Goal: Task Accomplishment & Management: Manage account settings

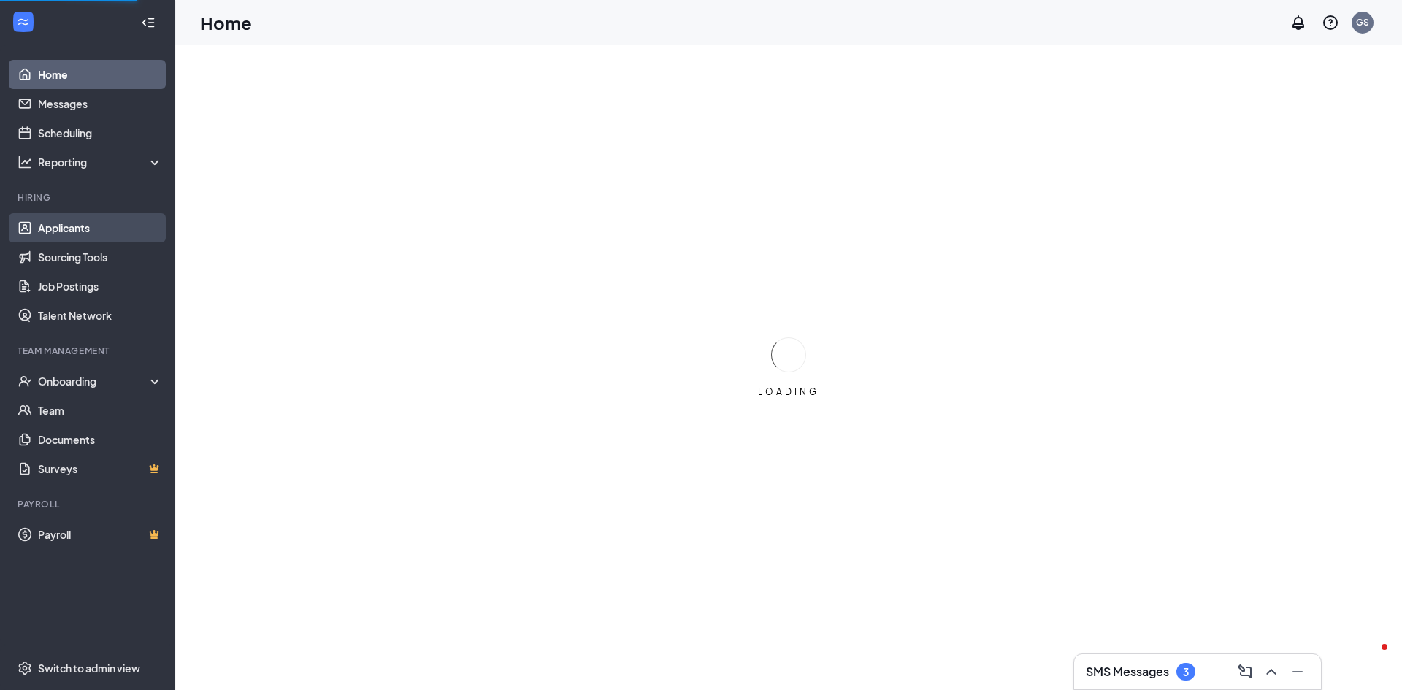
click at [97, 233] on link "Applicants" at bounding box center [100, 227] width 125 height 29
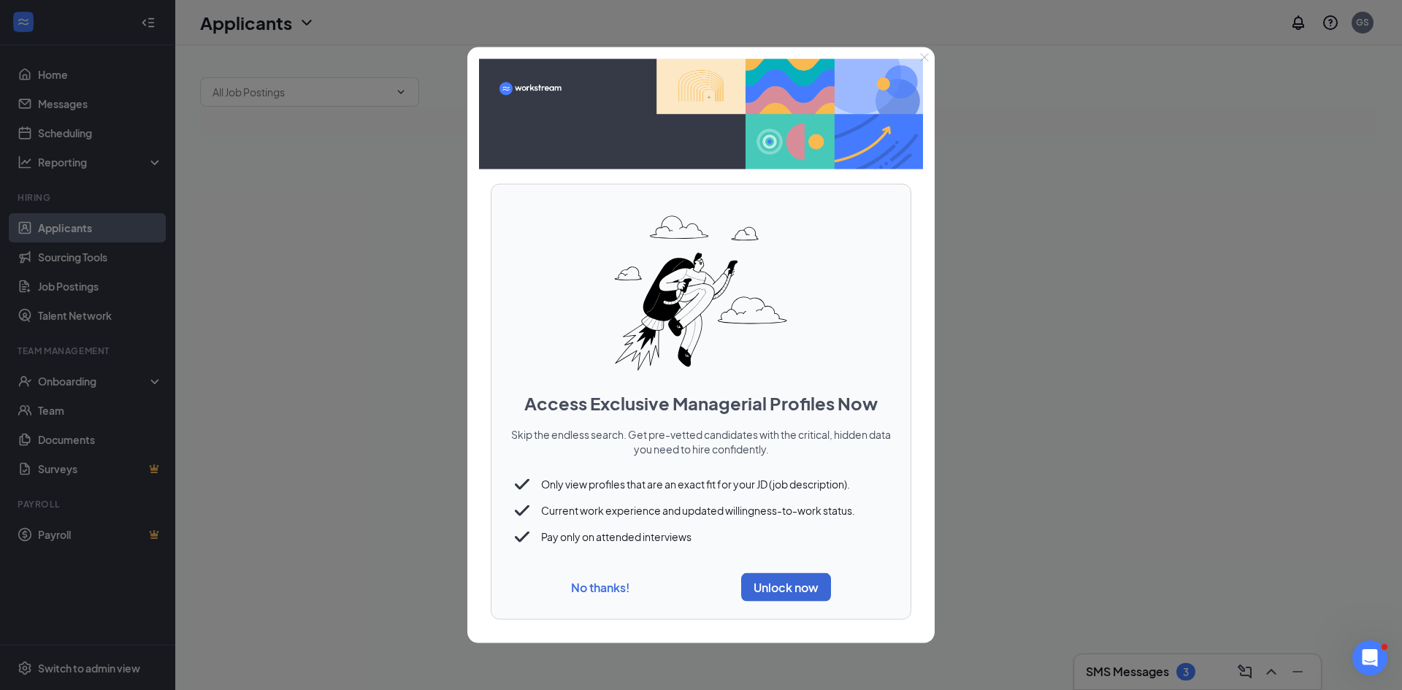
click at [577, 591] on button "No thanks!" at bounding box center [600, 587] width 58 height 15
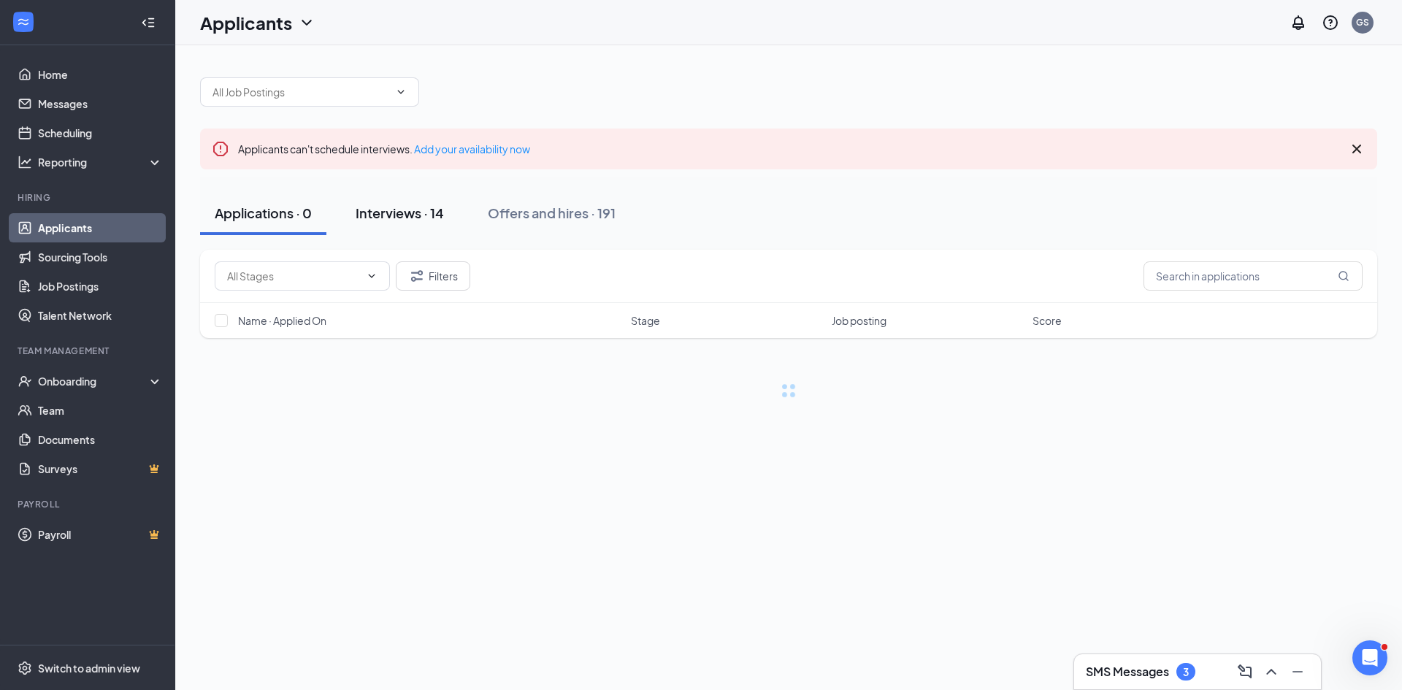
click at [431, 212] on div "Interviews · 14" at bounding box center [400, 213] width 88 height 18
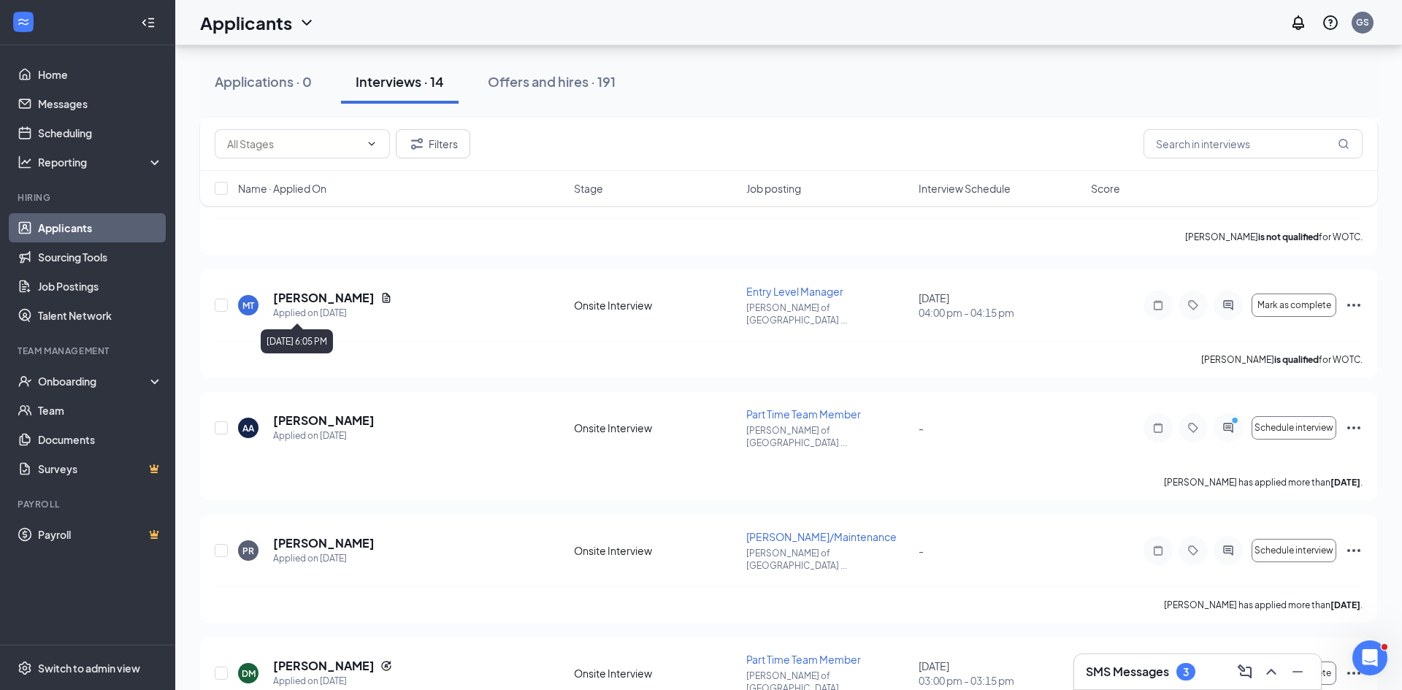
scroll to position [1219, 0]
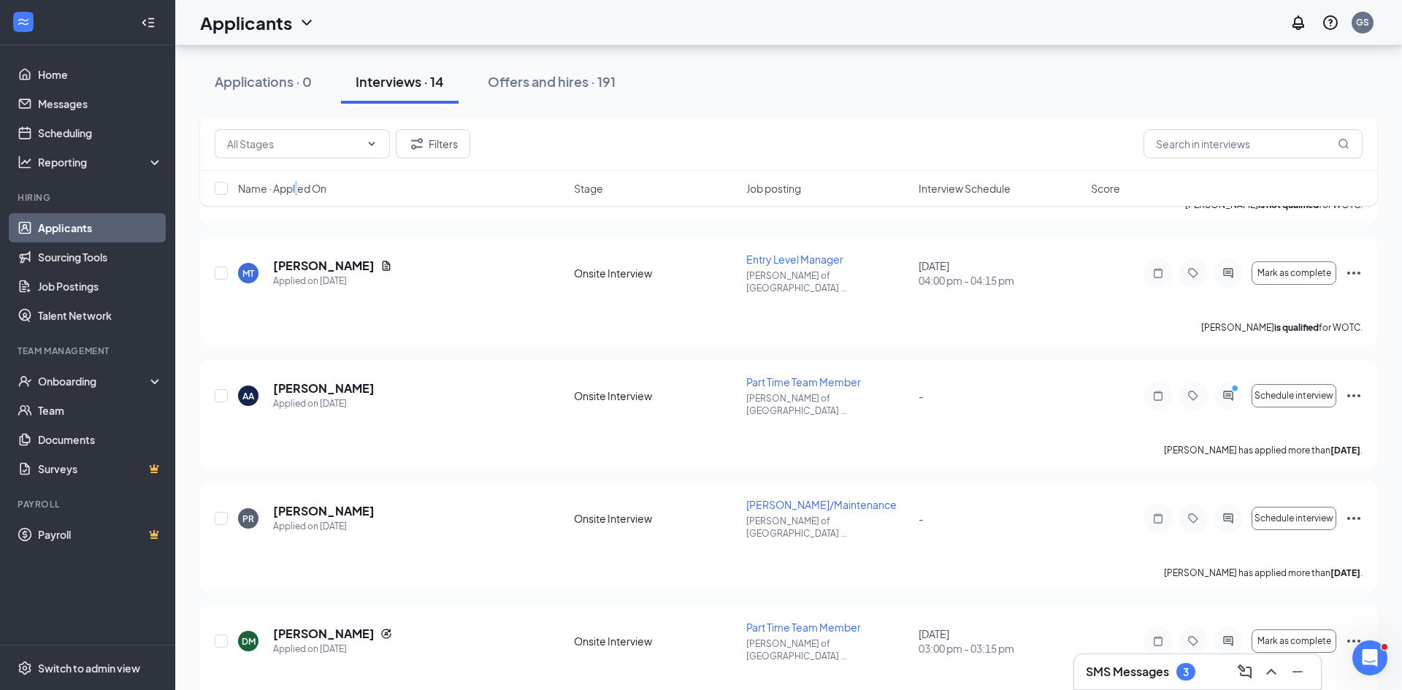
click at [297, 196] on div "Name · Applied On Stage Job posting Interview Schedule Score" at bounding box center [788, 188] width 1177 height 35
click at [315, 181] on span "Name · Applied On" at bounding box center [282, 188] width 88 height 15
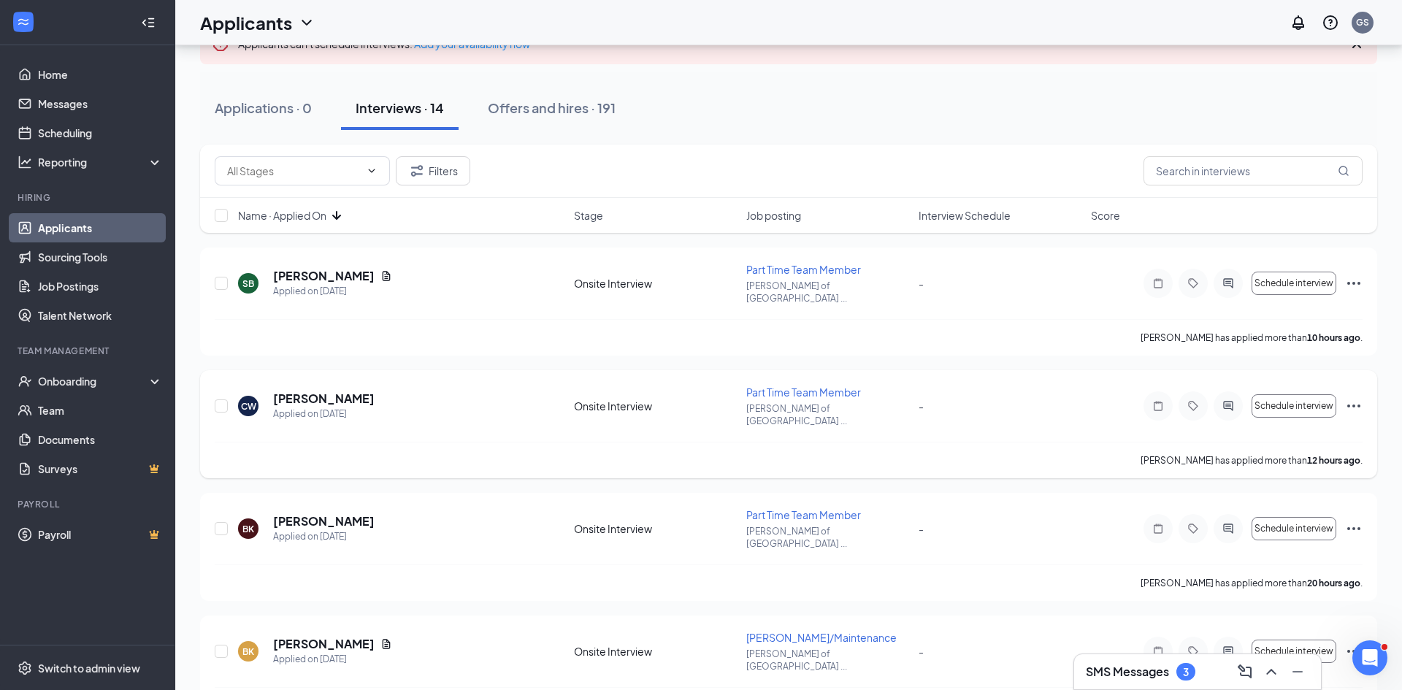
scroll to position [117, 0]
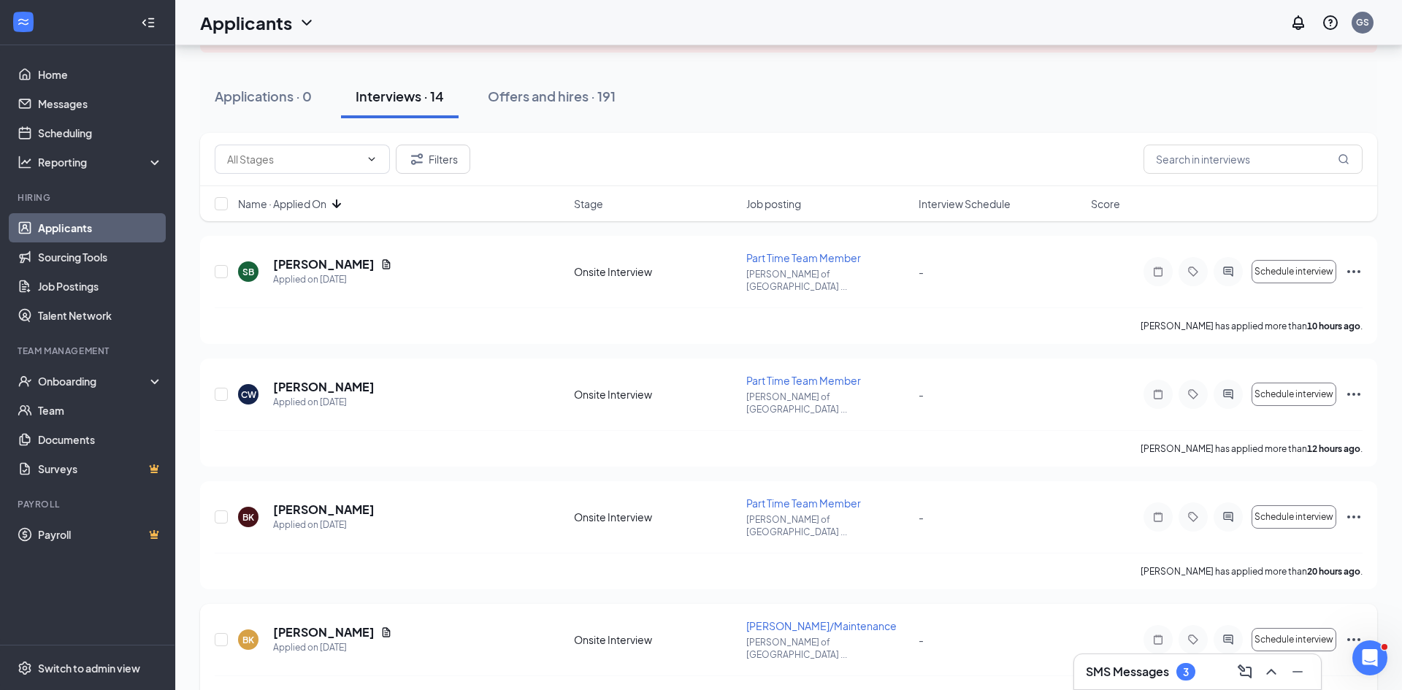
click at [1352, 631] on icon "Ellipses" at bounding box center [1354, 640] width 18 height 18
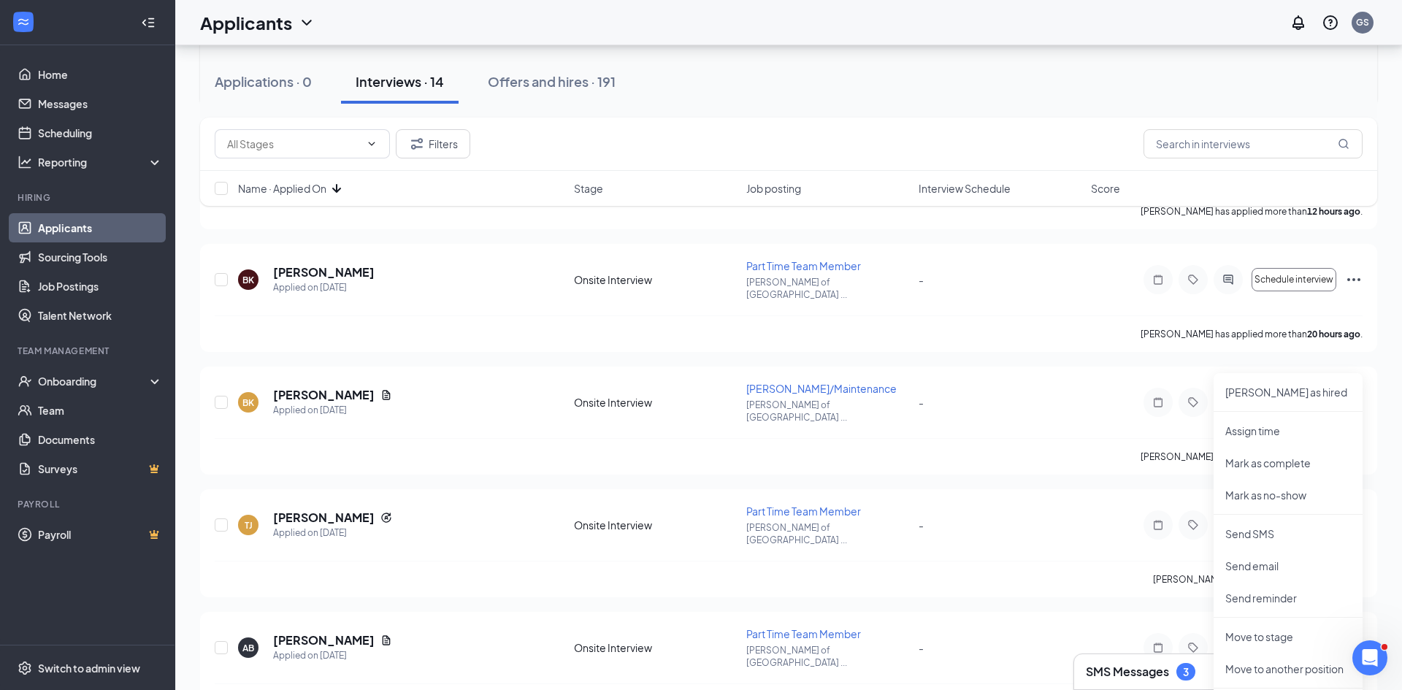
scroll to position [488, 0]
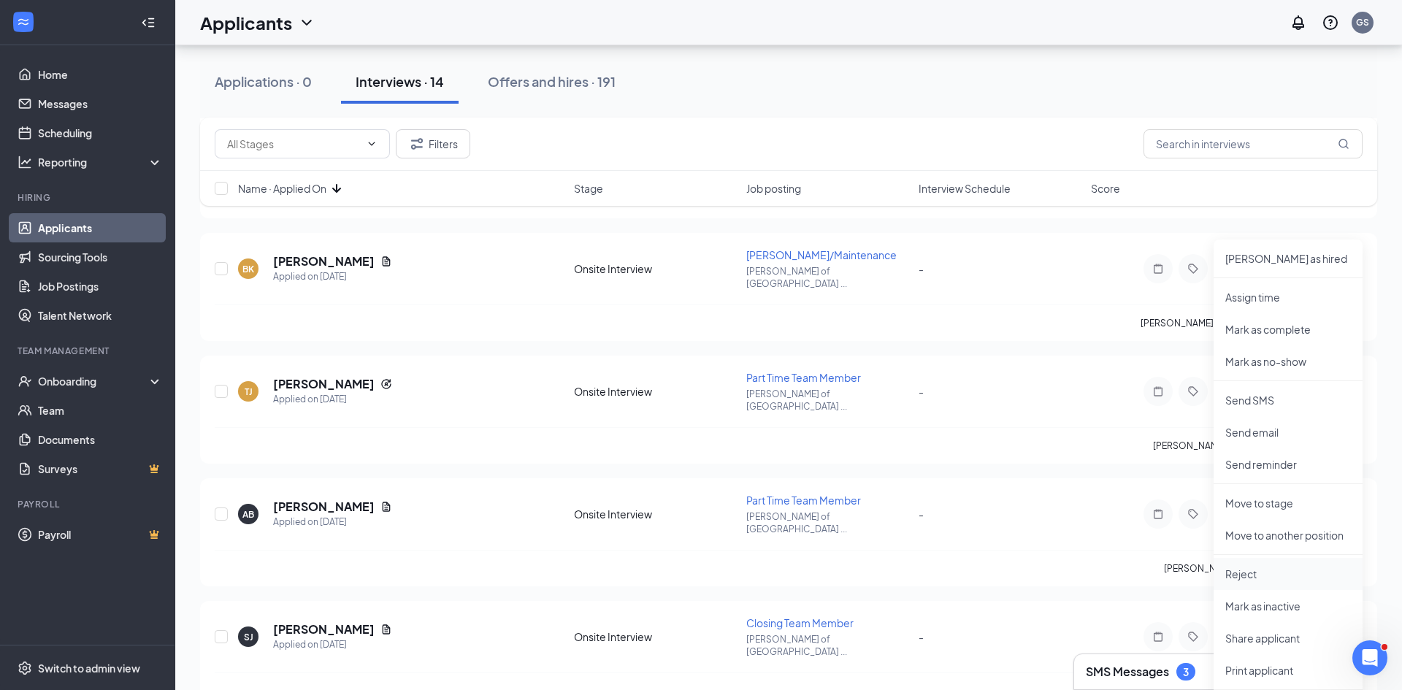
click at [1251, 577] on p "Reject" at bounding box center [1288, 574] width 126 height 15
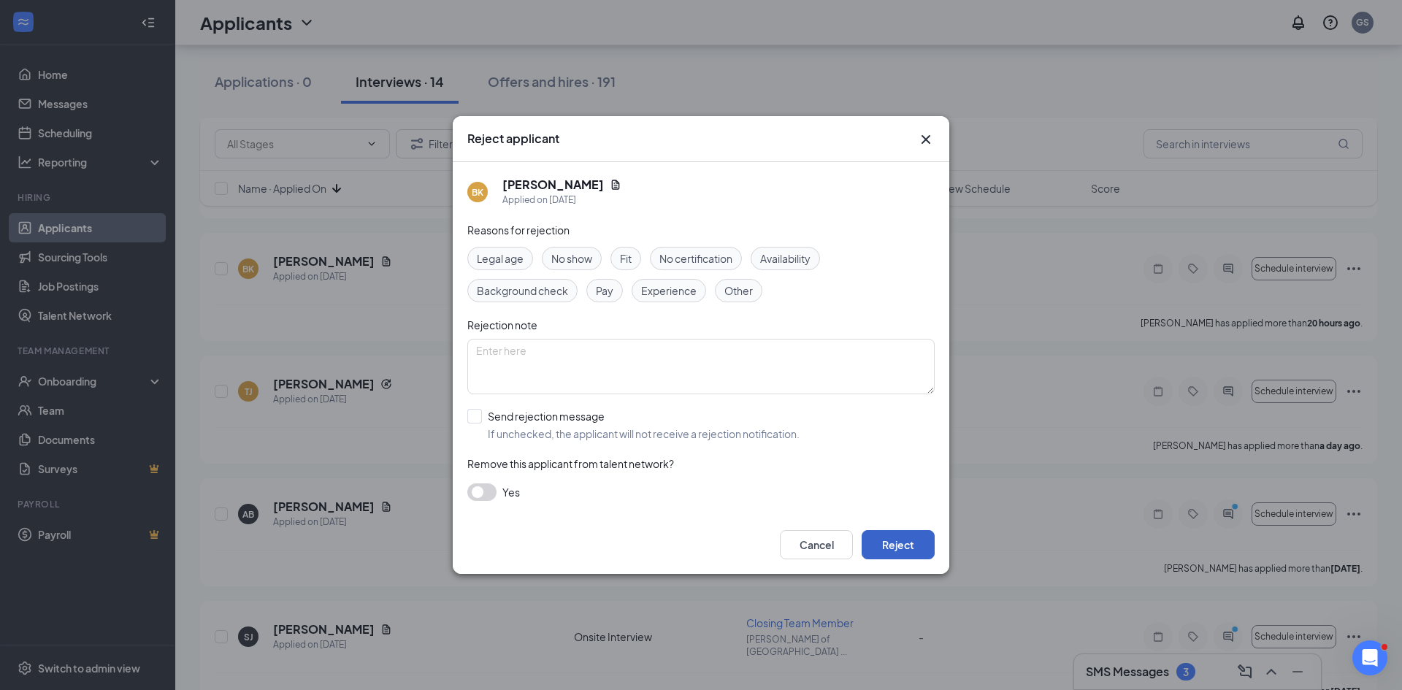
click at [887, 548] on button "Reject" at bounding box center [897, 544] width 73 height 29
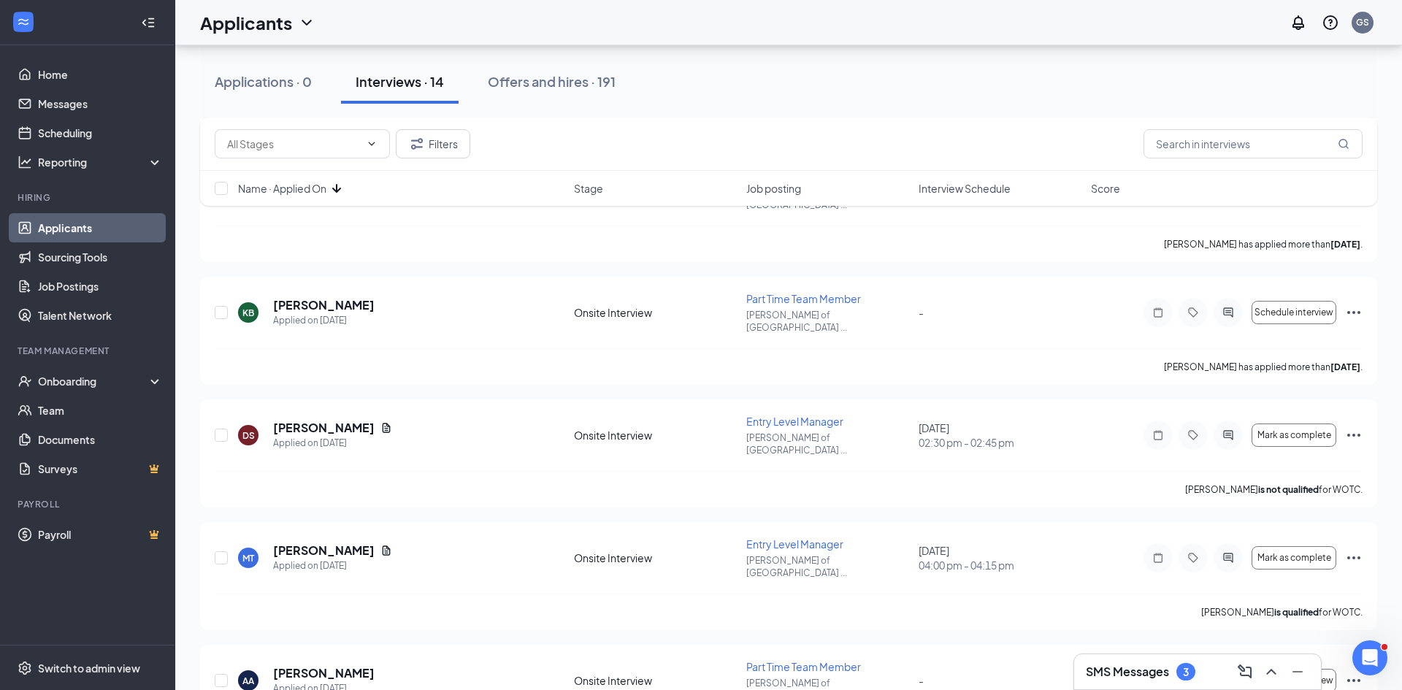
scroll to position [1108, 0]
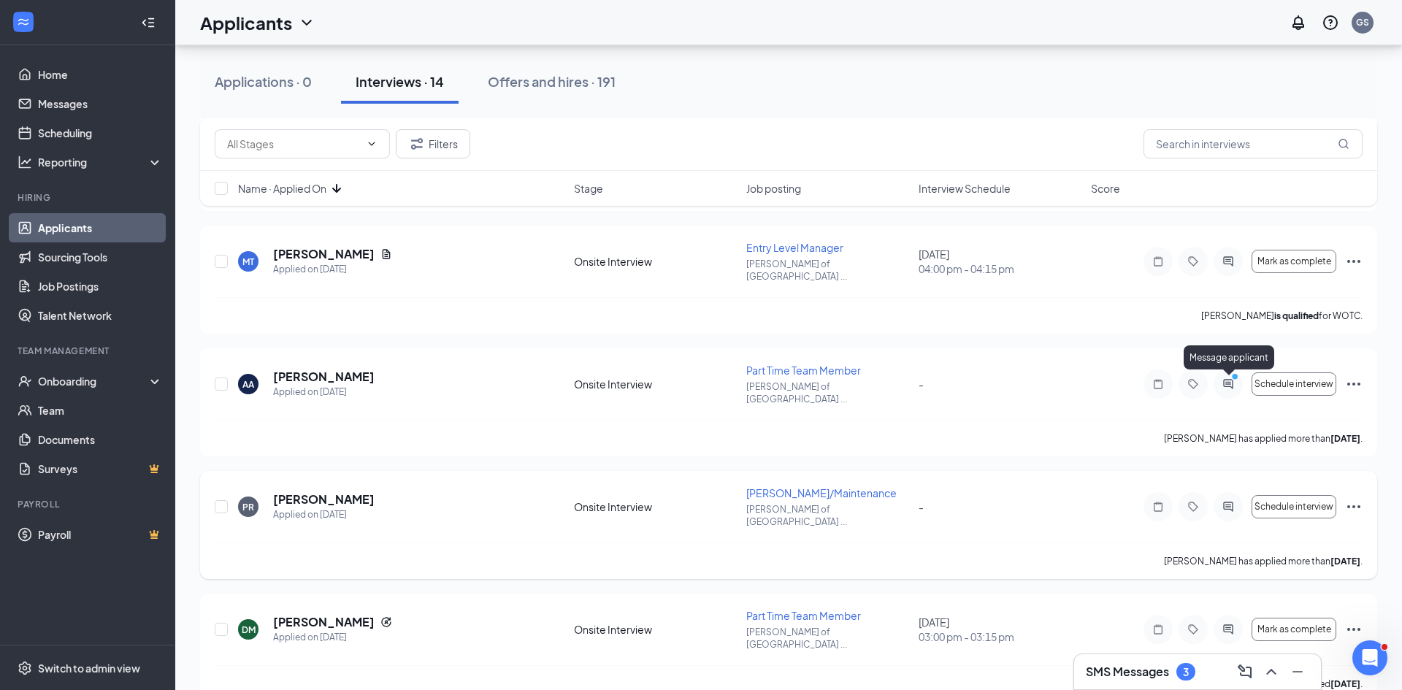
click at [1234, 501] on icon "ActiveChat" at bounding box center [1228, 507] width 18 height 12
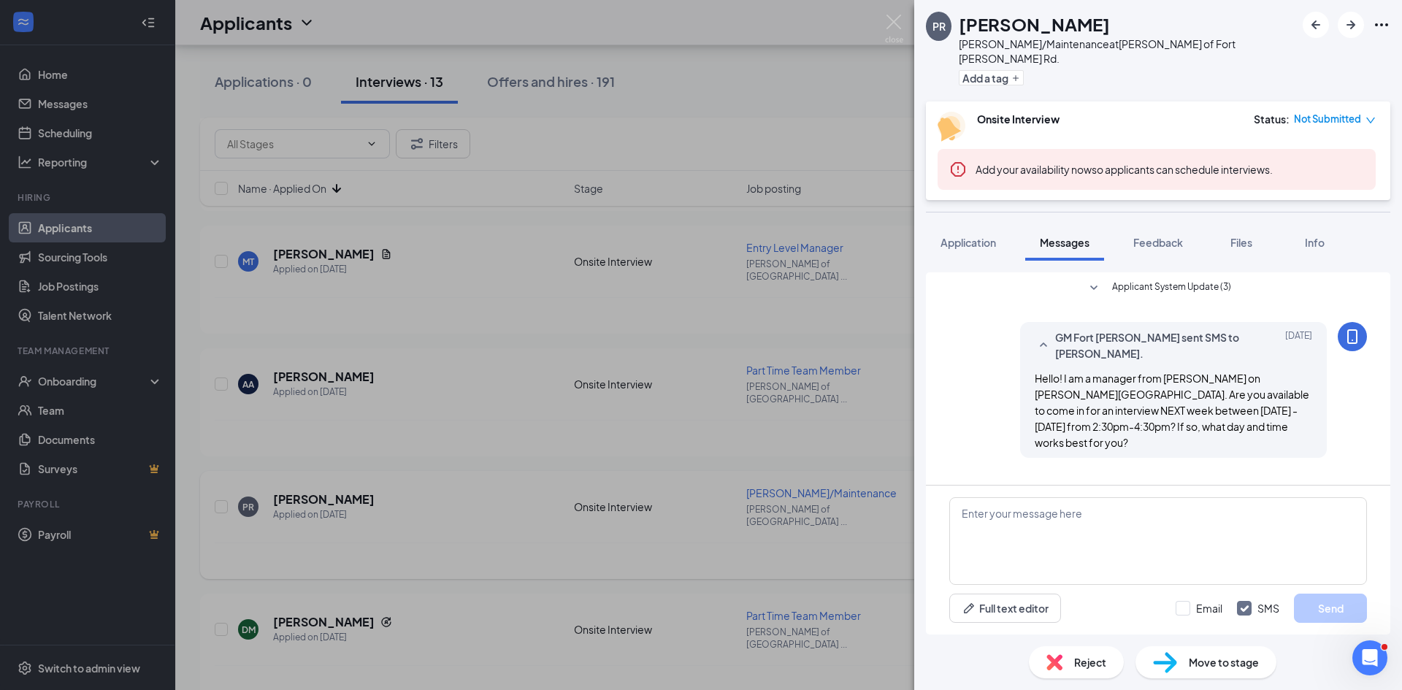
drag, startPoint x: 467, startPoint y: 404, endPoint x: 941, endPoint y: 392, distance: 474.7
click at [467, 404] on div "[PERSON_NAME] [PERSON_NAME]/Maintenance at [GEOGRAPHIC_DATA][PERSON_NAME] of [G…" at bounding box center [701, 345] width 1402 height 690
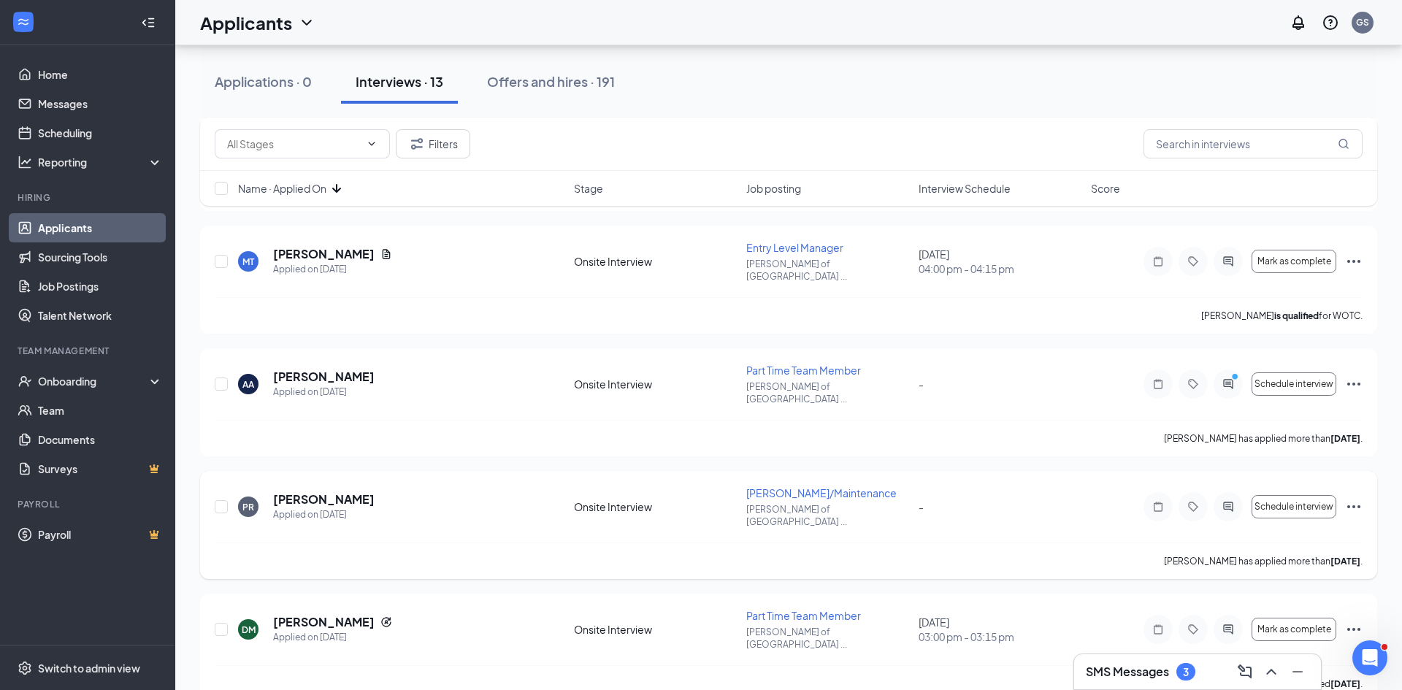
click at [1355, 498] on icon "Ellipses" at bounding box center [1354, 507] width 18 height 18
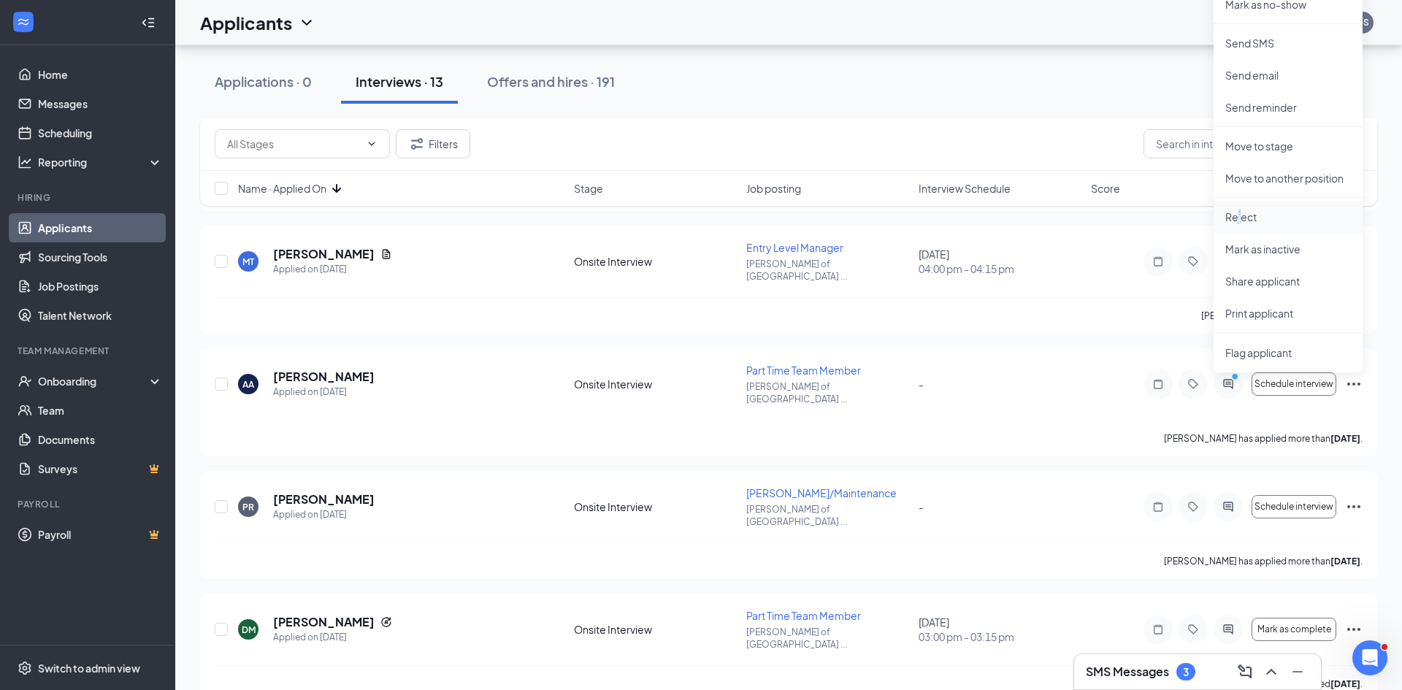
click at [1240, 226] on li "Reject" at bounding box center [1287, 217] width 149 height 32
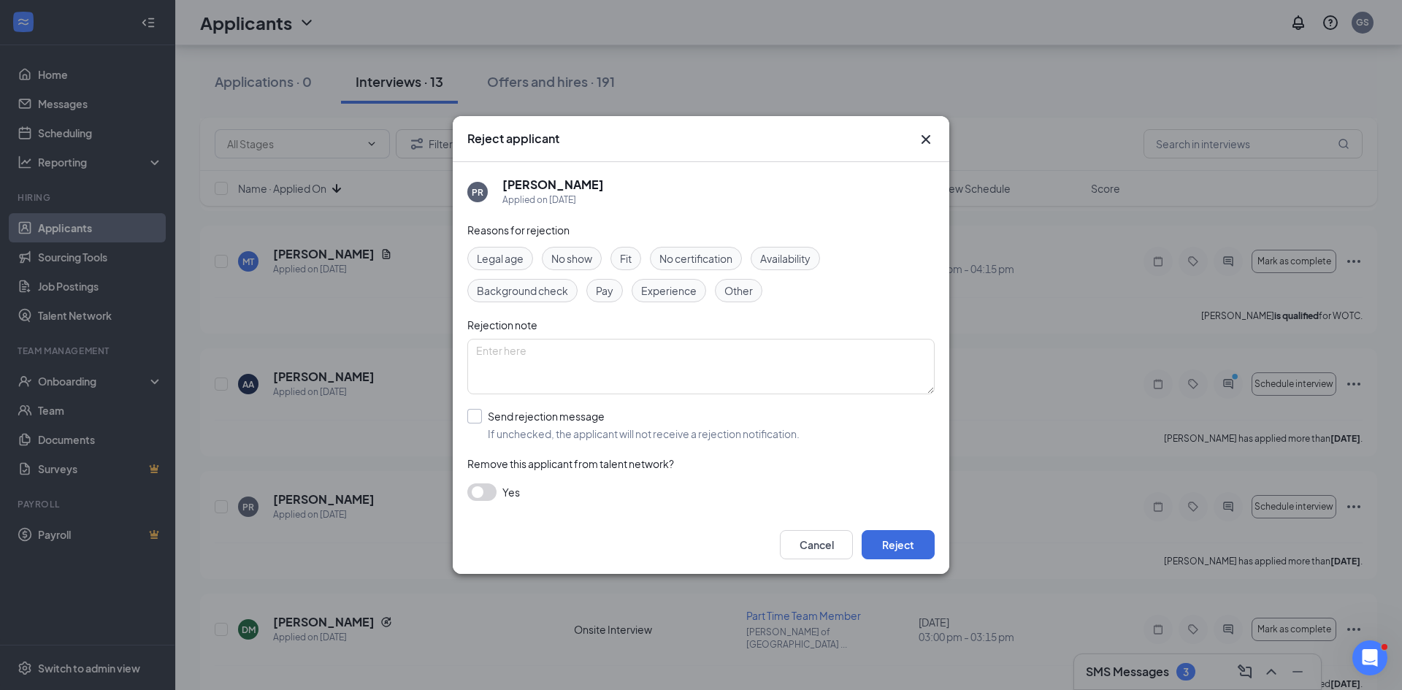
click at [548, 420] on input "Send rejection message If unchecked, the applicant will not receive a rejection…" at bounding box center [633, 425] width 332 height 32
checkbox input "true"
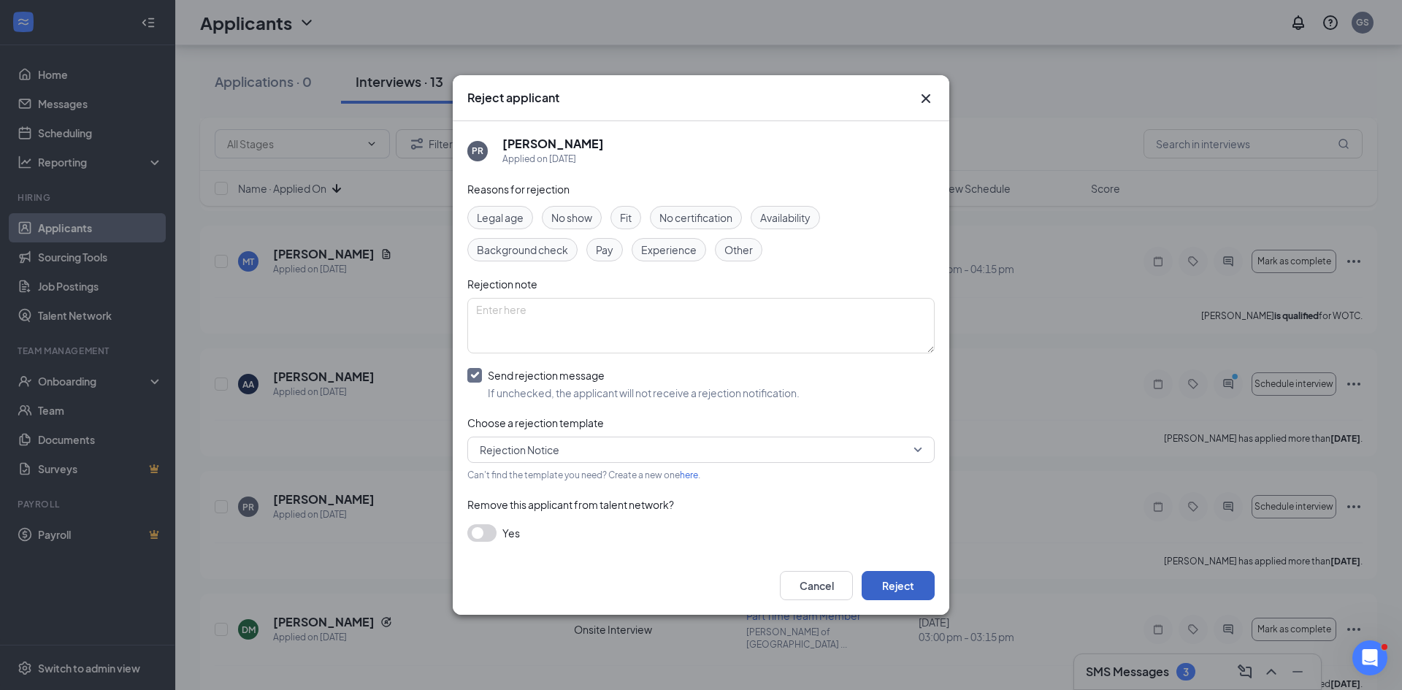
click at [894, 588] on button "Reject" at bounding box center [897, 585] width 73 height 29
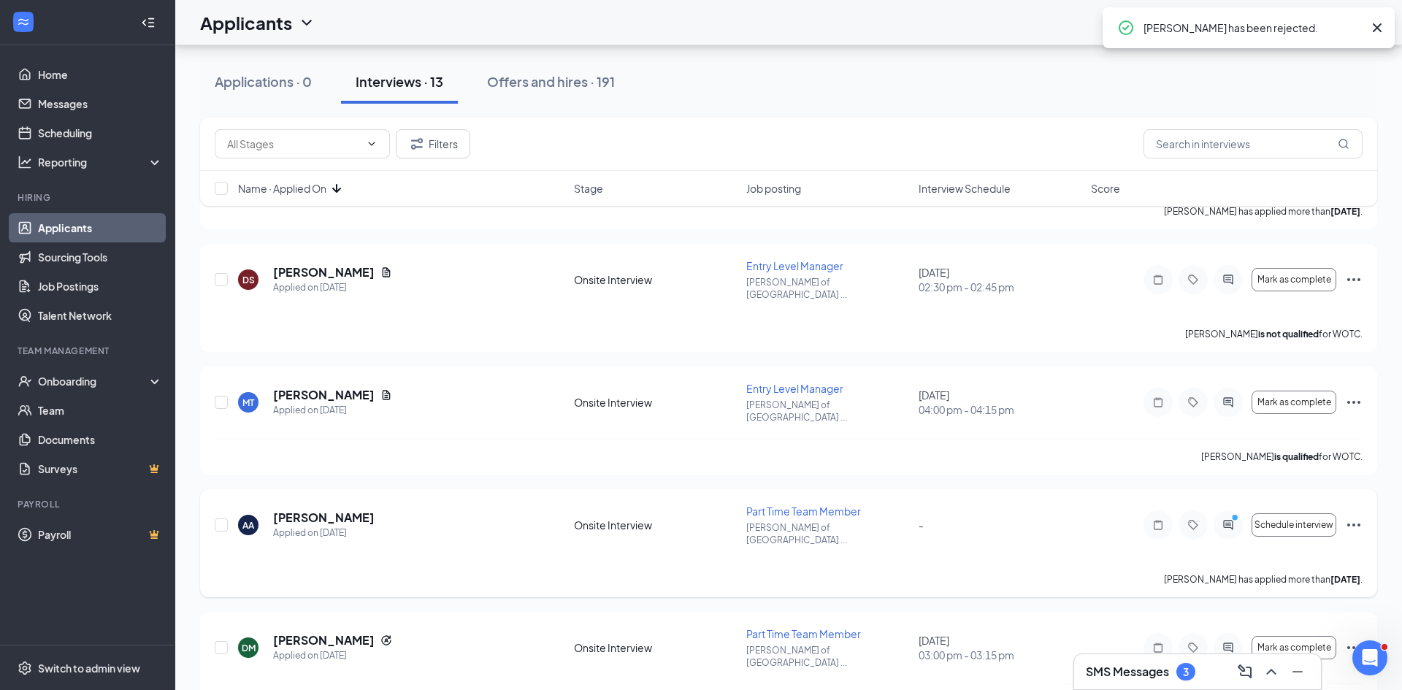
scroll to position [964, 0]
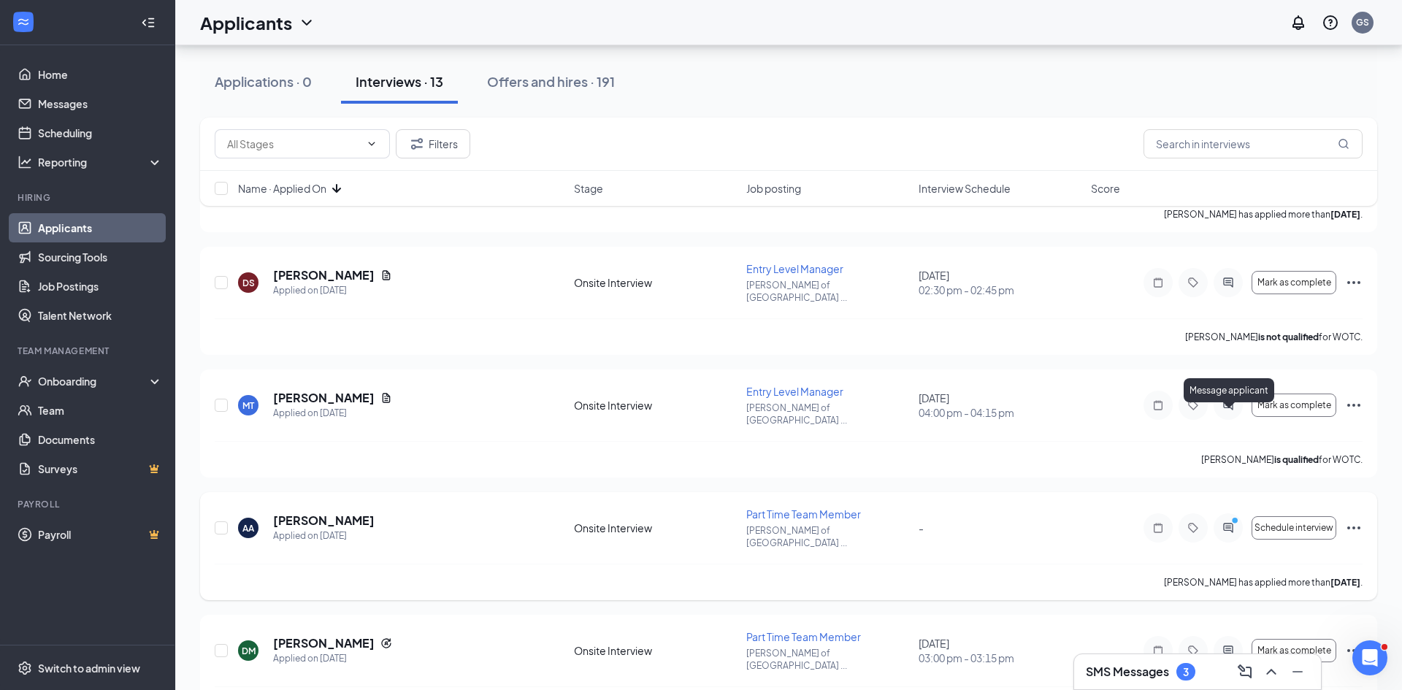
click at [1232, 516] on icon "PrimaryDot" at bounding box center [1237, 522] width 18 height 12
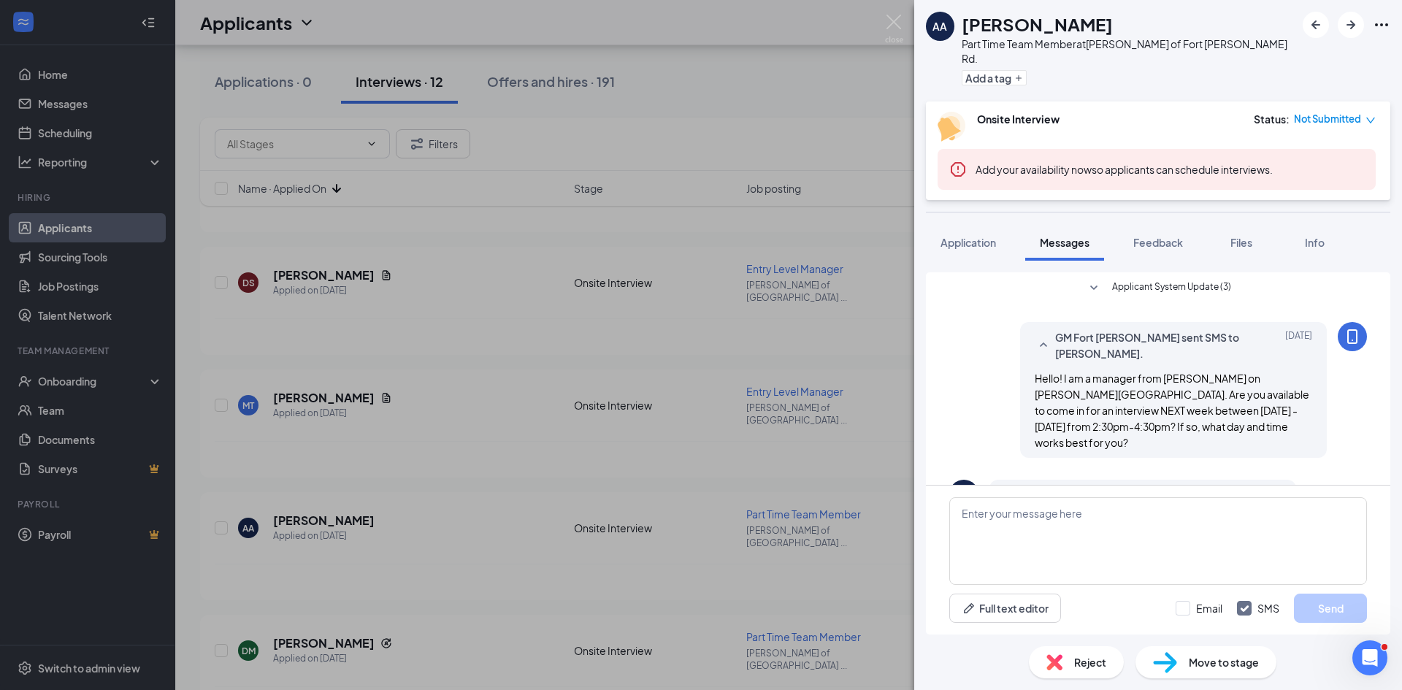
scroll to position [36, 0]
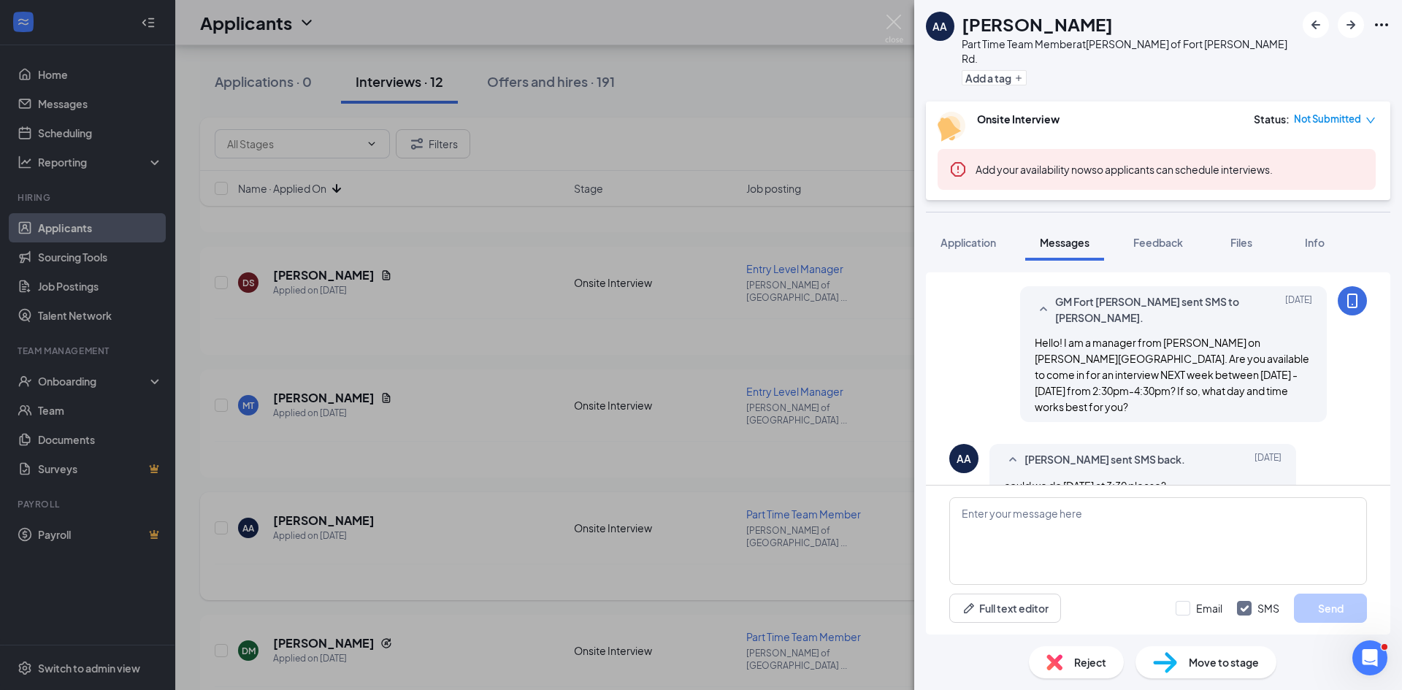
drag, startPoint x: 892, startPoint y: 442, endPoint x: 1256, endPoint y: 437, distance: 364.3
click at [892, 442] on div "AA [PERSON_NAME] Part Time Team Member at [GEOGRAPHIC_DATA][PERSON_NAME] of [GE…" at bounding box center [701, 345] width 1402 height 690
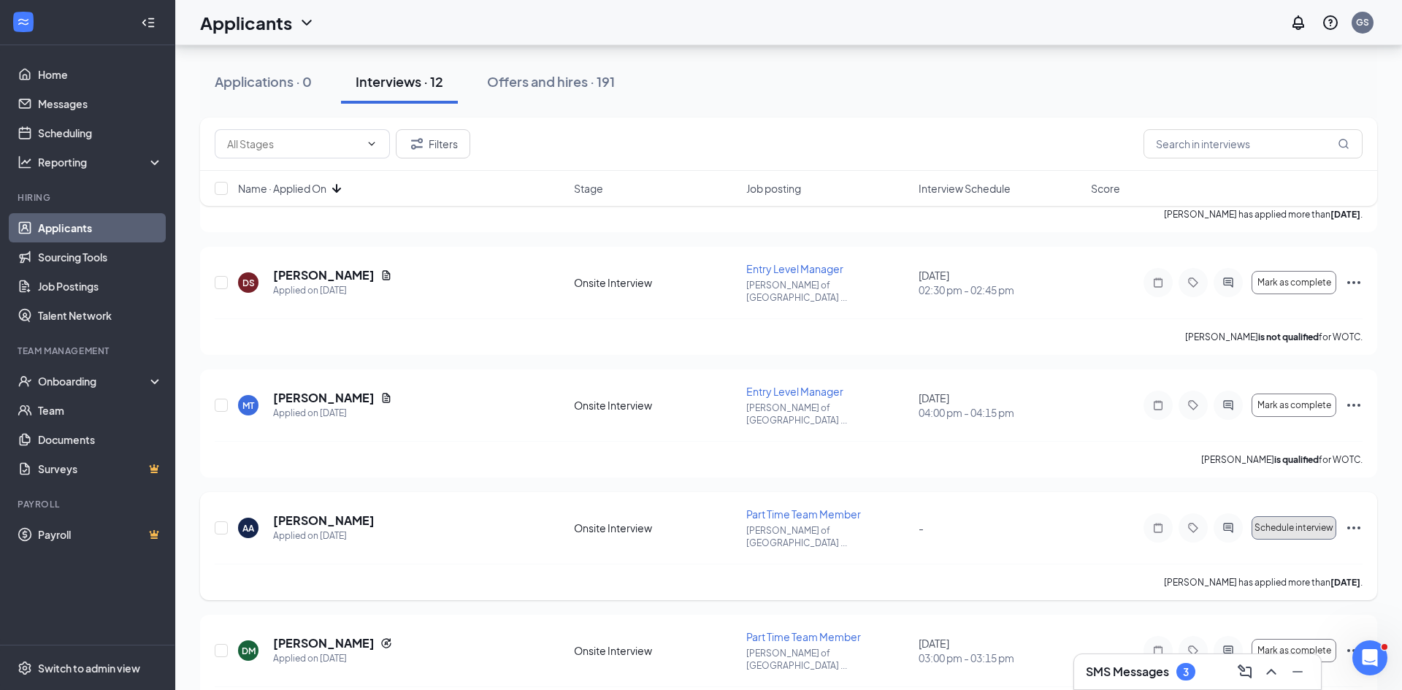
click at [1278, 523] on span "Schedule interview" at bounding box center [1293, 528] width 79 height 10
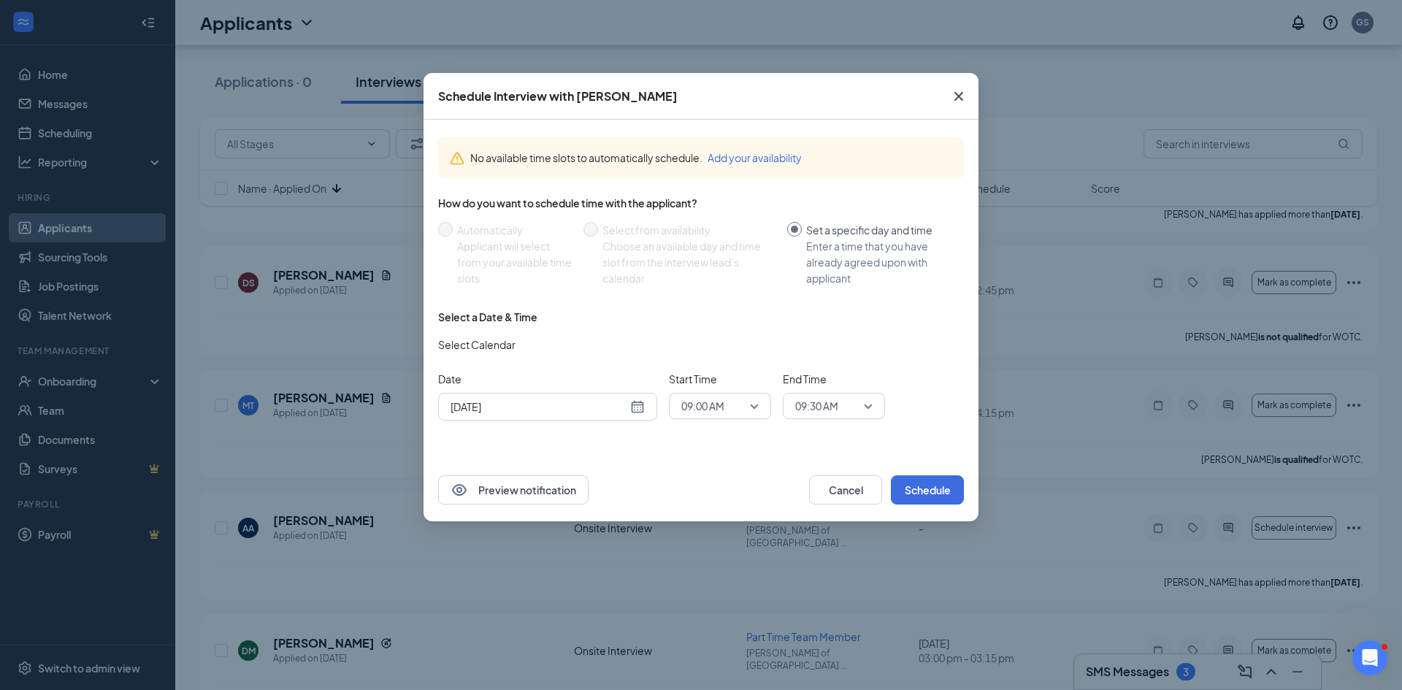
click at [558, 414] on input "[DATE]" at bounding box center [538, 407] width 177 height 16
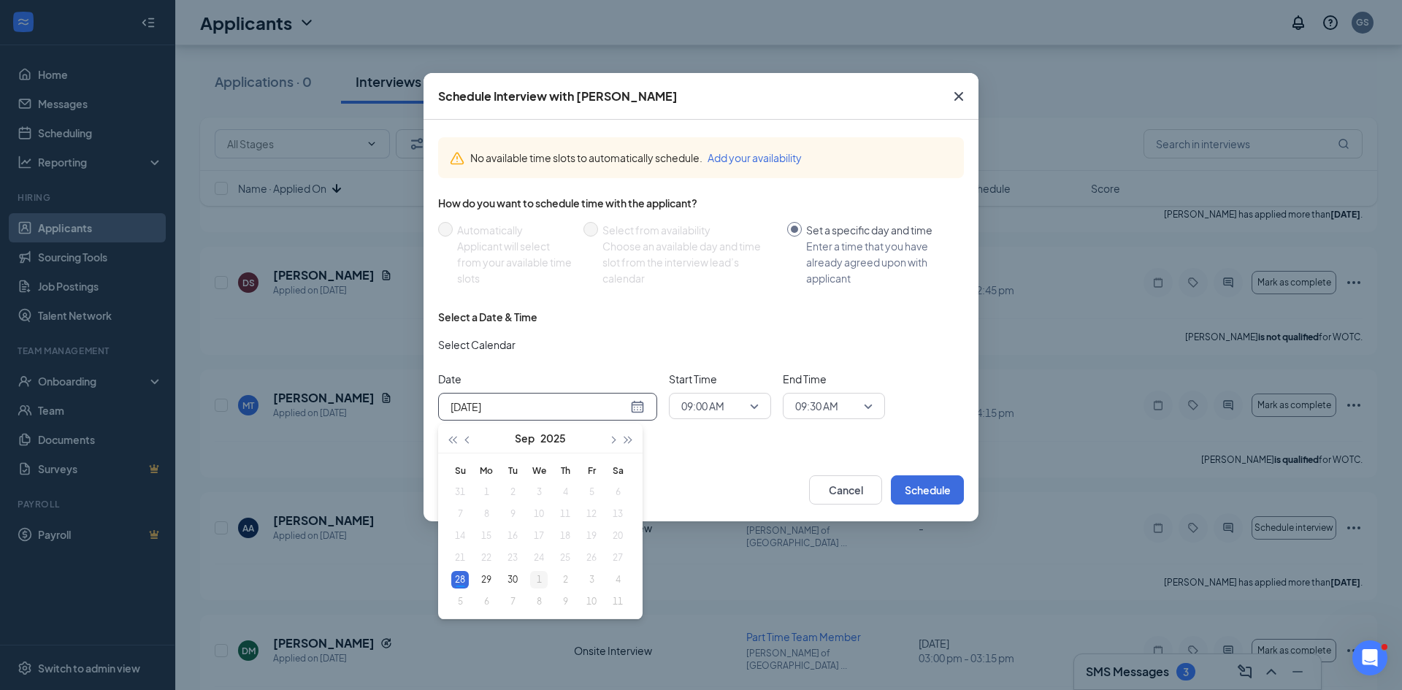
type input "[DATE]"
click at [541, 582] on div "1" at bounding box center [539, 580] width 18 height 18
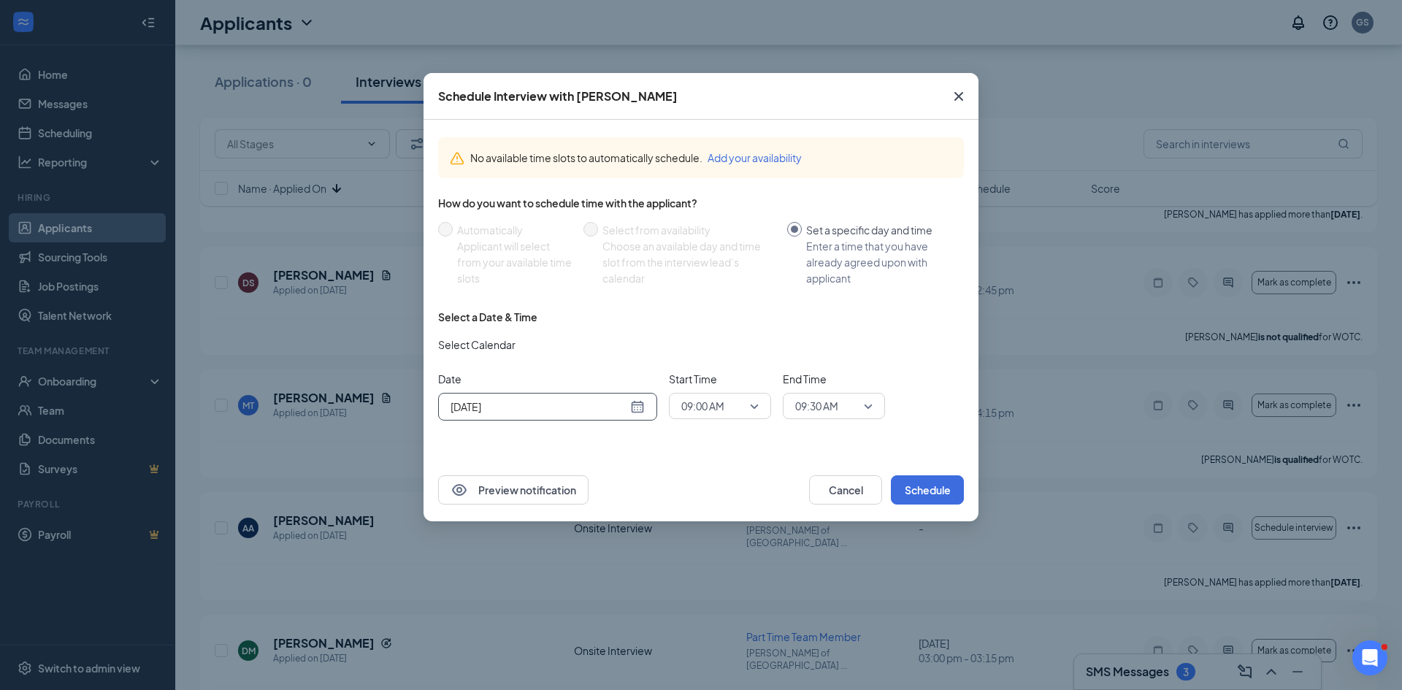
click at [701, 412] on span "09:00 AM" at bounding box center [702, 406] width 43 height 22
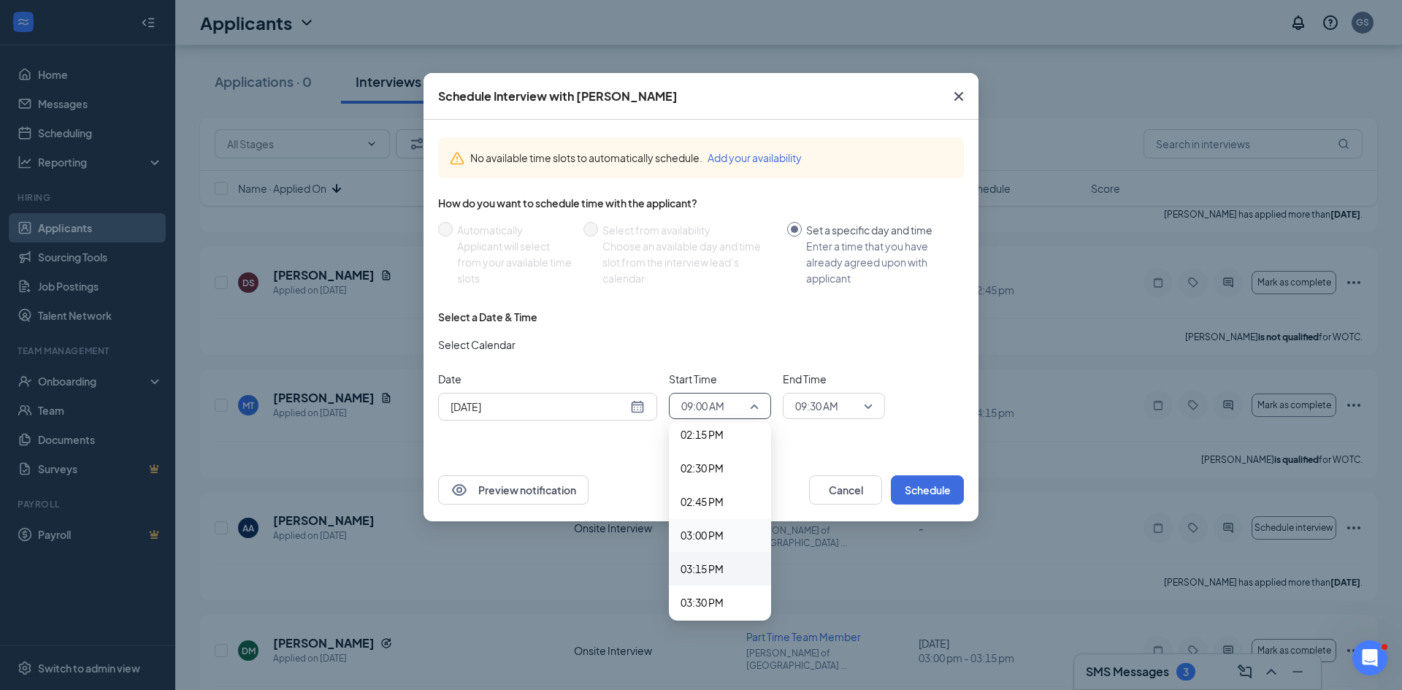
scroll to position [1933, 0]
click at [710, 599] on span "03:30 PM" at bounding box center [701, 595] width 43 height 16
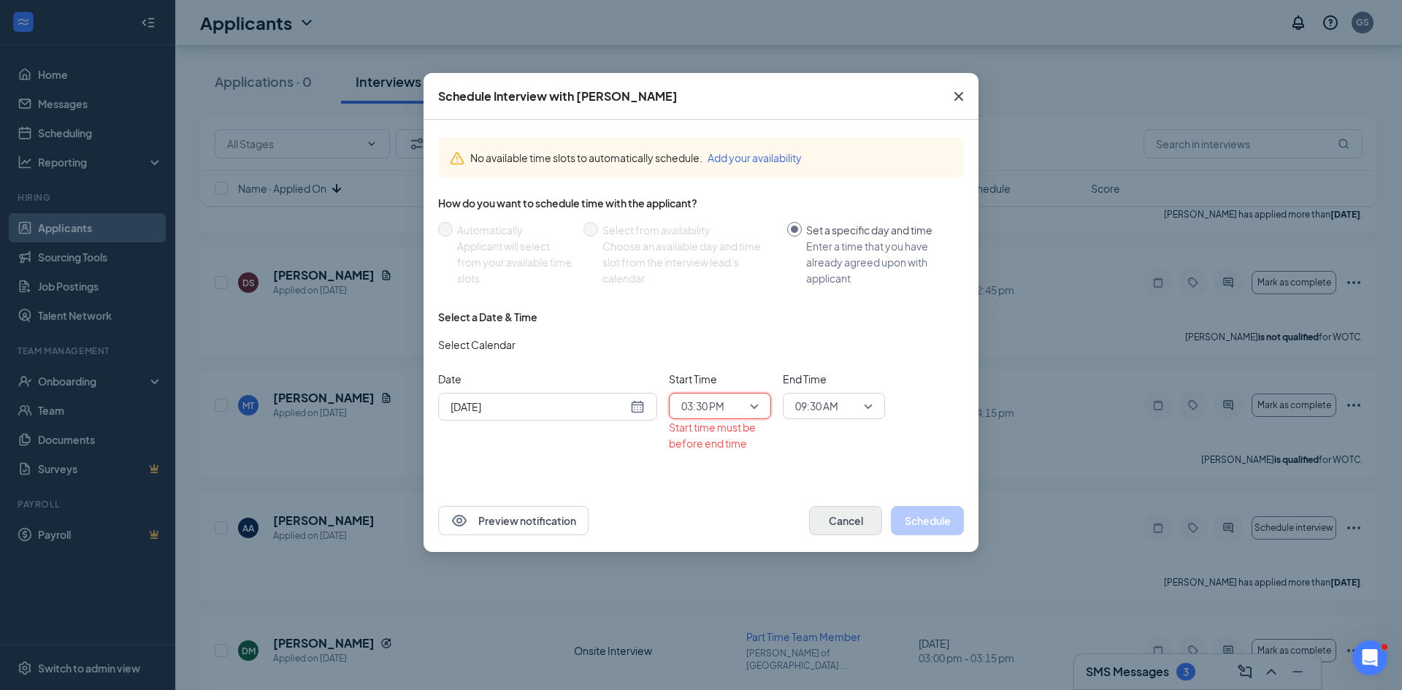
click at [819, 412] on span "09:30 AM" at bounding box center [816, 406] width 43 height 22
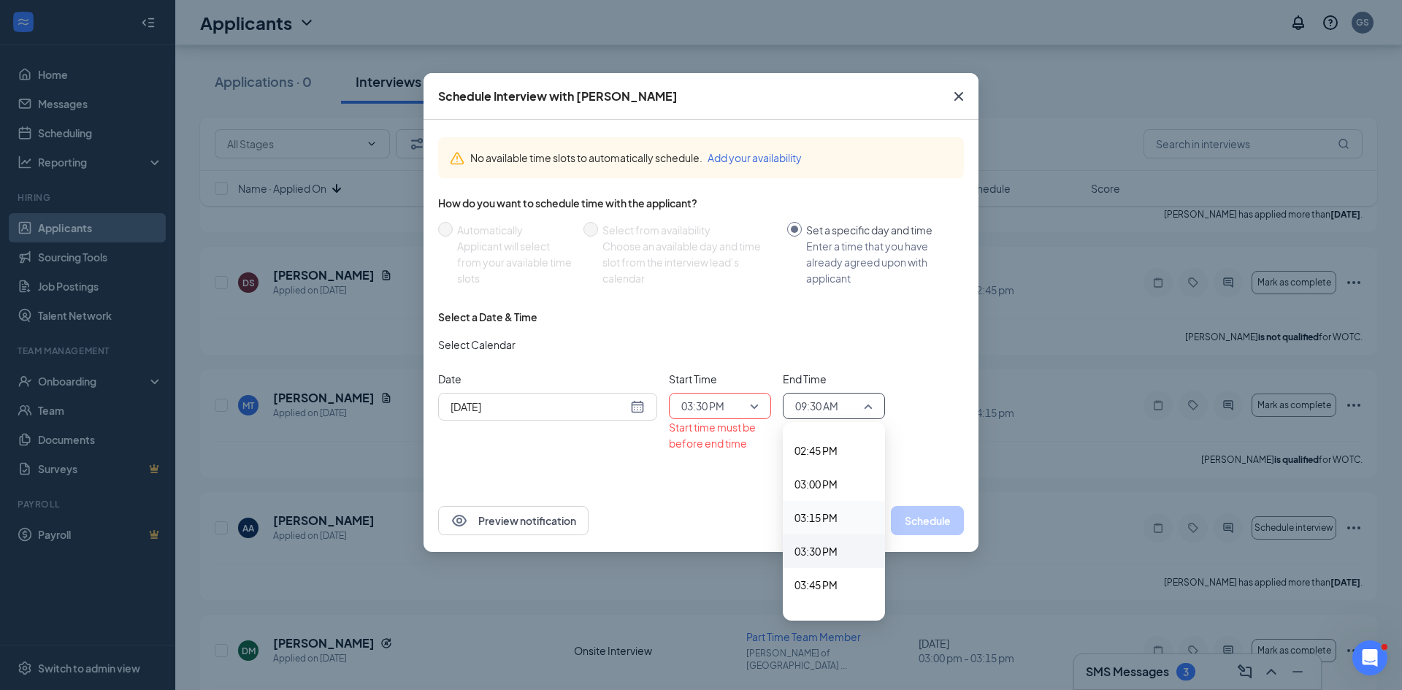
scroll to position [1990, 0]
click at [815, 572] on span "03:45 PM" at bounding box center [815, 572] width 43 height 16
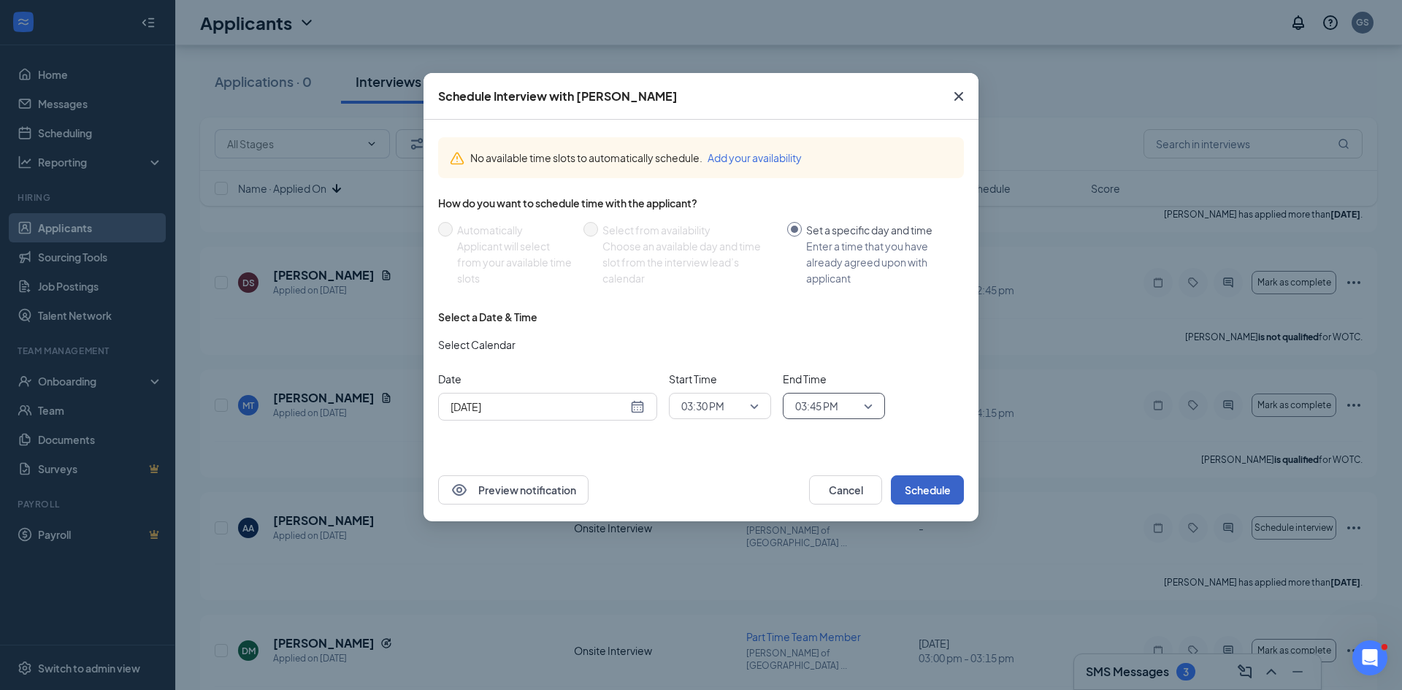
click at [934, 490] on button "Schedule" at bounding box center [927, 489] width 73 height 29
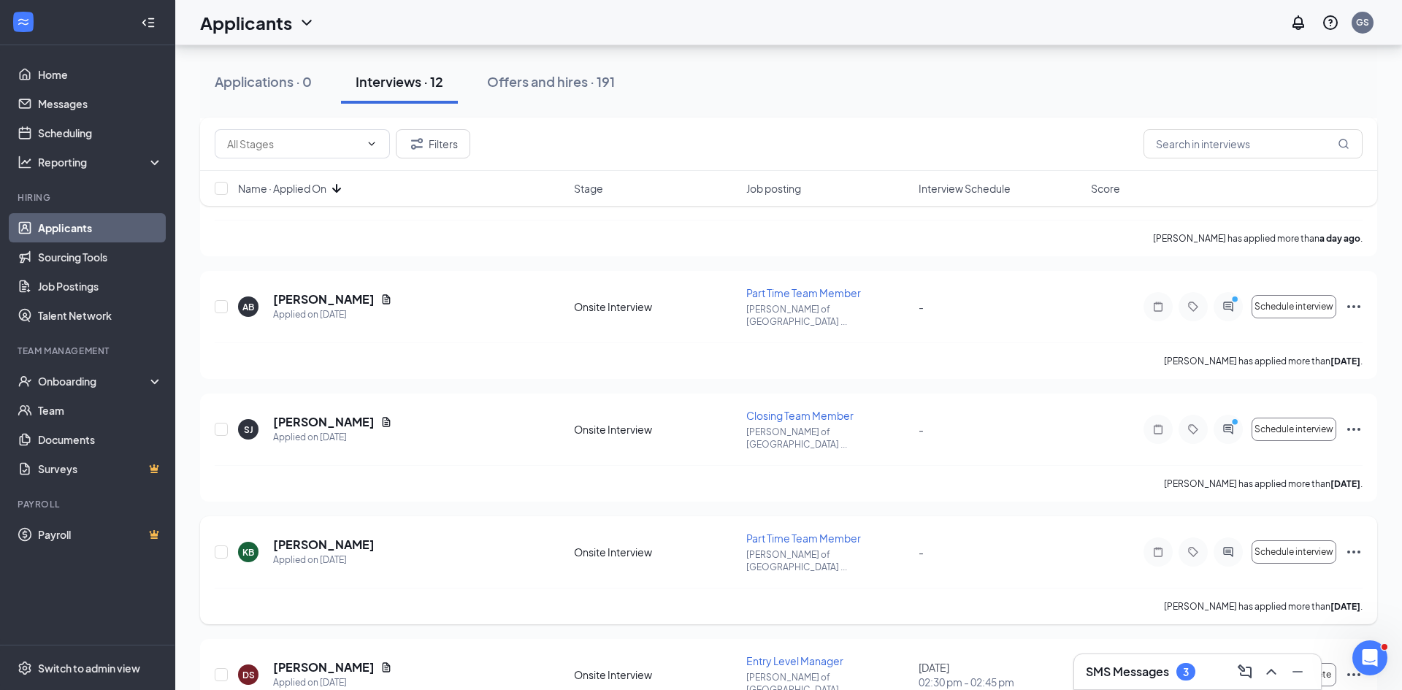
scroll to position [572, 0]
click at [1223, 547] on icon "ActiveChat" at bounding box center [1228, 553] width 18 height 12
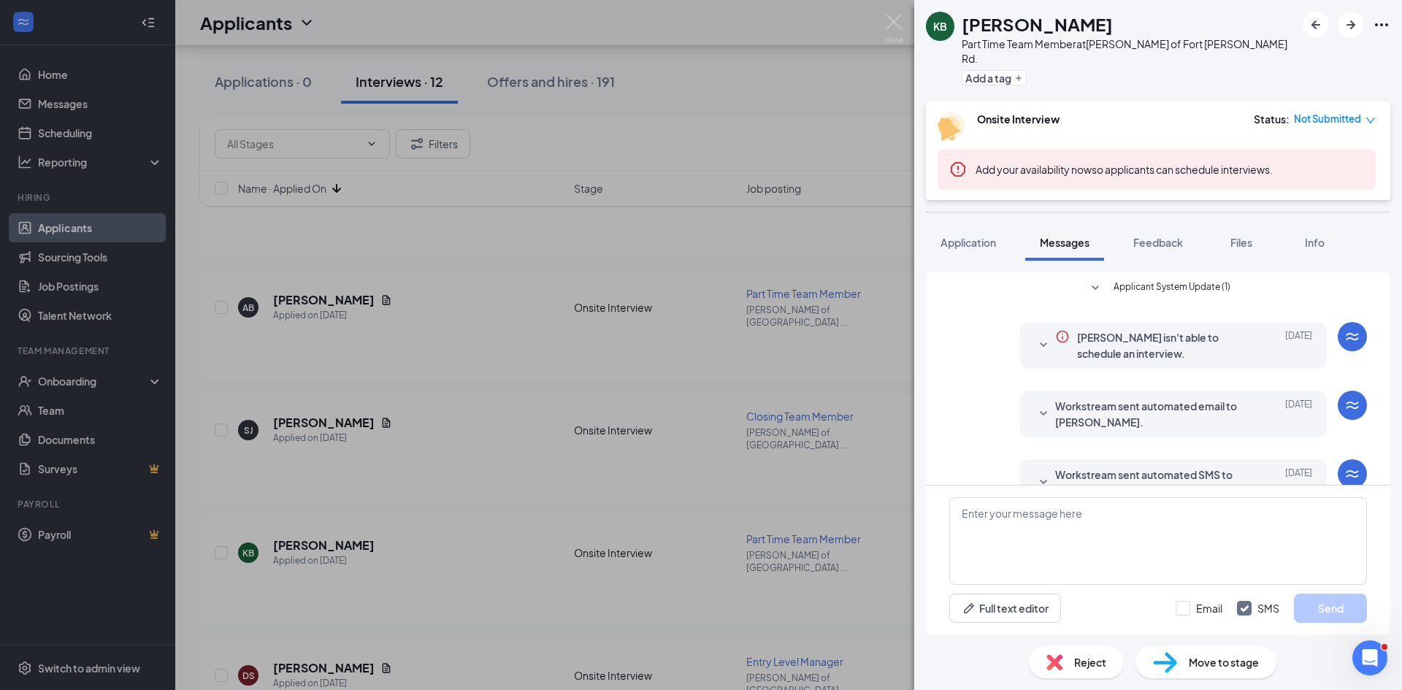
scroll to position [142, 0]
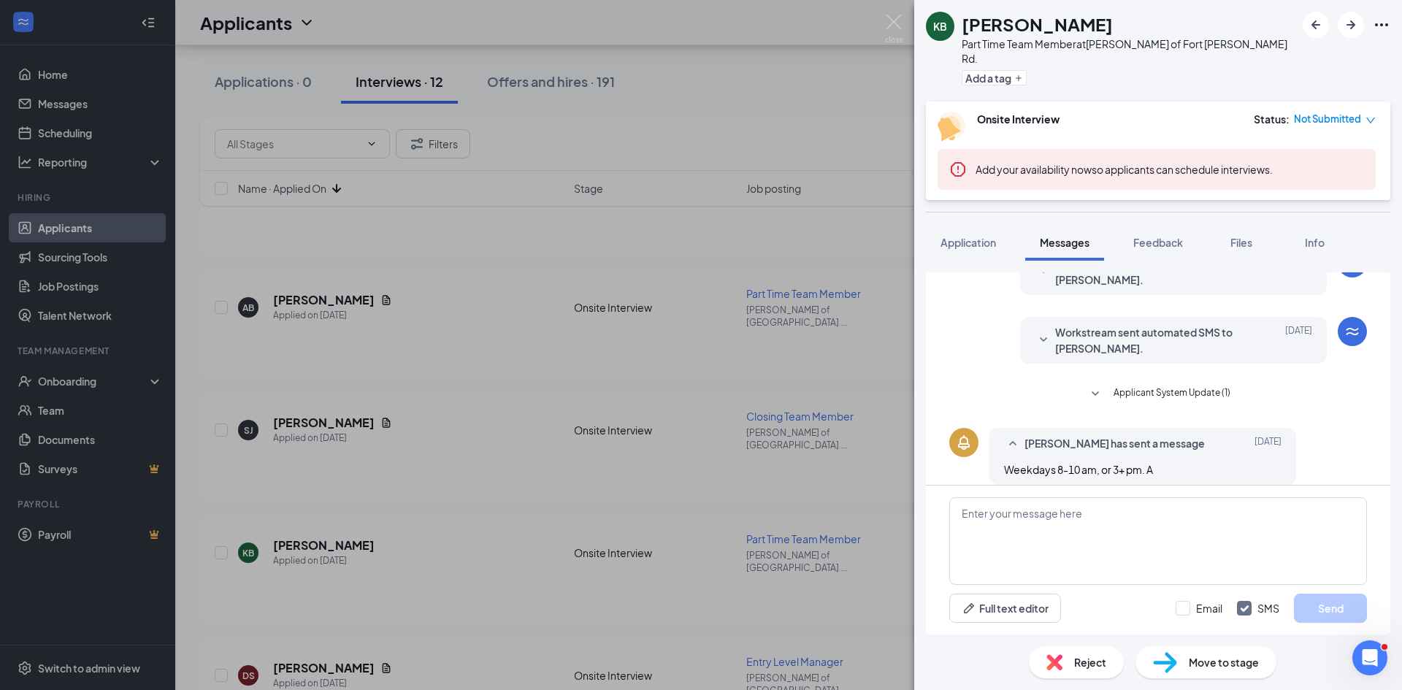
click at [395, 472] on div "KB [PERSON_NAME] Part Time Team Member at [GEOGRAPHIC_DATA][PERSON_NAME] of [GE…" at bounding box center [701, 345] width 1402 height 690
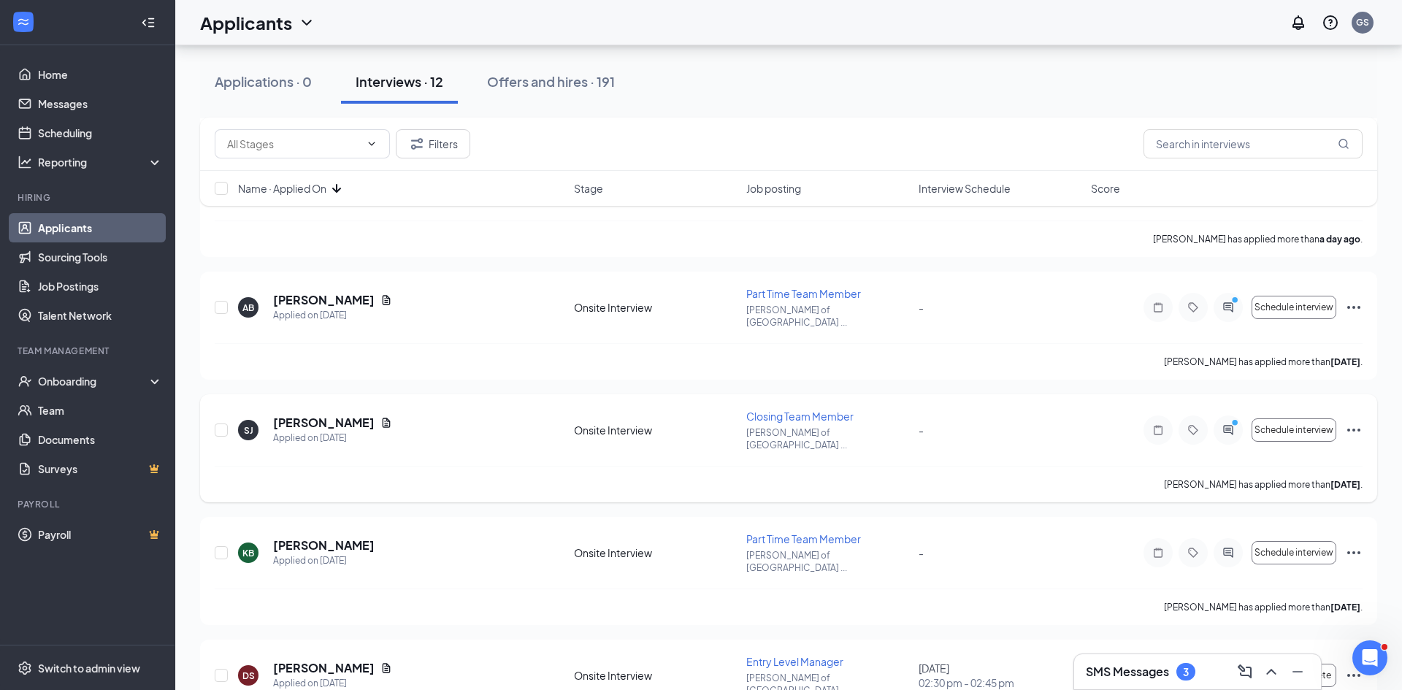
click at [1229, 418] on icon "PrimaryDot" at bounding box center [1237, 424] width 18 height 12
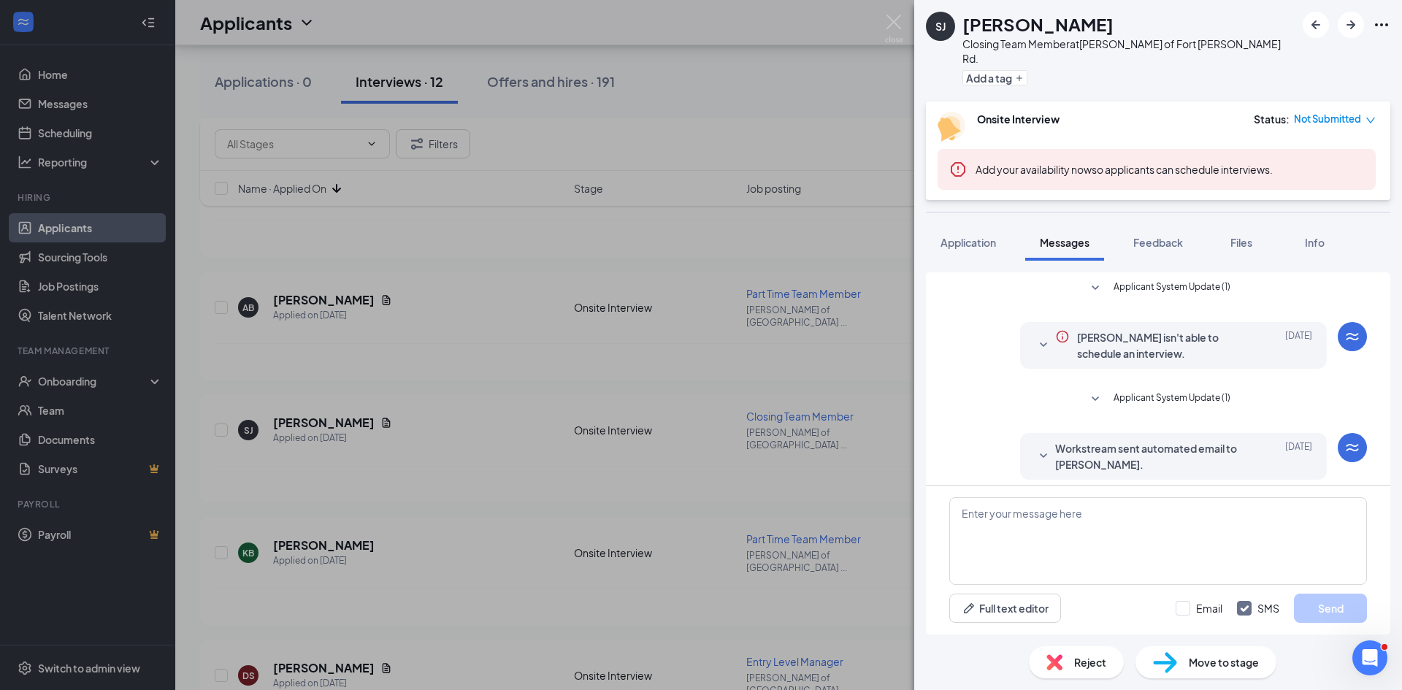
scroll to position [237, 0]
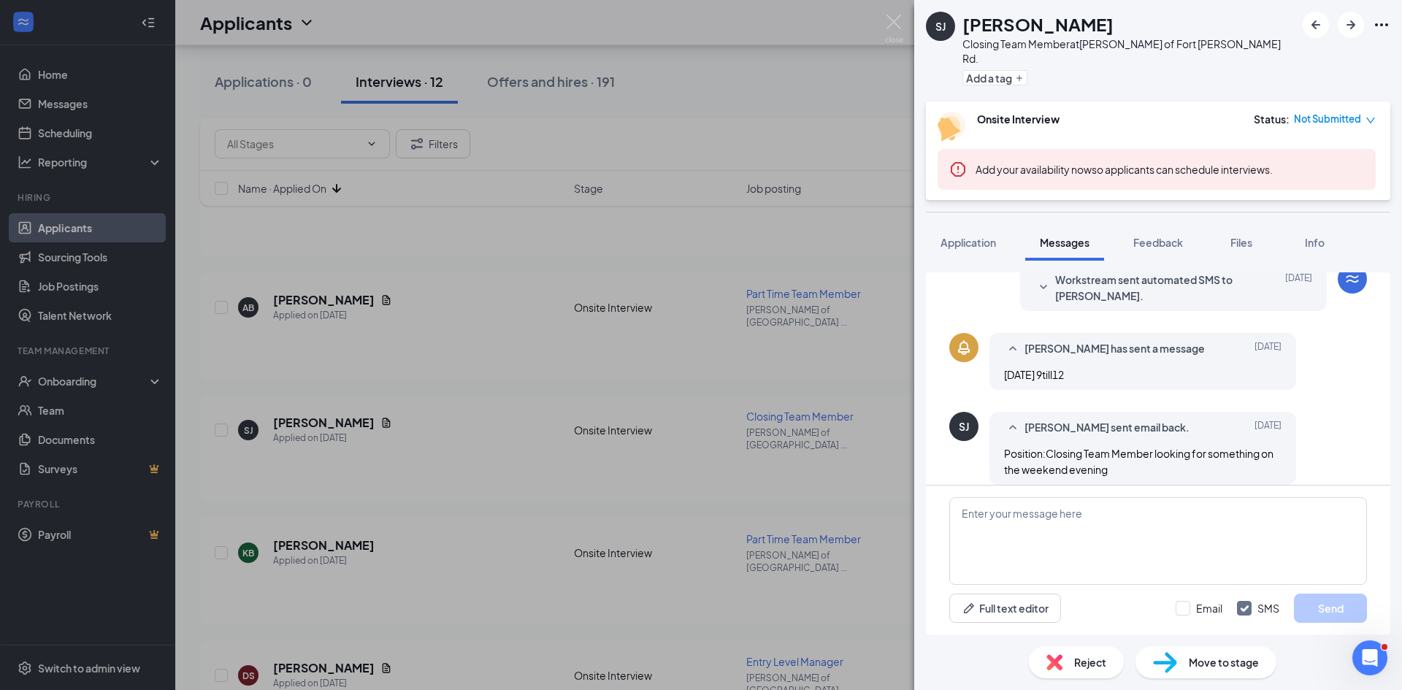
click at [521, 372] on div "SJ [PERSON_NAME] Closing Team Member at [GEOGRAPHIC_DATA][PERSON_NAME] of [GEOG…" at bounding box center [701, 345] width 1402 height 690
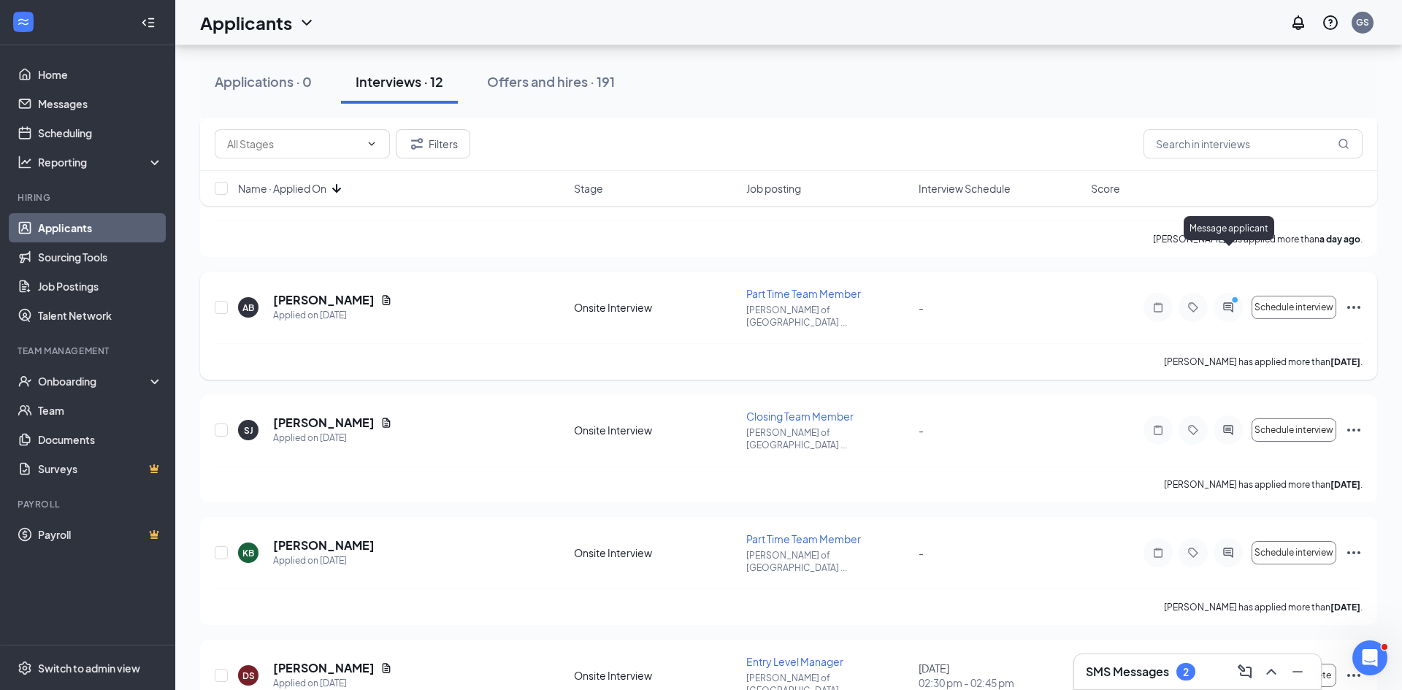
click at [1228, 296] on icon "PrimaryDot" at bounding box center [1237, 302] width 18 height 12
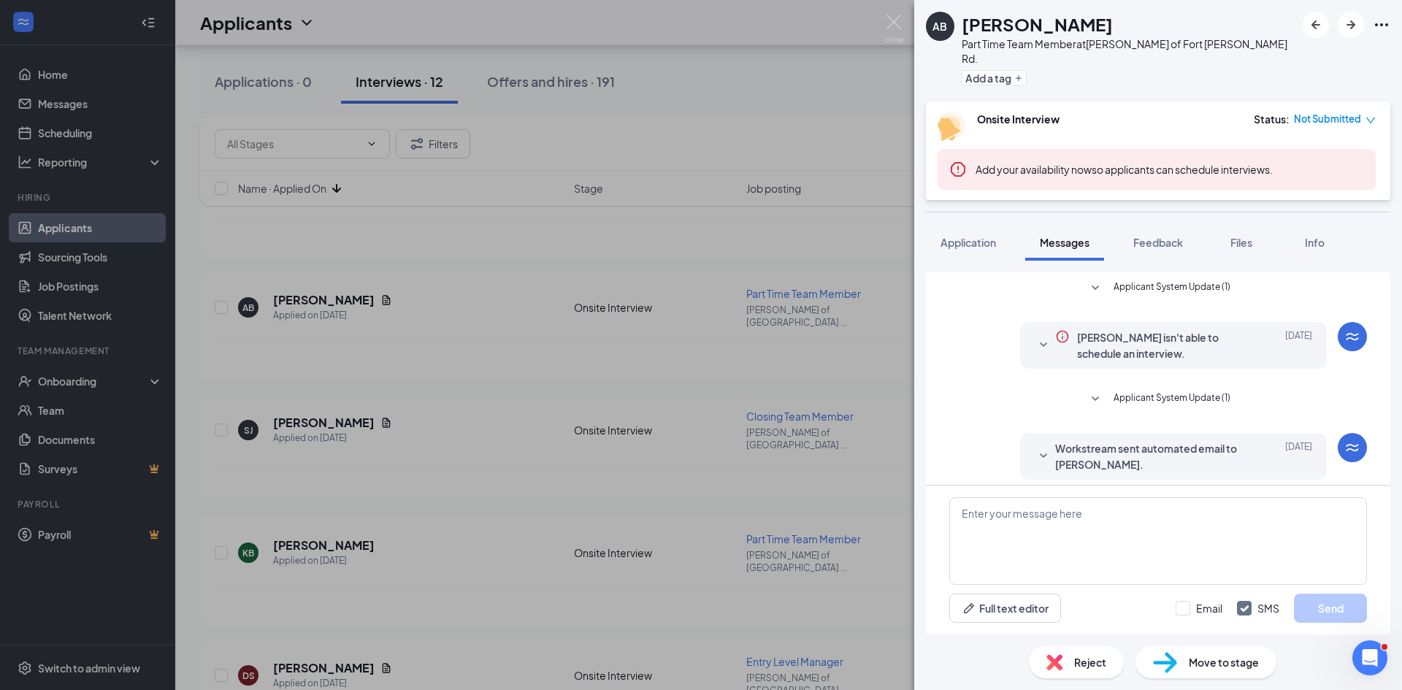
scroll to position [237, 0]
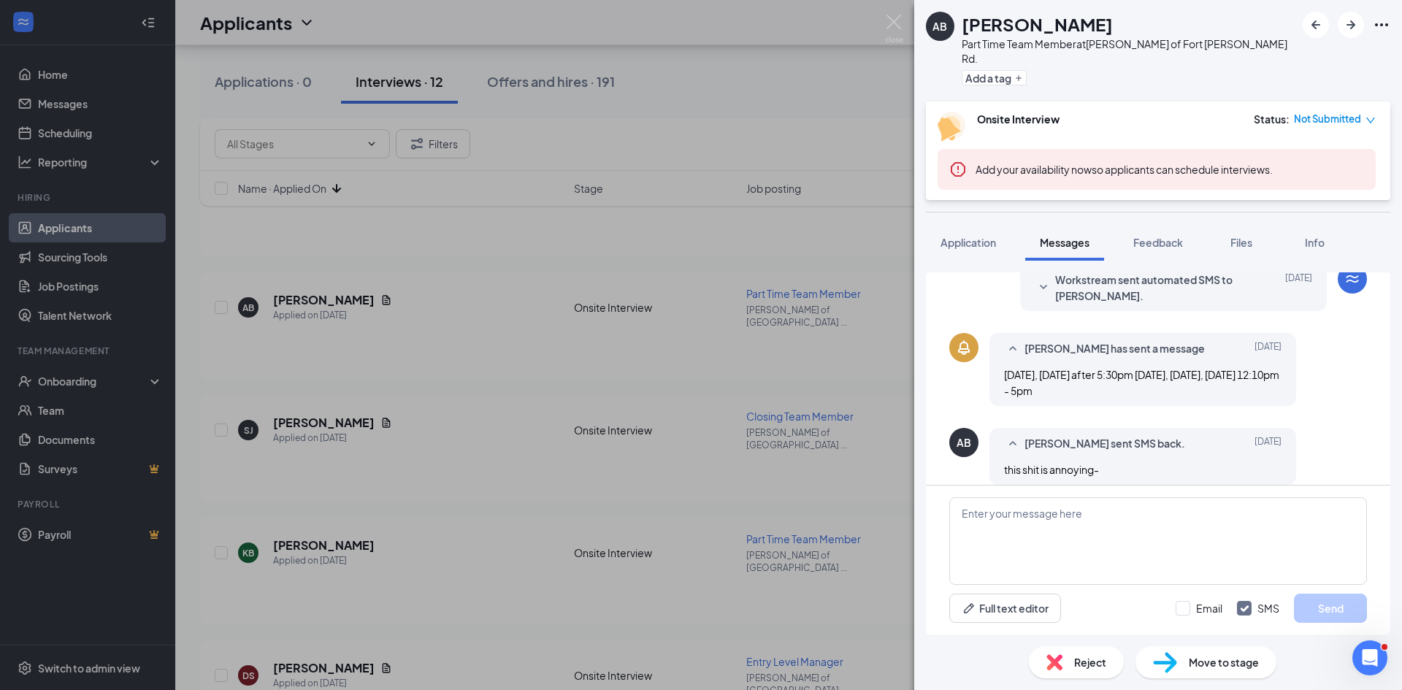
click at [492, 366] on div "AB [PERSON_NAME] Part Time Team Member at [GEOGRAPHIC_DATA][PERSON_NAME] of [GE…" at bounding box center [701, 345] width 1402 height 690
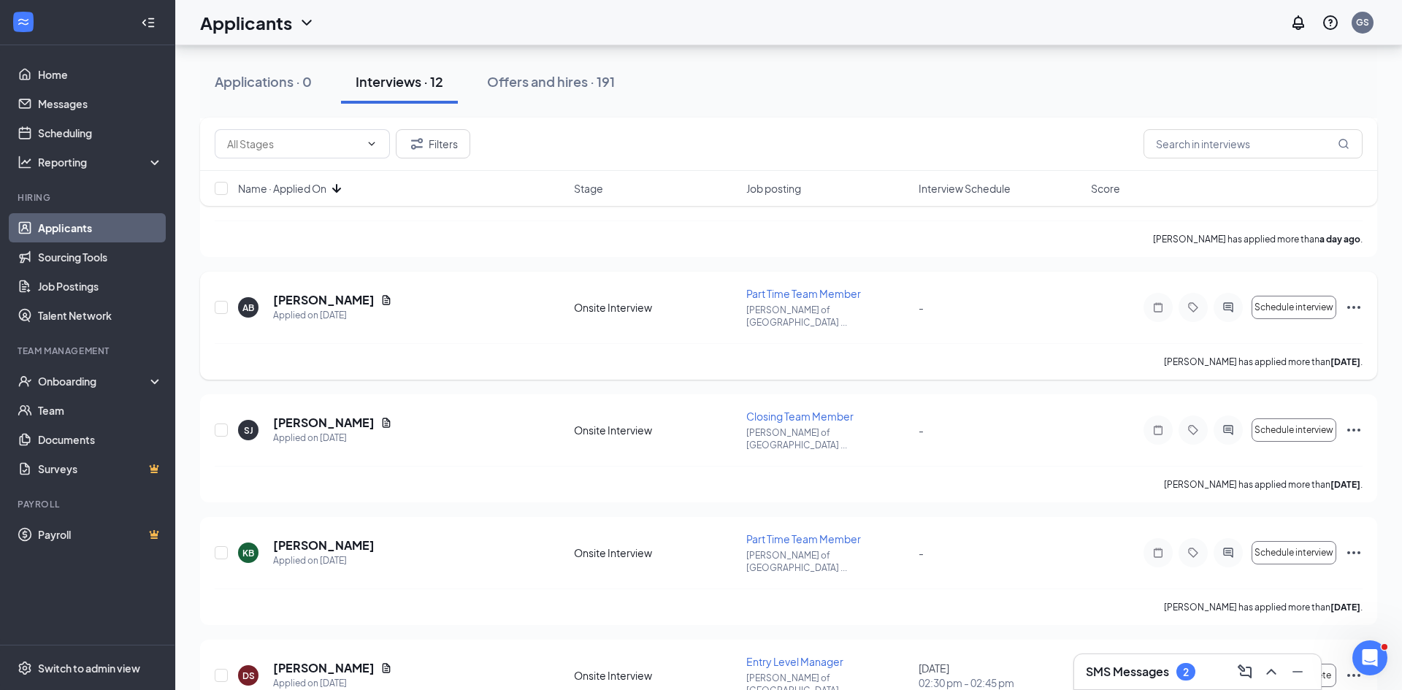
click at [1358, 299] on icon "Ellipses" at bounding box center [1354, 308] width 18 height 18
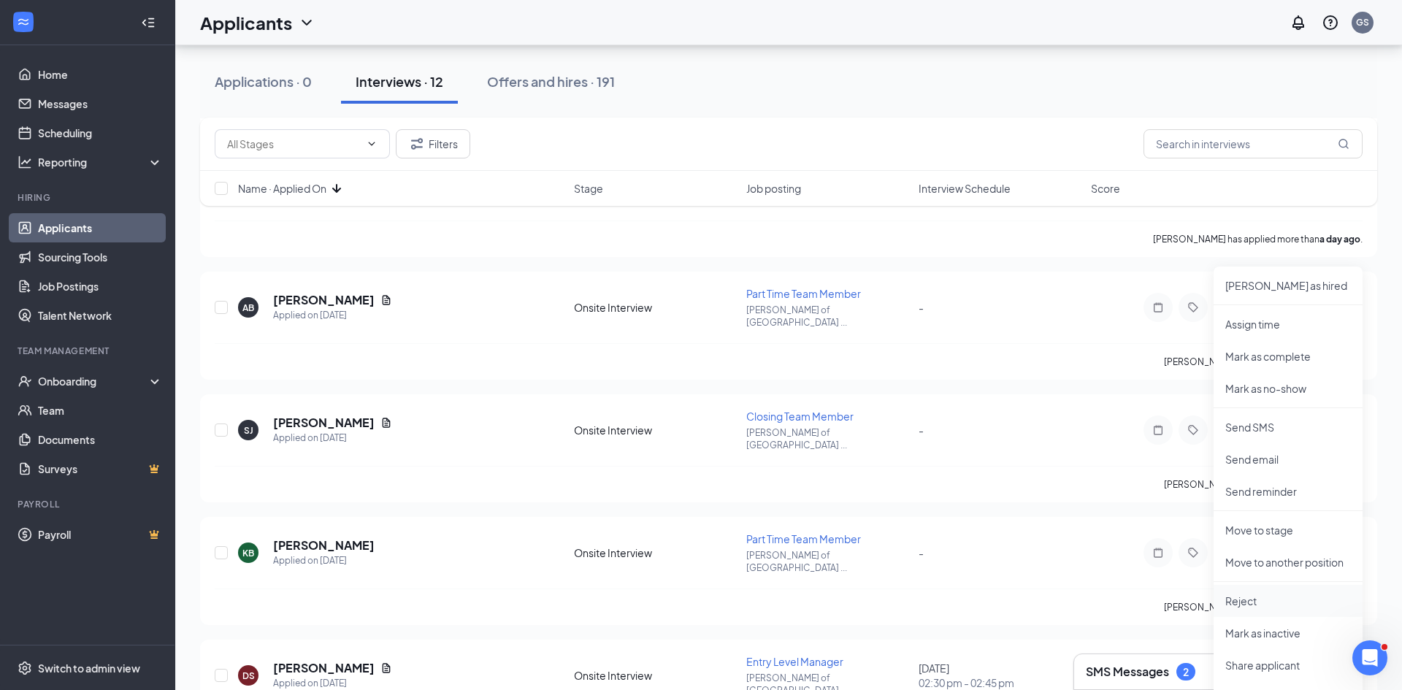
click at [1266, 600] on p "Reject" at bounding box center [1288, 601] width 126 height 15
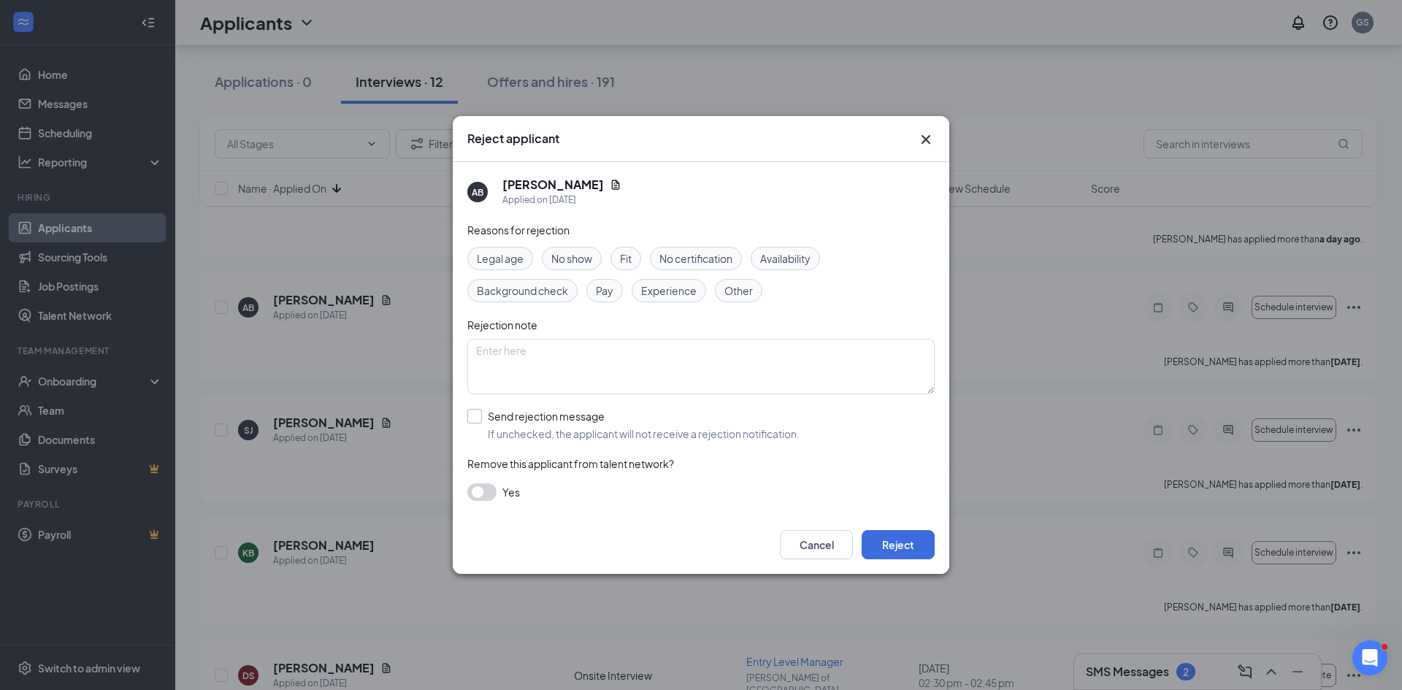
click at [591, 425] on input "Send rejection message If unchecked, the applicant will not receive a rejection…" at bounding box center [633, 425] width 332 height 32
checkbox input "true"
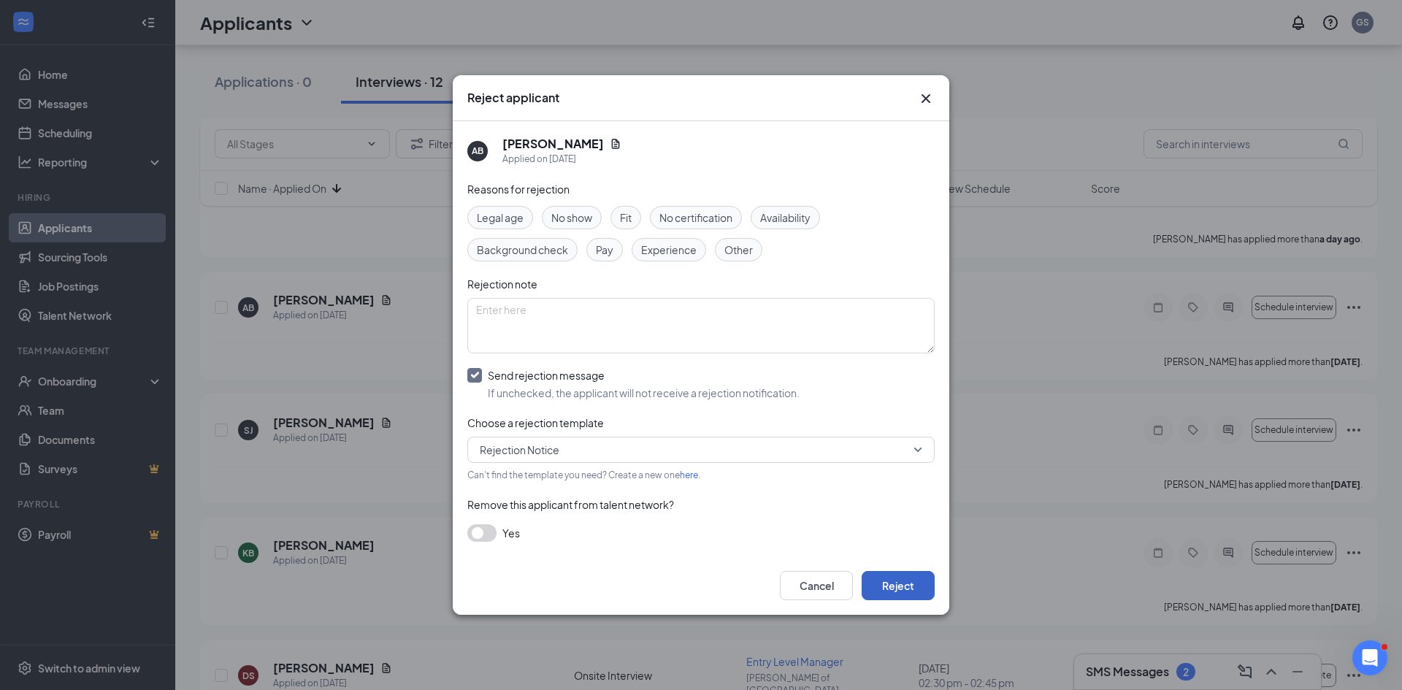
click at [909, 592] on button "Reject" at bounding box center [897, 585] width 73 height 29
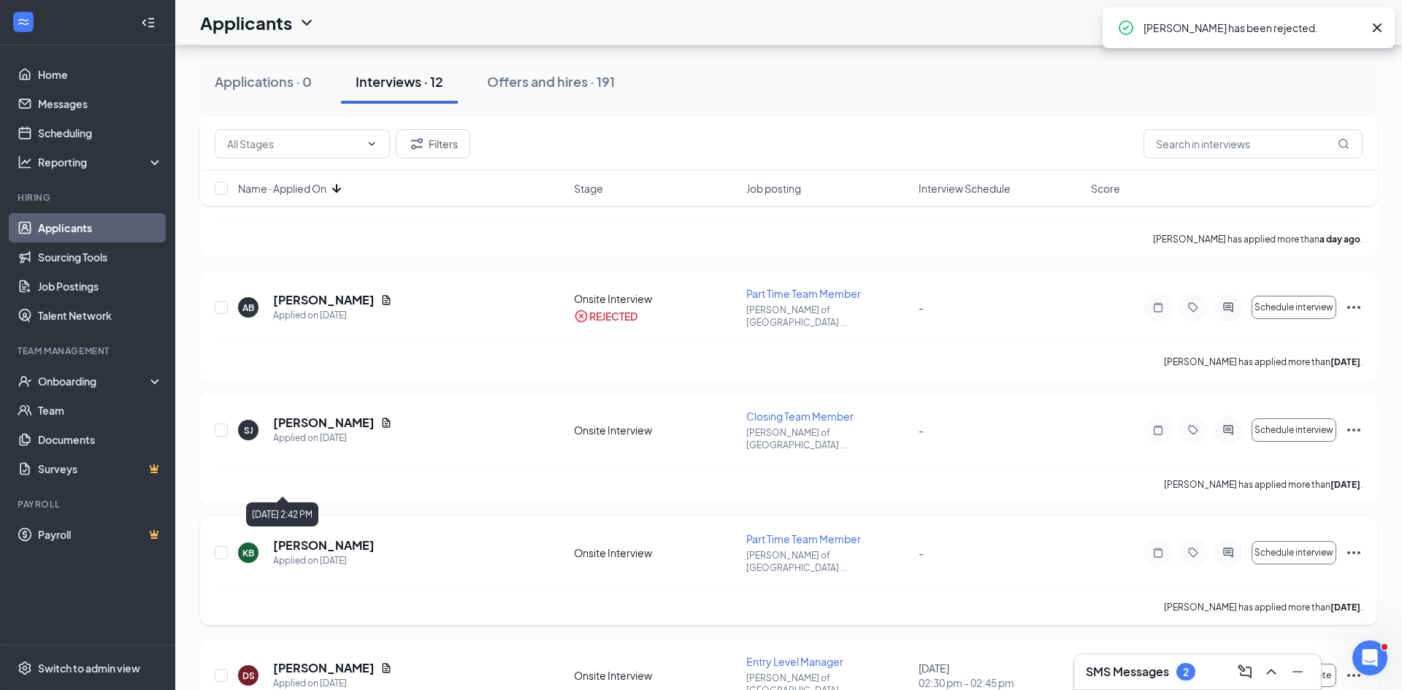
click at [316, 553] on div "Applied on [DATE]" at bounding box center [323, 560] width 101 height 15
click at [317, 537] on h5 "[PERSON_NAME]" at bounding box center [323, 545] width 101 height 16
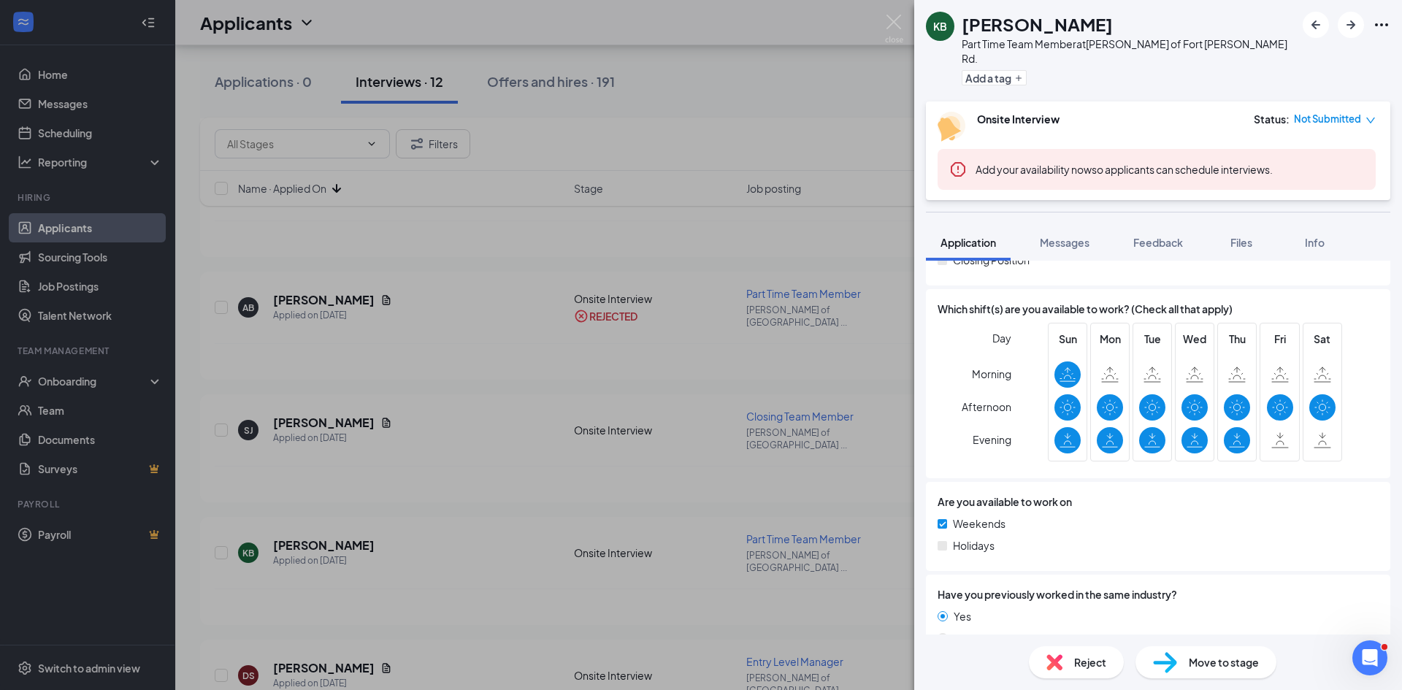
scroll to position [510, 0]
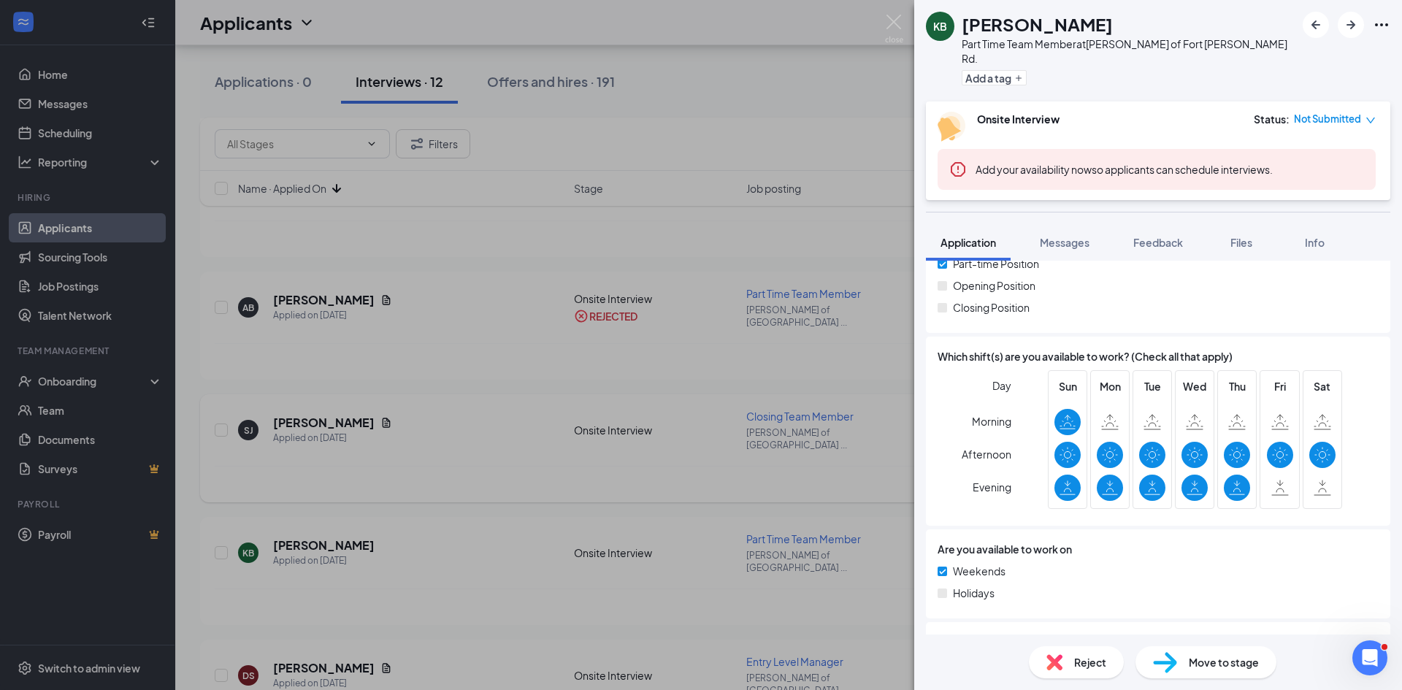
drag, startPoint x: 466, startPoint y: 364, endPoint x: 346, endPoint y: 366, distance: 119.7
click at [471, 366] on div "KB [PERSON_NAME] Part Time Team Member at [GEOGRAPHIC_DATA][PERSON_NAME] of [GE…" at bounding box center [701, 345] width 1402 height 690
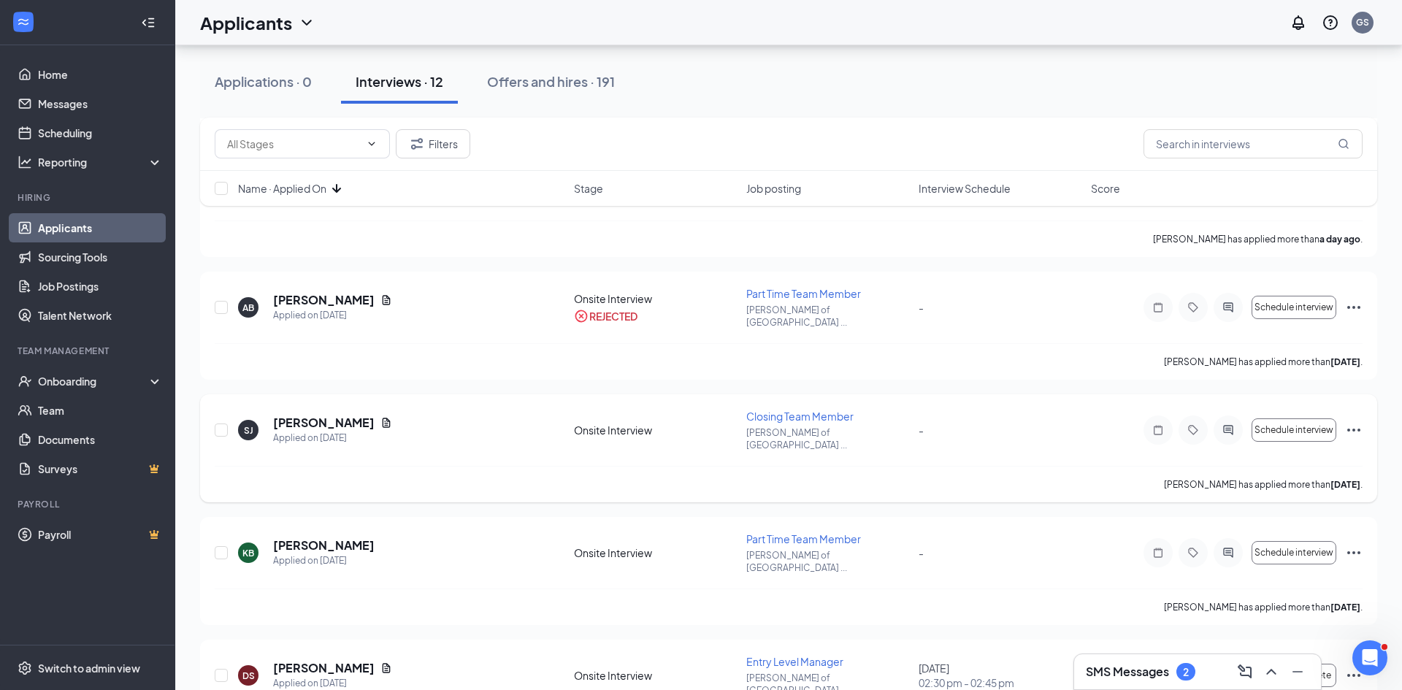
click at [321, 415] on h5 "[PERSON_NAME]" at bounding box center [323, 423] width 101 height 16
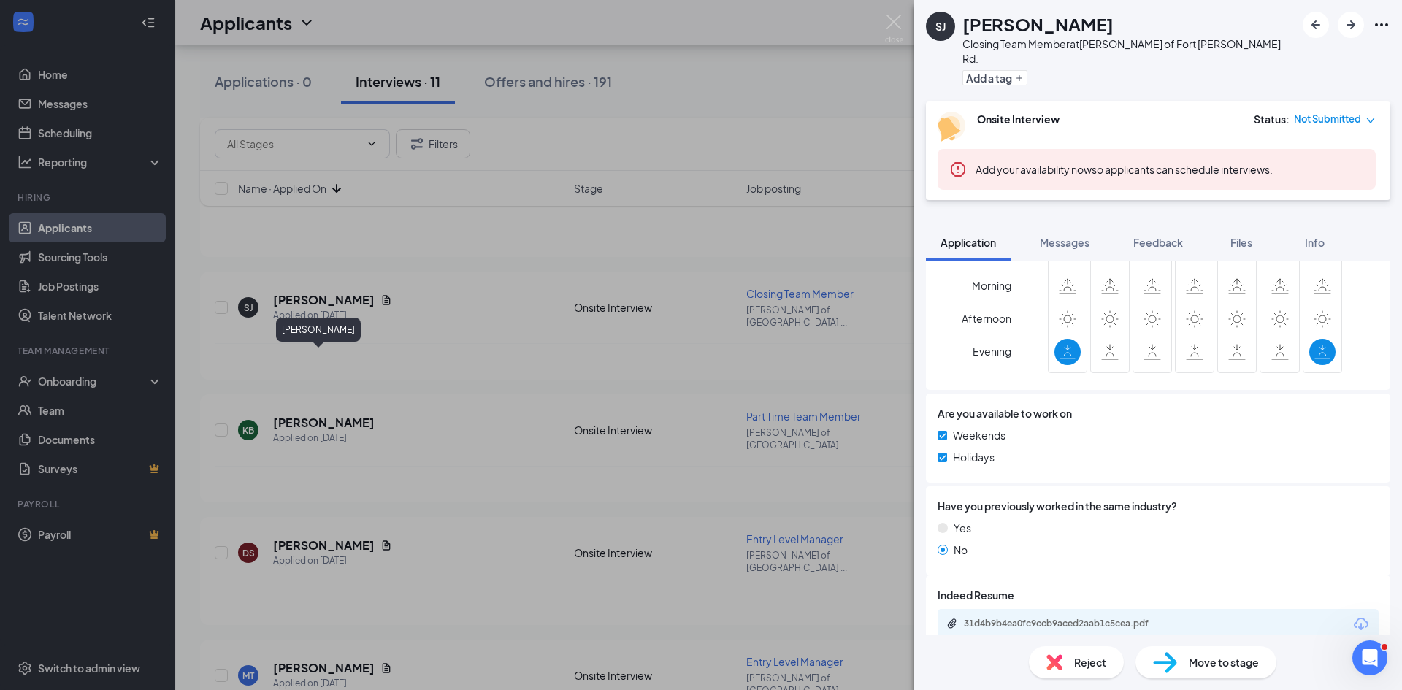
scroll to position [645, 0]
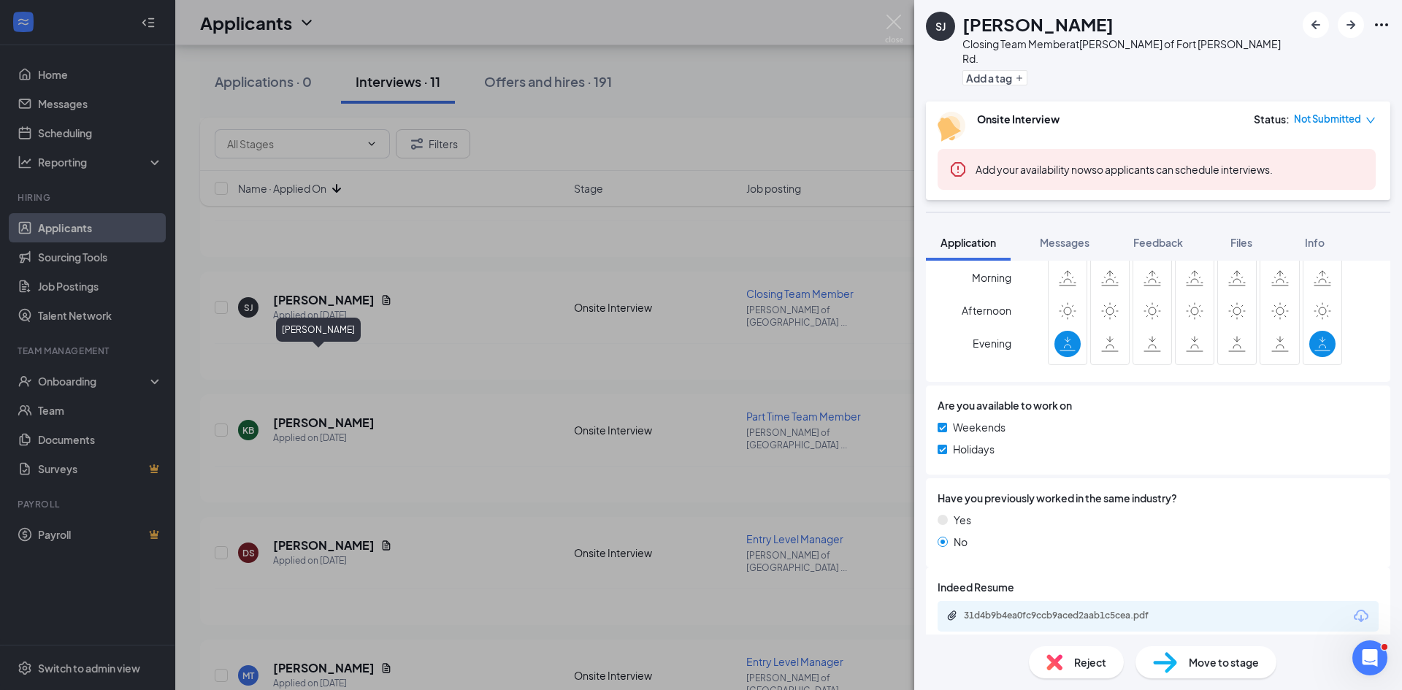
click at [429, 362] on div "SJ [PERSON_NAME] Closing Team Member at [GEOGRAPHIC_DATA][PERSON_NAME] of [GEOG…" at bounding box center [701, 345] width 1402 height 690
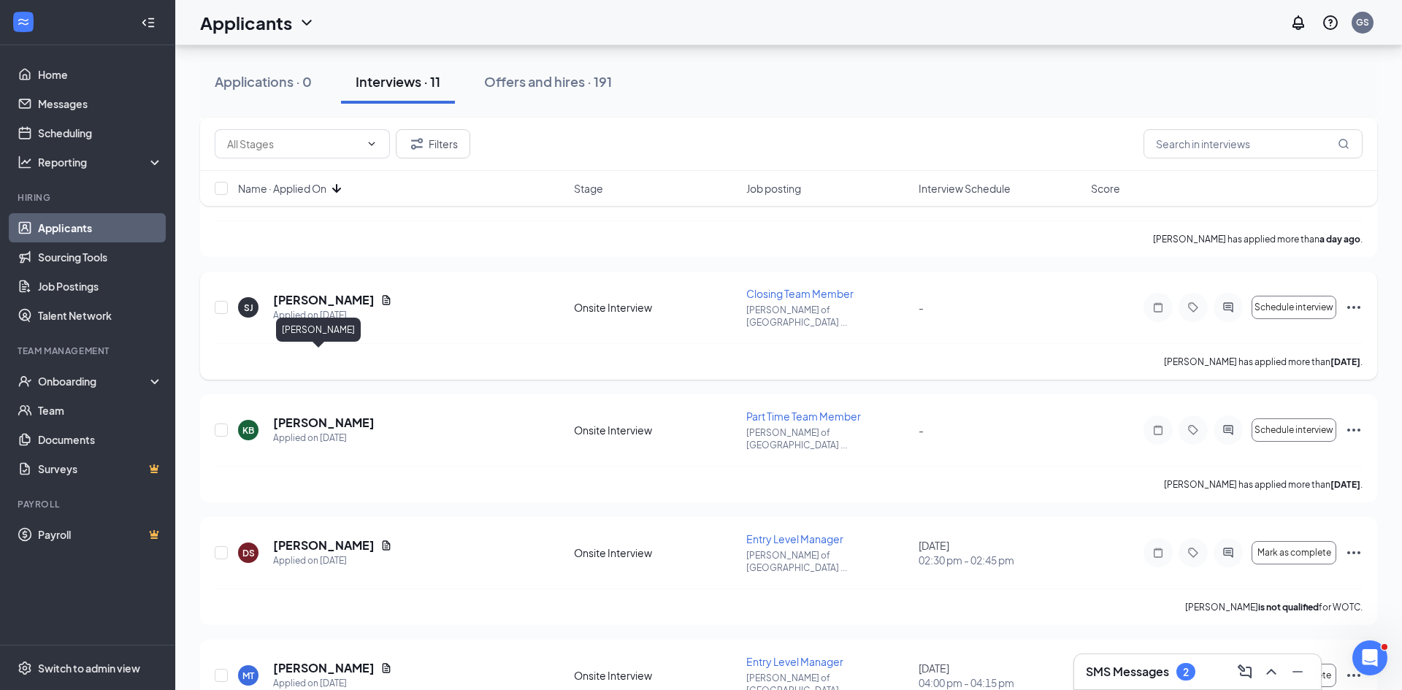
click at [1352, 299] on icon "Ellipses" at bounding box center [1354, 308] width 18 height 18
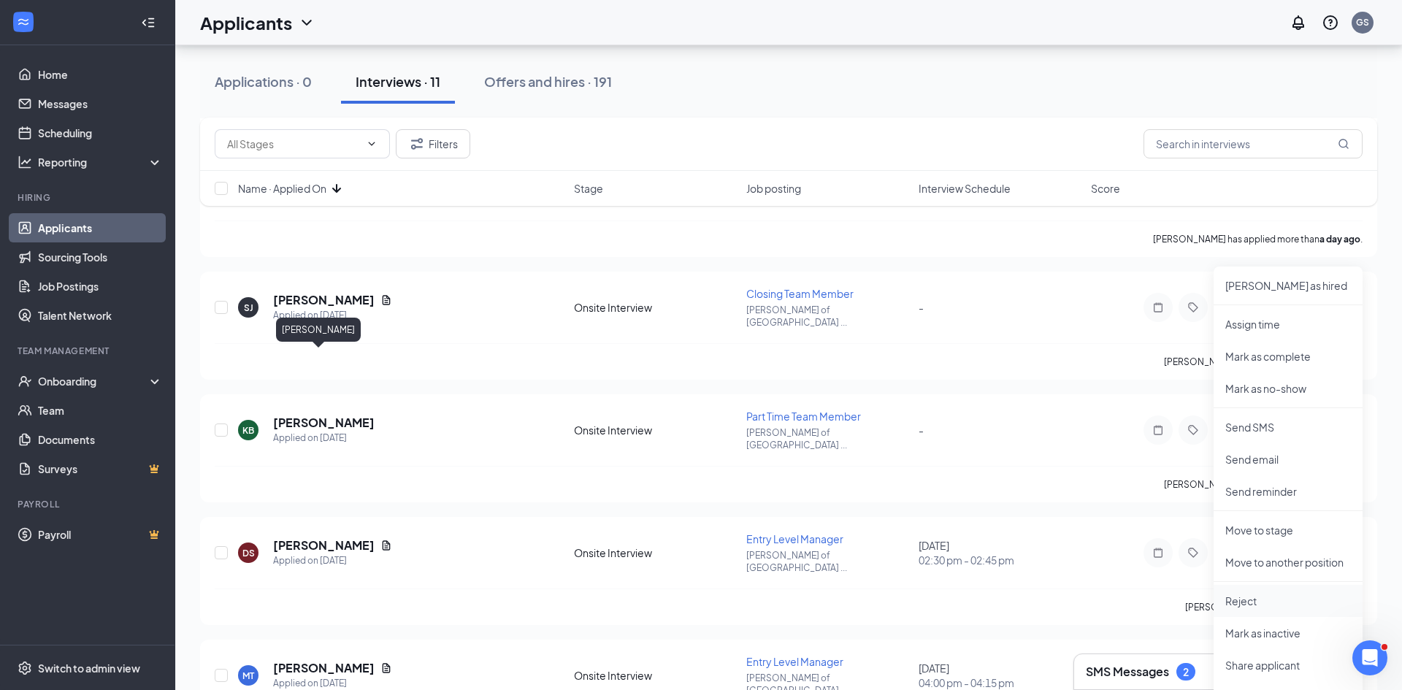
click at [1268, 604] on p "Reject" at bounding box center [1288, 601] width 126 height 15
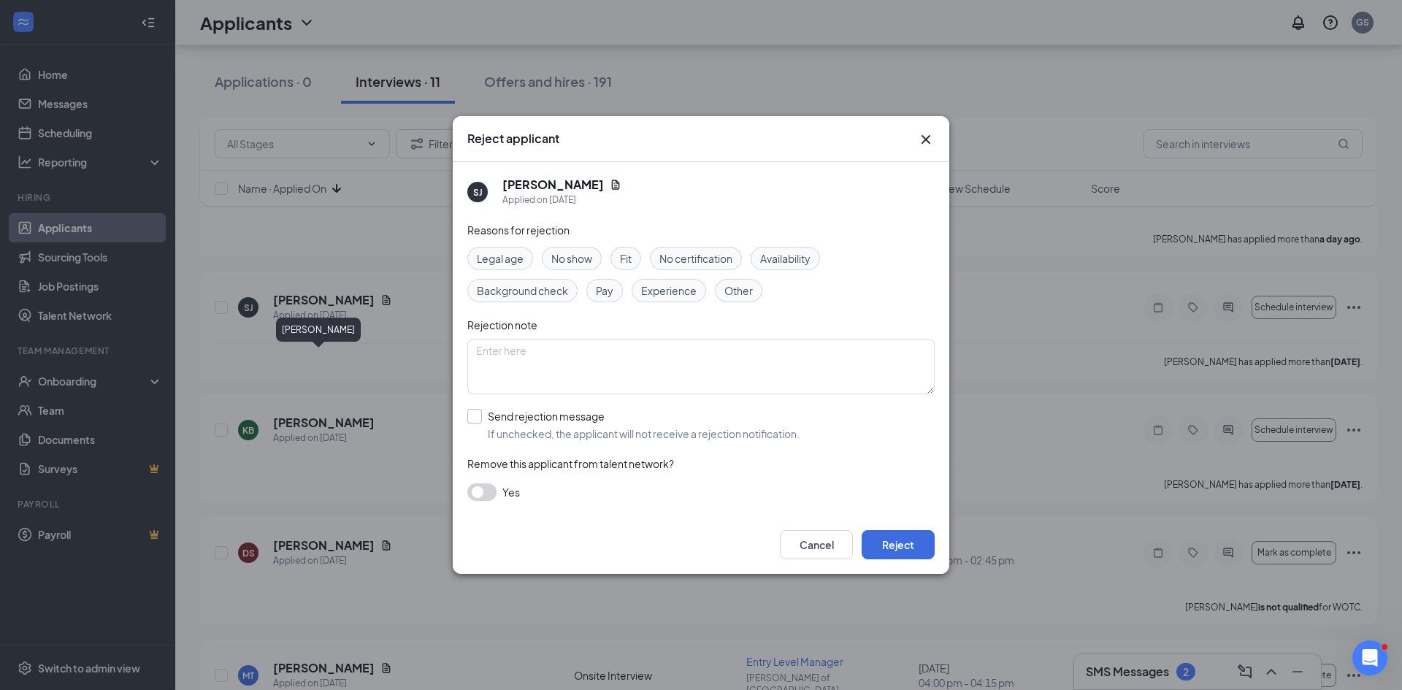
click at [526, 417] on input "Send rejection message If unchecked, the applicant will not receive a rejection…" at bounding box center [633, 425] width 332 height 32
checkbox input "true"
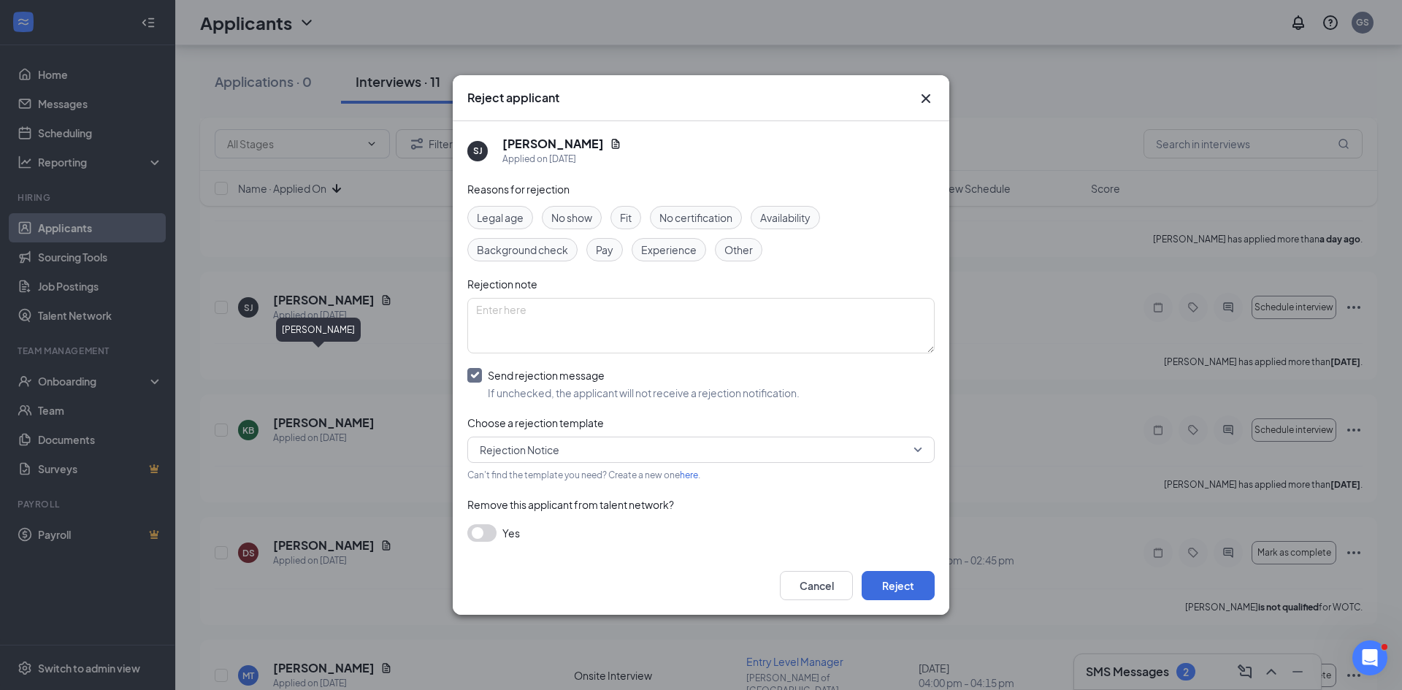
click at [795, 221] on span "Availability" at bounding box center [785, 218] width 50 height 16
click at [925, 587] on button "Reject" at bounding box center [897, 585] width 73 height 29
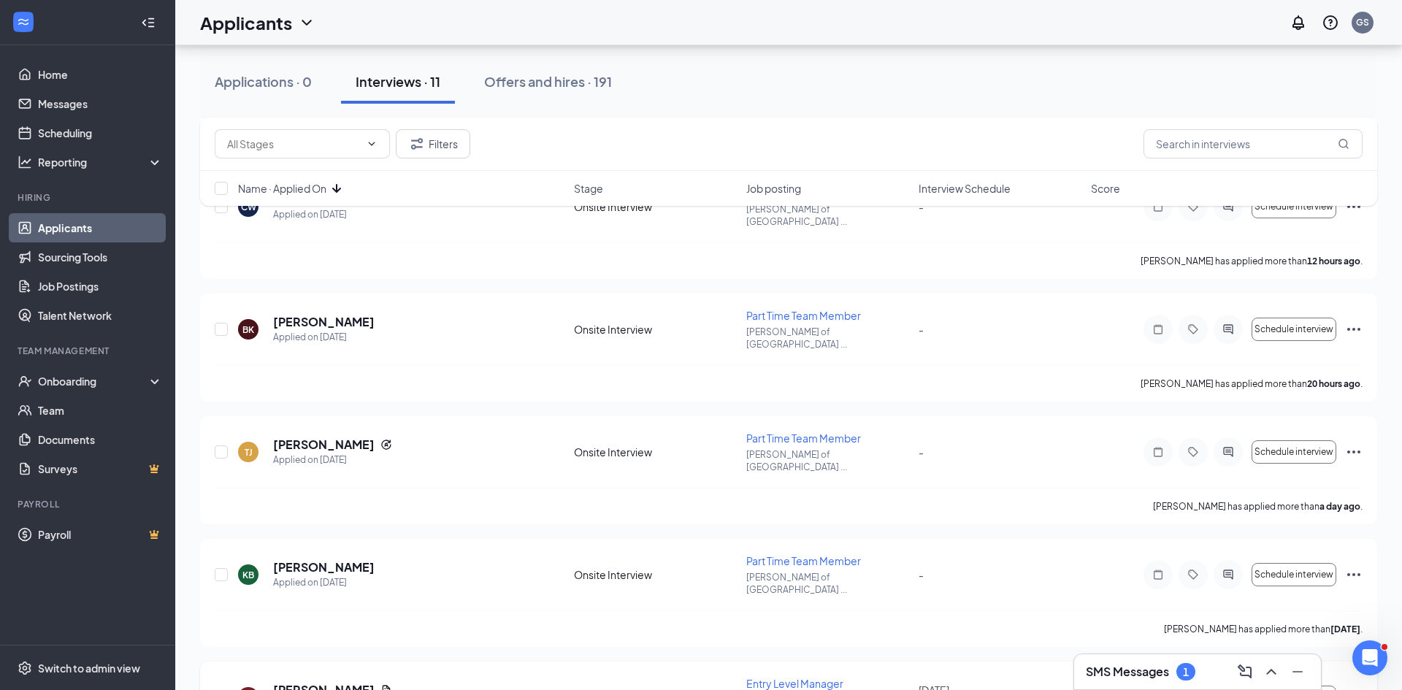
scroll to position [294, 0]
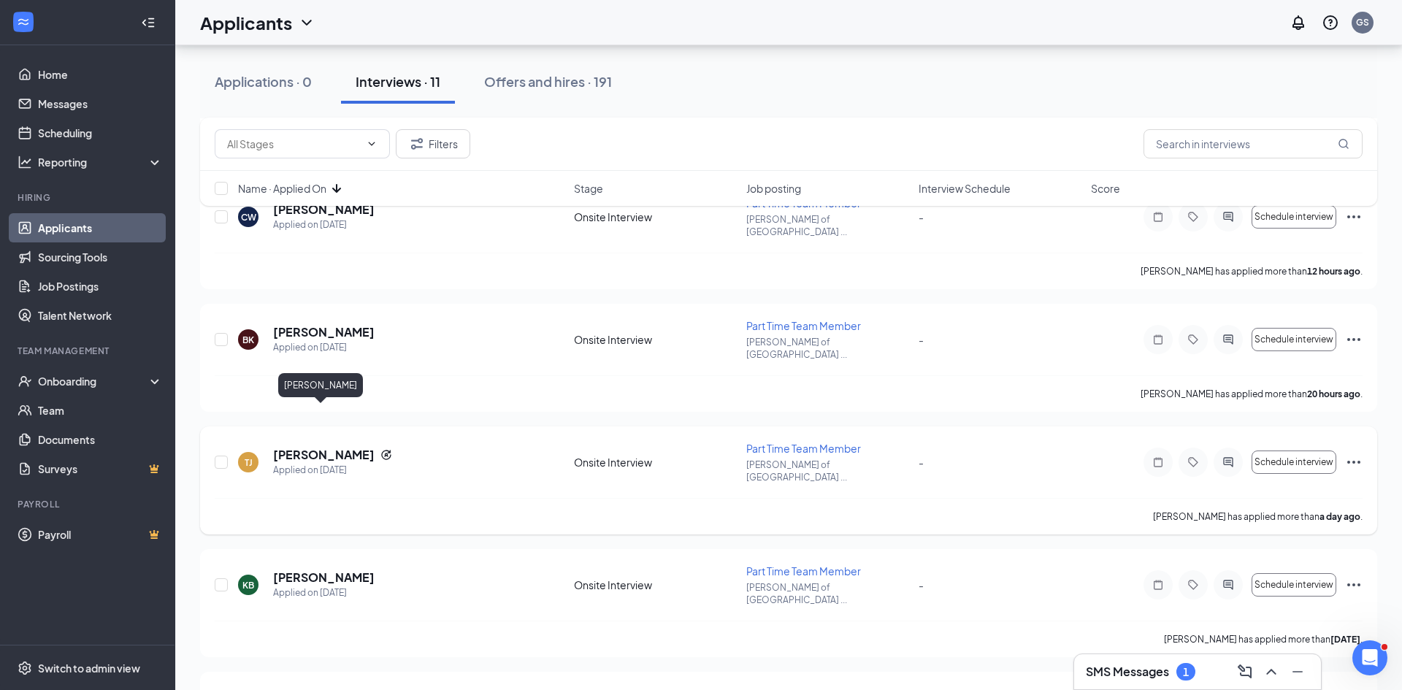
click at [302, 447] on h5 "[PERSON_NAME]" at bounding box center [323, 455] width 101 height 16
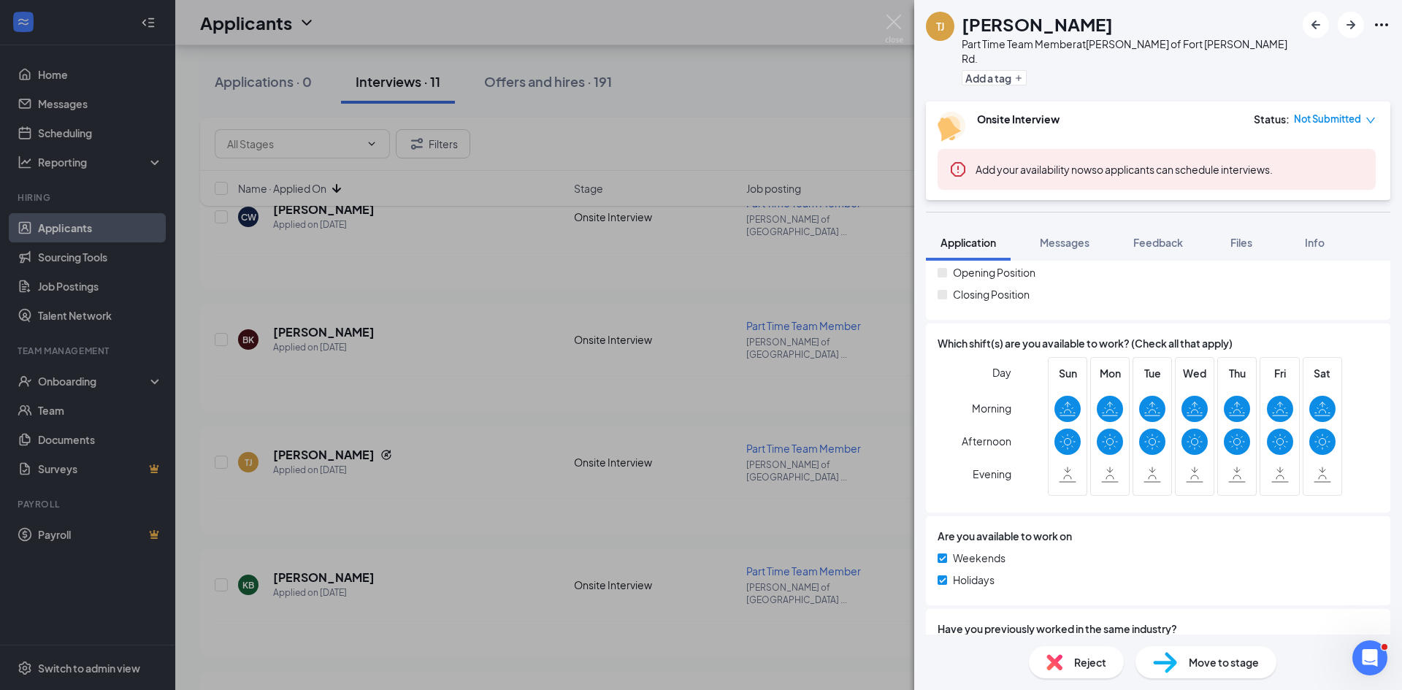
scroll to position [677, 0]
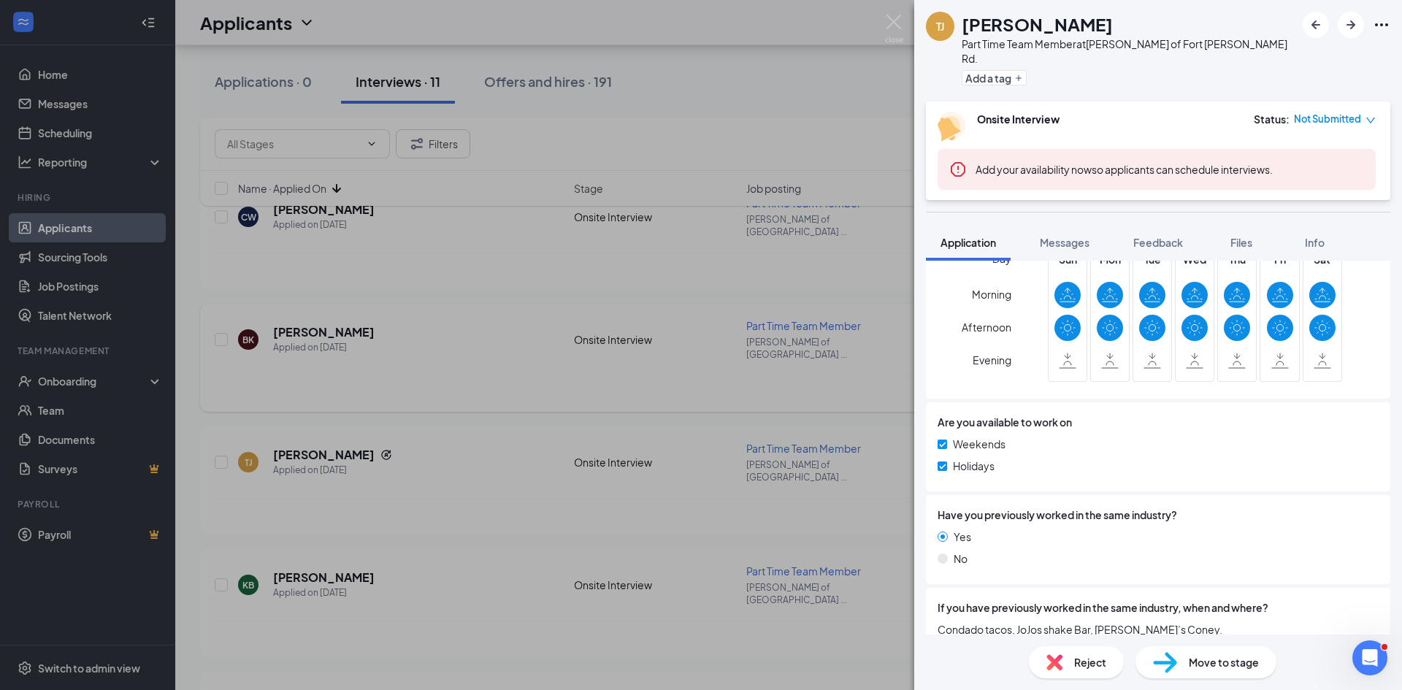
drag, startPoint x: 412, startPoint y: 434, endPoint x: 312, endPoint y: 305, distance: 162.8
click at [412, 434] on div "[PERSON_NAME] [PERSON_NAME] Part Time Team Member at [GEOGRAPHIC_DATA][PERSON_N…" at bounding box center [701, 345] width 1402 height 690
click at [312, 324] on h5 "[PERSON_NAME]" at bounding box center [323, 332] width 101 height 16
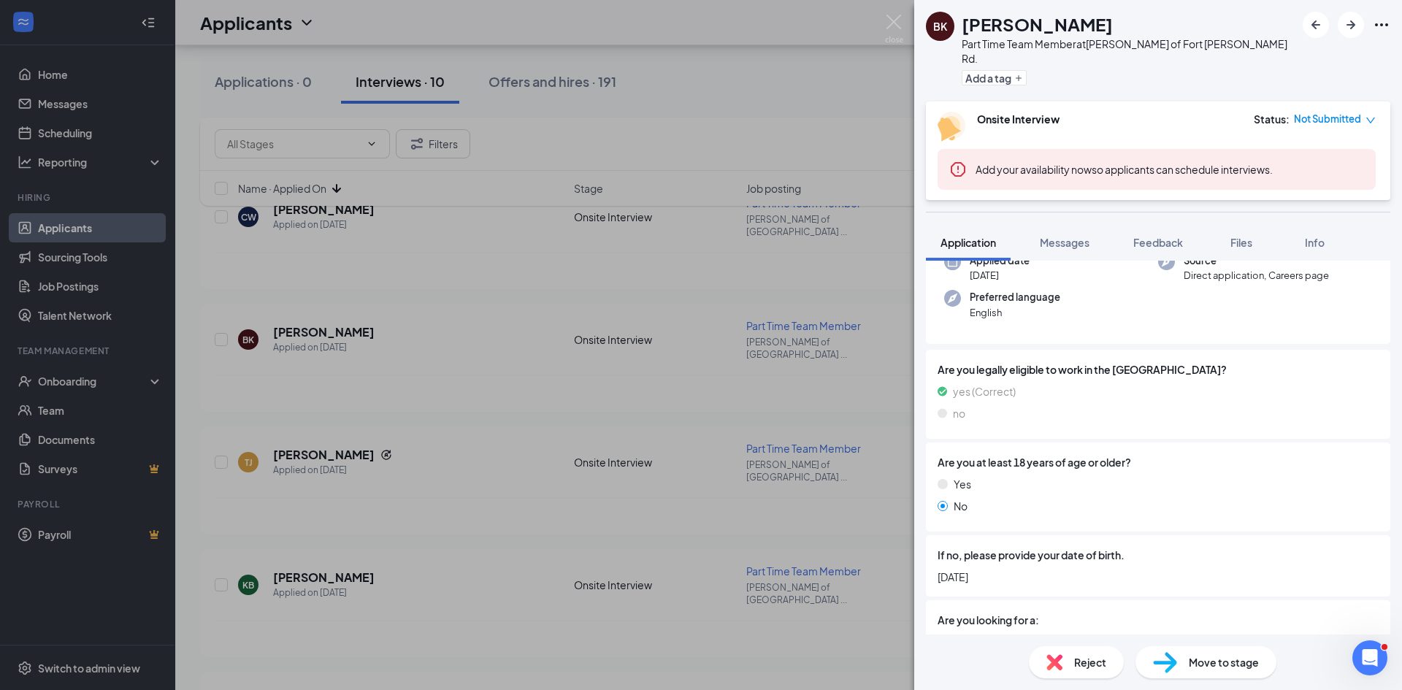
scroll to position [231, 0]
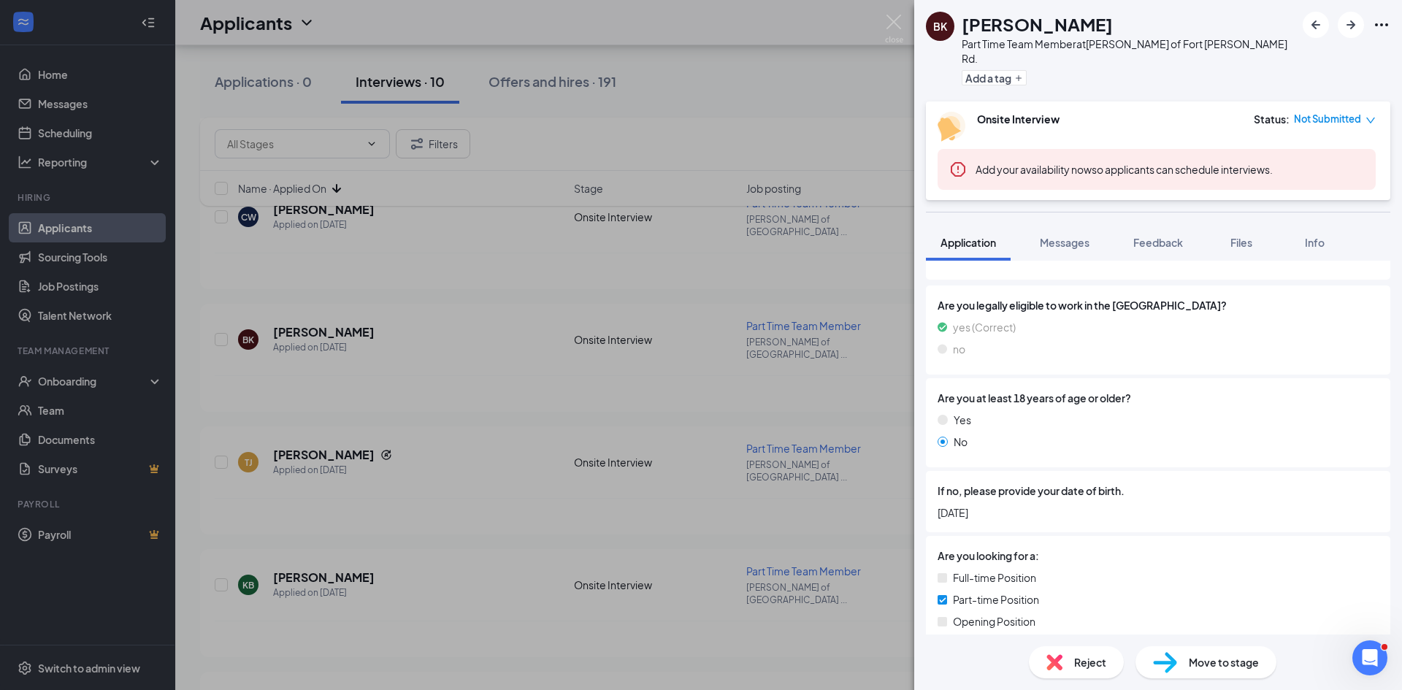
click at [380, 342] on div "BK [PERSON_NAME] Part Time Team Member at [GEOGRAPHIC_DATA][PERSON_NAME] of [GE…" at bounding box center [701, 345] width 1402 height 690
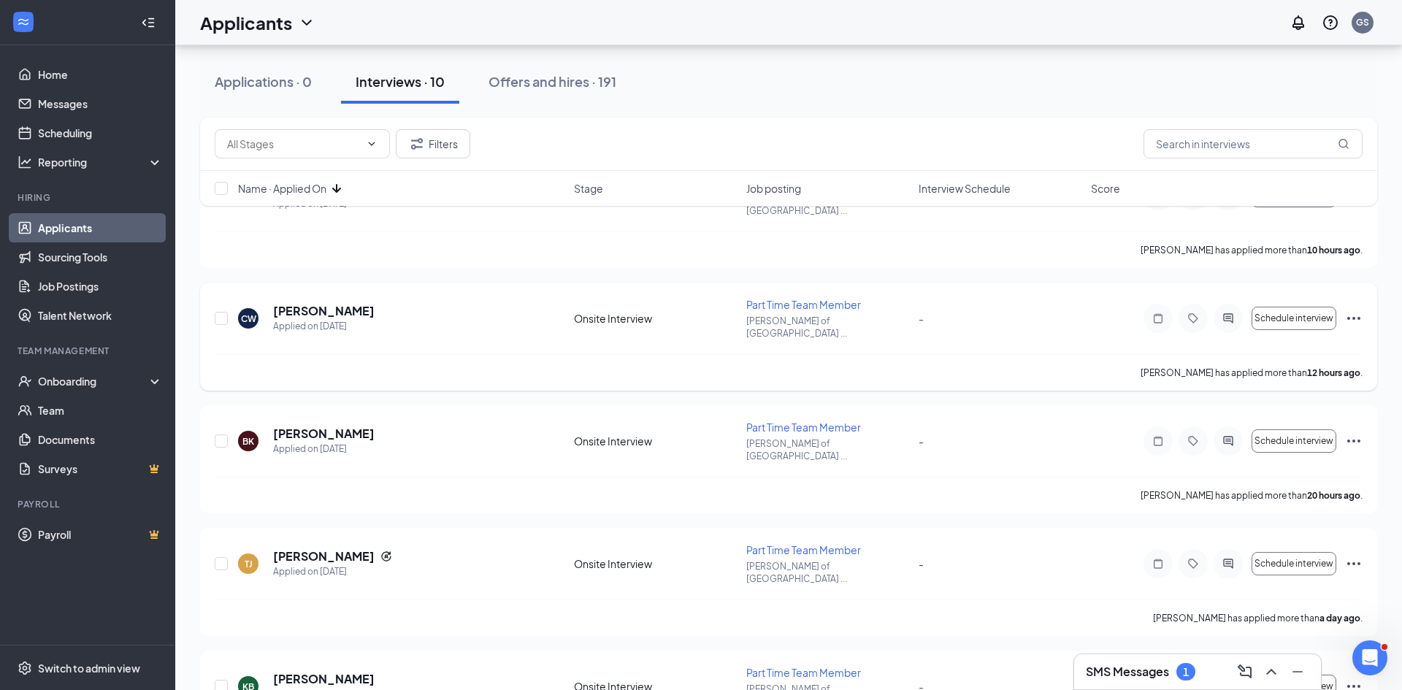
scroll to position [115, 0]
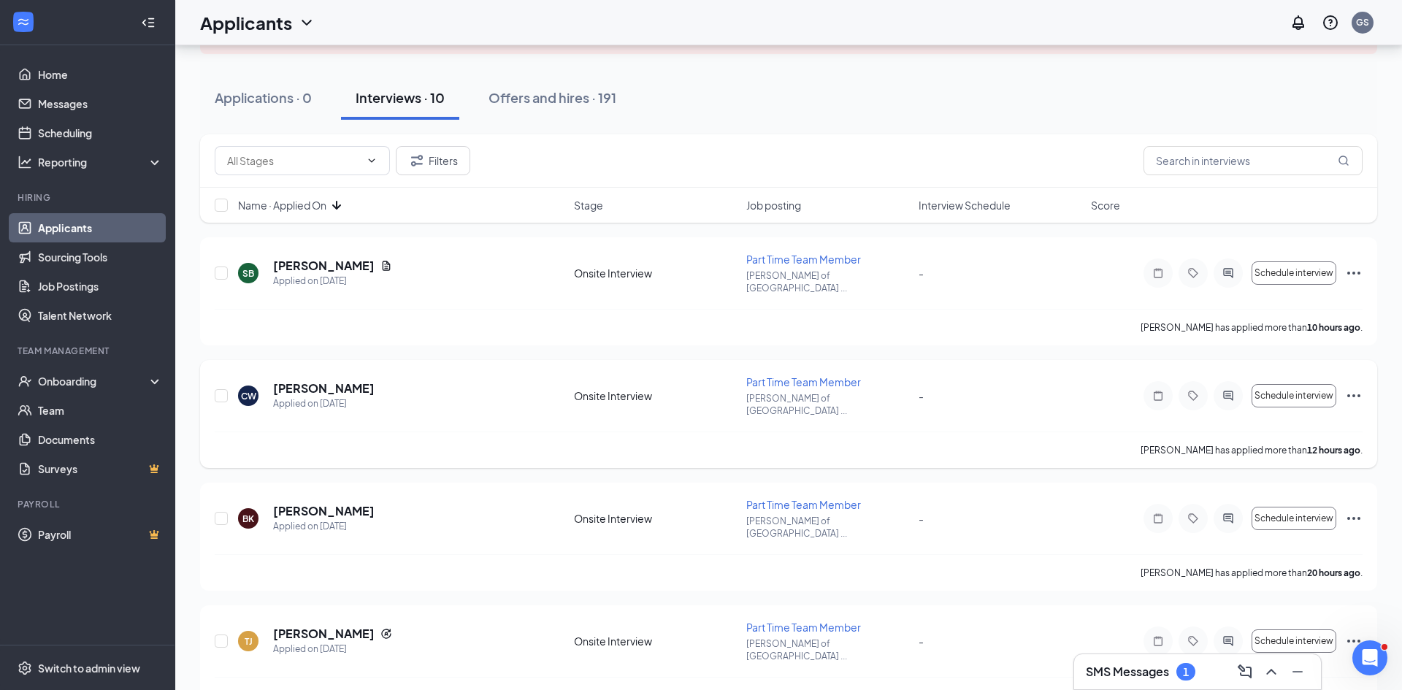
click at [334, 380] on h5 "[PERSON_NAME]" at bounding box center [323, 388] width 101 height 16
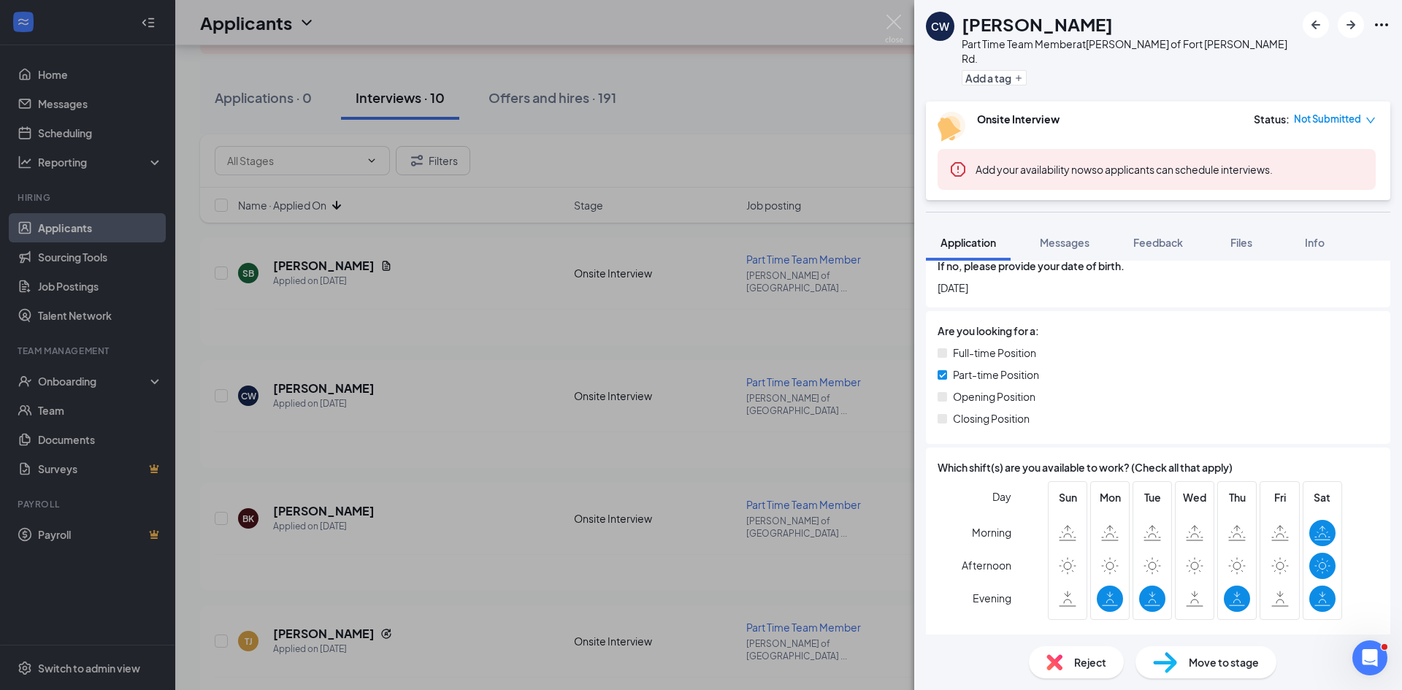
scroll to position [420, 0]
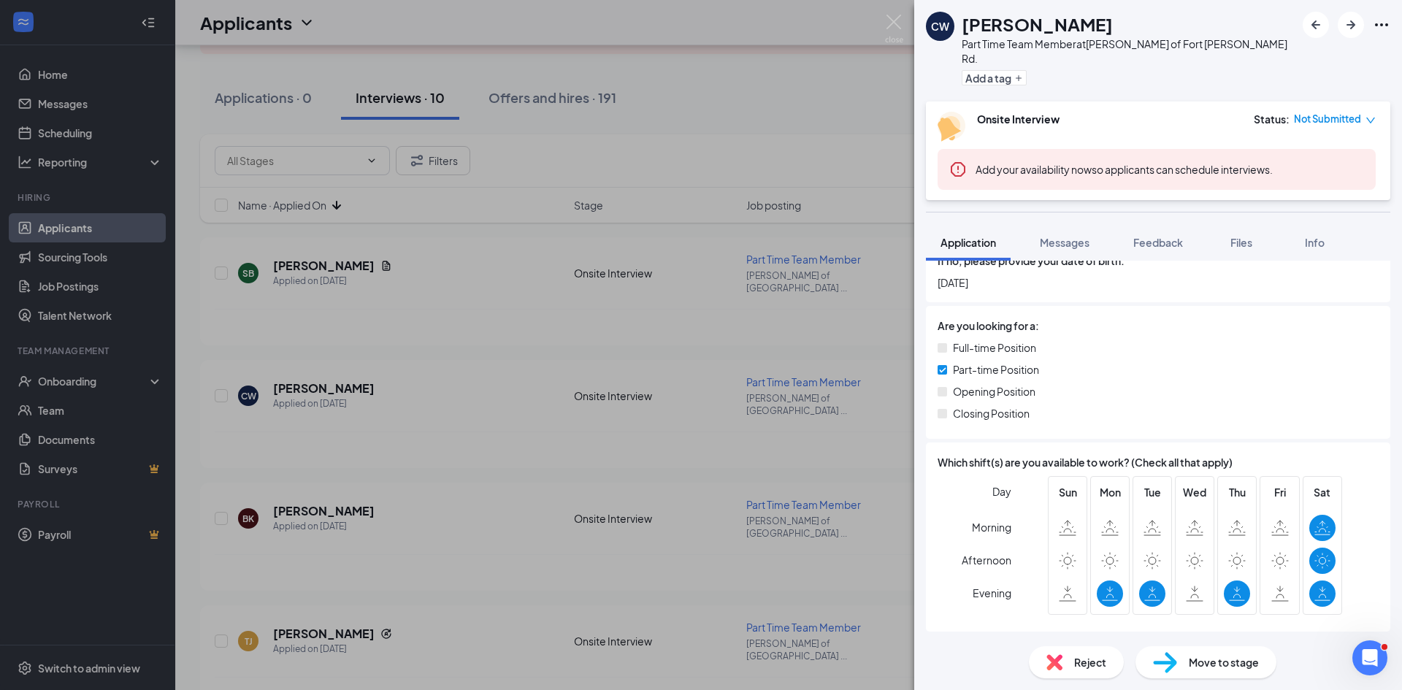
click at [464, 311] on div "[PERSON_NAME] [PERSON_NAME] Part Time Team Member at [GEOGRAPHIC_DATA][PERSON_N…" at bounding box center [701, 345] width 1402 height 690
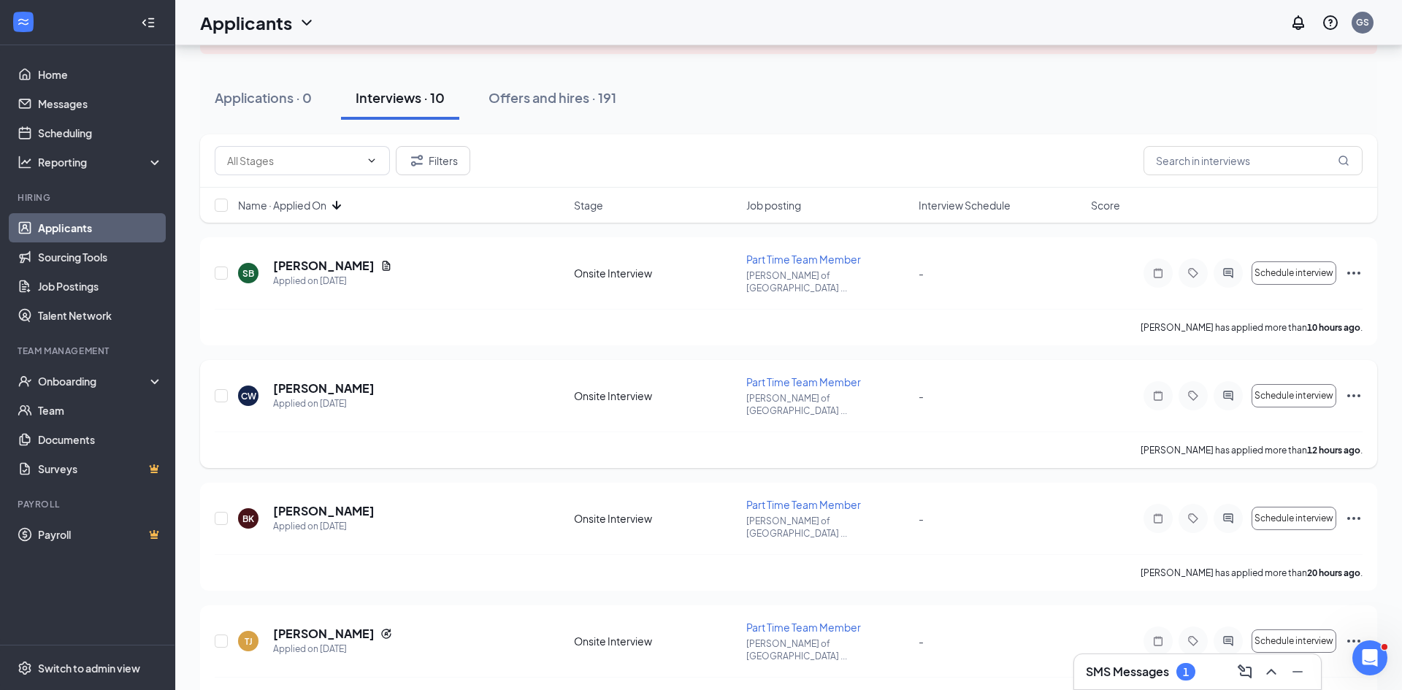
click at [1367, 375] on div "[PERSON_NAME] [PERSON_NAME] Applied on [DATE] Onsite Interview Part Time Team M…" at bounding box center [788, 414] width 1177 height 108
click at [1362, 380] on div "[PERSON_NAME] [PERSON_NAME] Applied on [DATE] Onsite Interview Part Time Team M…" at bounding box center [788, 414] width 1177 height 108
click at [1355, 387] on icon "Ellipses" at bounding box center [1354, 396] width 18 height 18
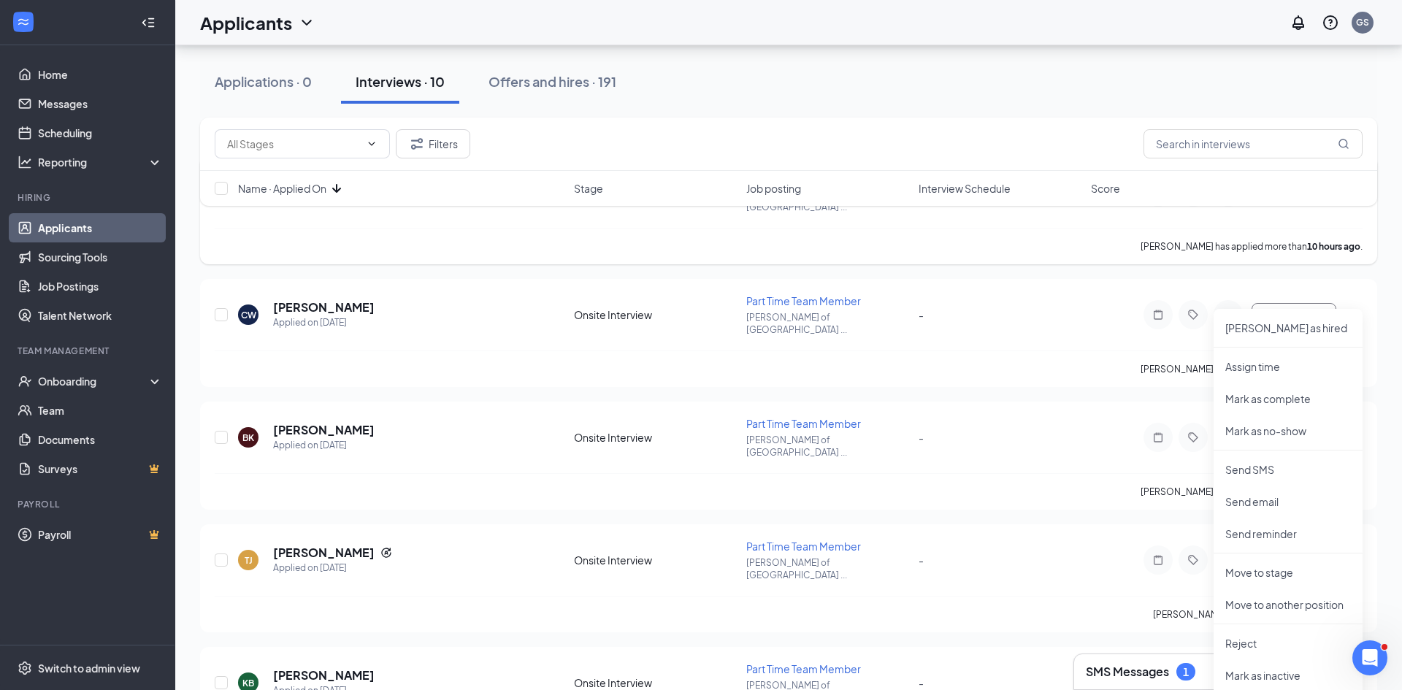
scroll to position [215, 0]
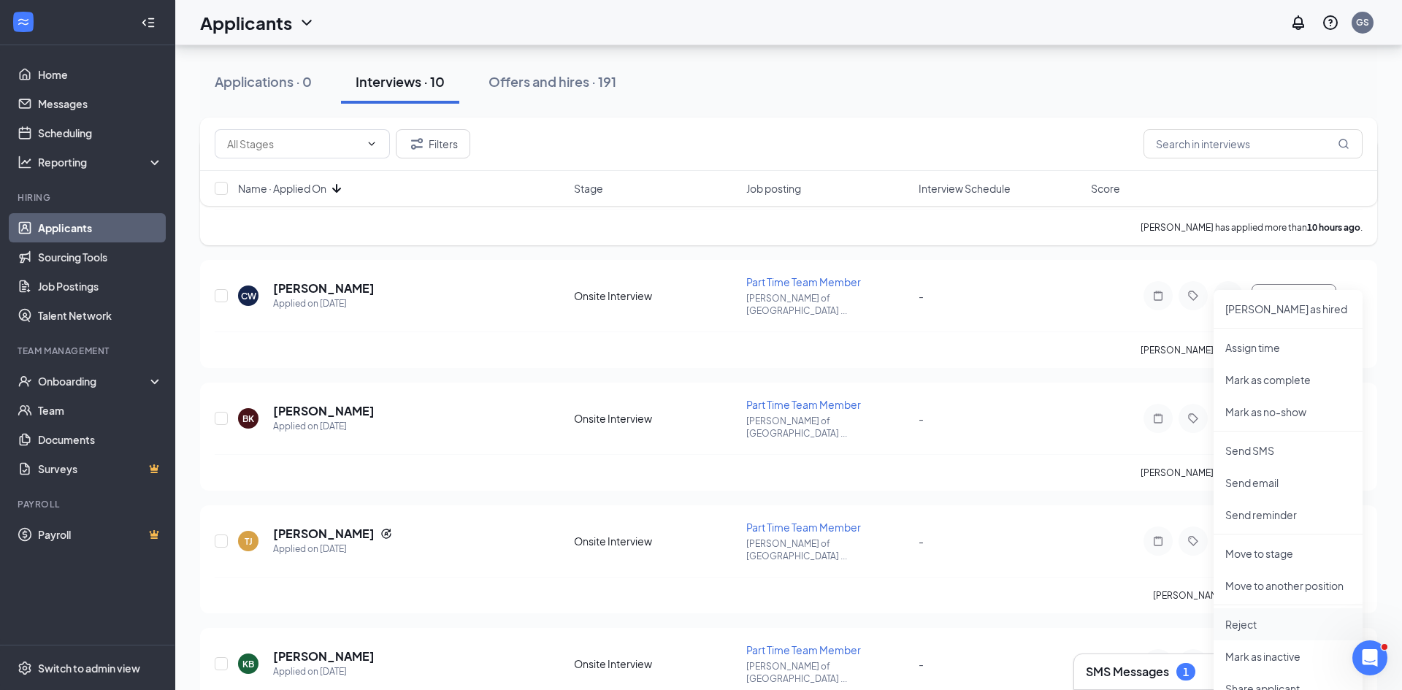
click at [1275, 624] on p "Reject" at bounding box center [1288, 624] width 126 height 15
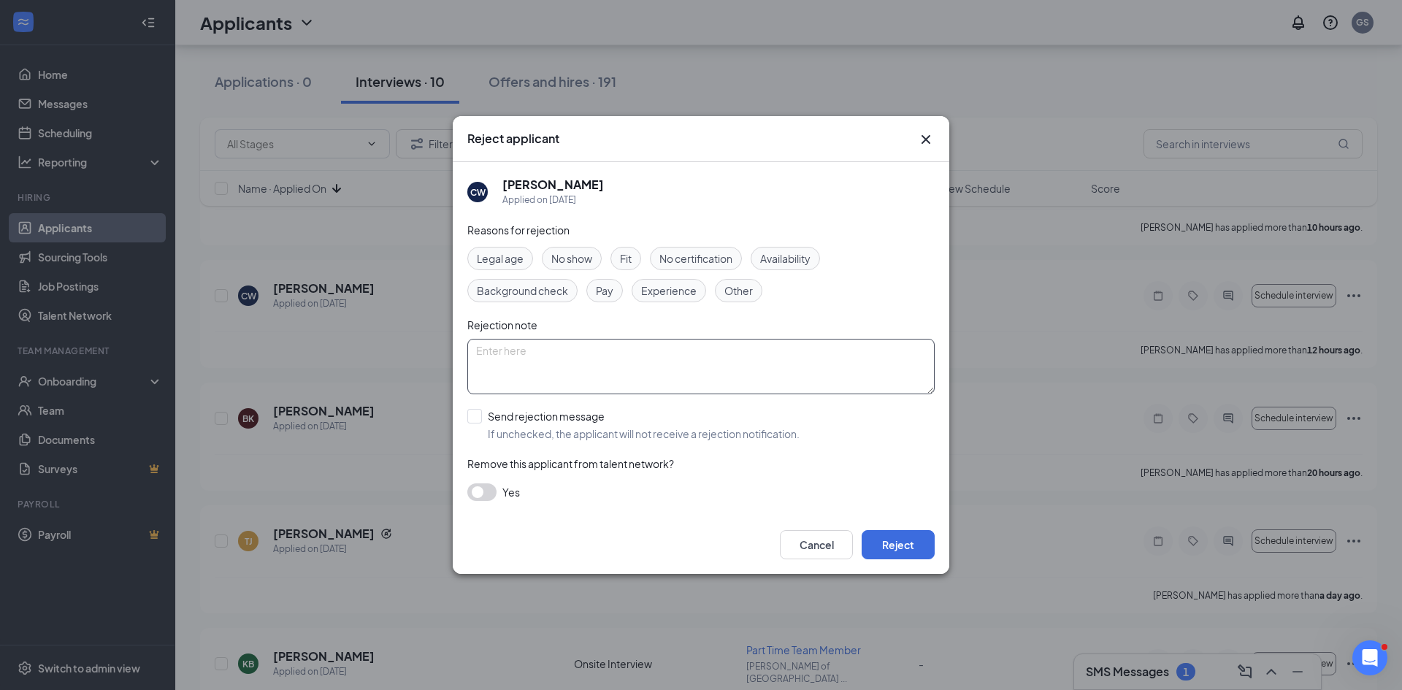
drag, startPoint x: 579, startPoint y: 421, endPoint x: 640, endPoint y: 353, distance: 92.0
click at [579, 421] on input "Send rejection message If unchecked, the applicant will not receive a rejection…" at bounding box center [633, 425] width 332 height 32
checkbox input "true"
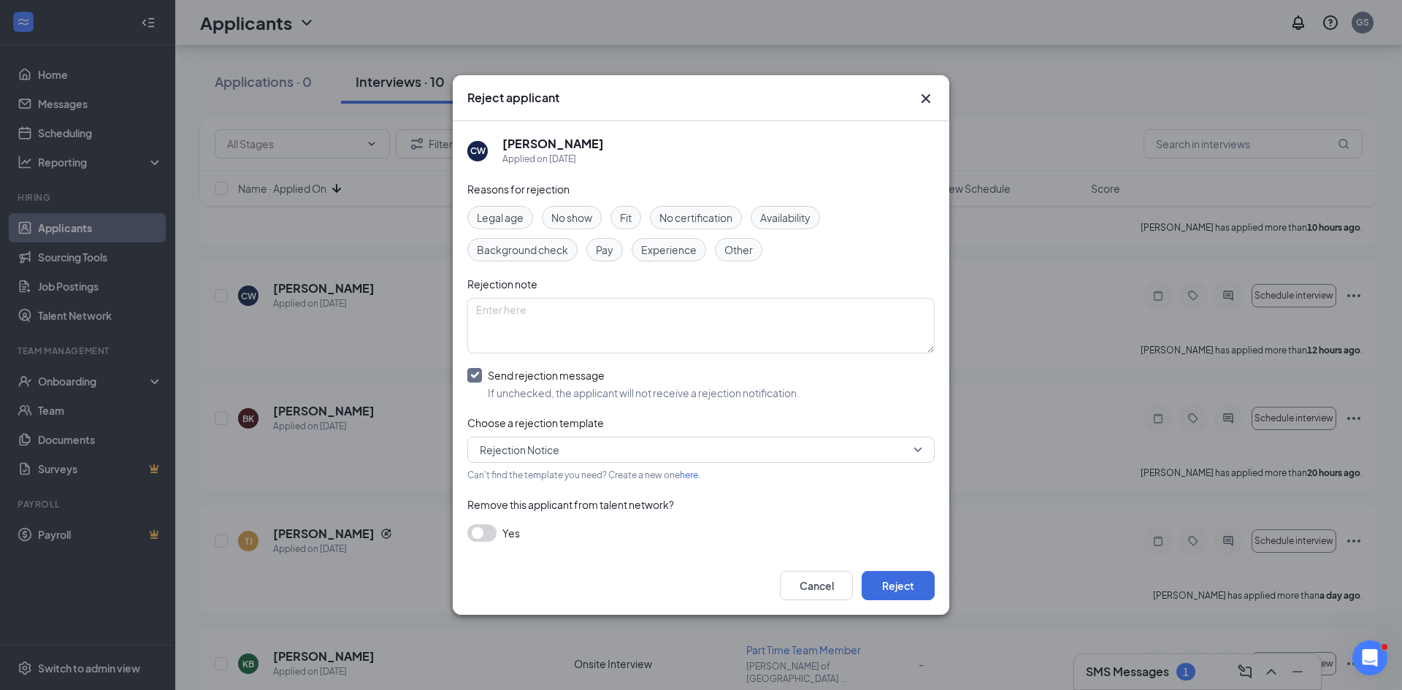
click at [803, 231] on div "Legal age No show Fit No certification Availability Background check Pay Experi…" at bounding box center [700, 233] width 467 height 55
click at [807, 222] on span "Availability" at bounding box center [785, 218] width 50 height 16
click at [897, 588] on button "Reject" at bounding box center [897, 585] width 73 height 29
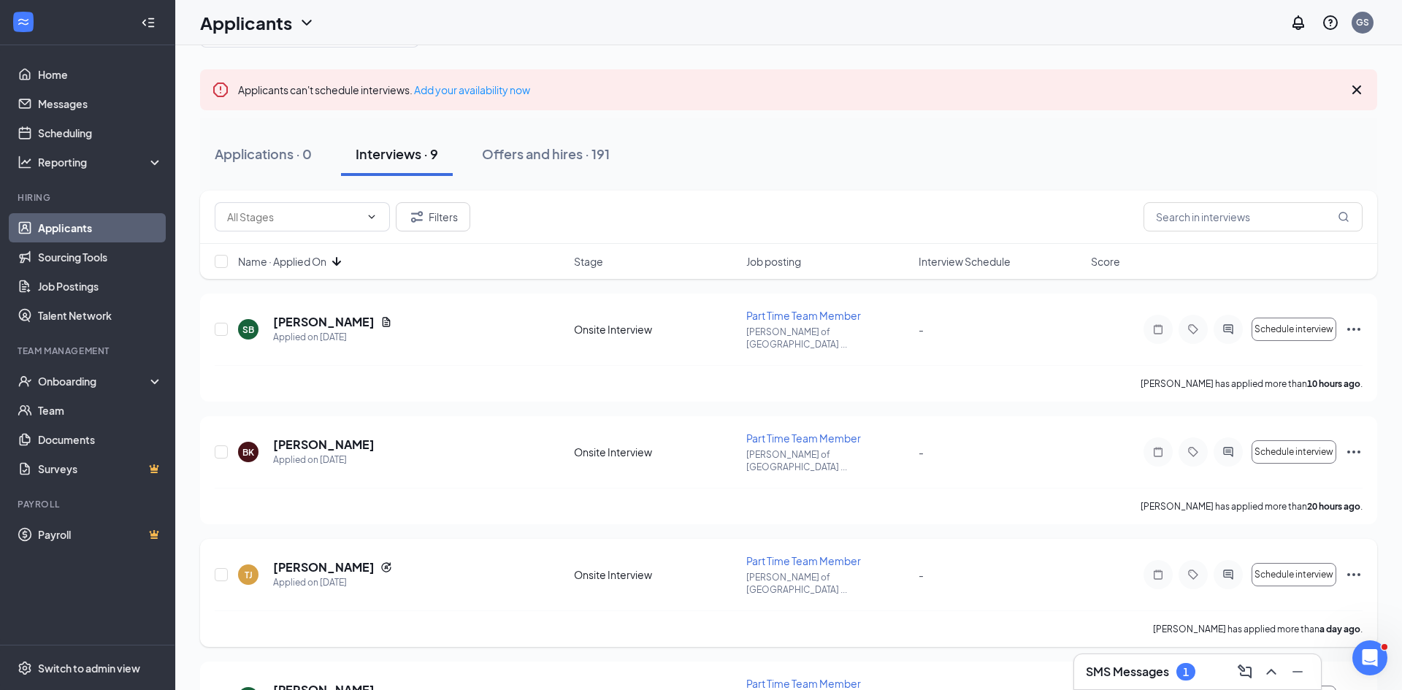
scroll to position [0, 0]
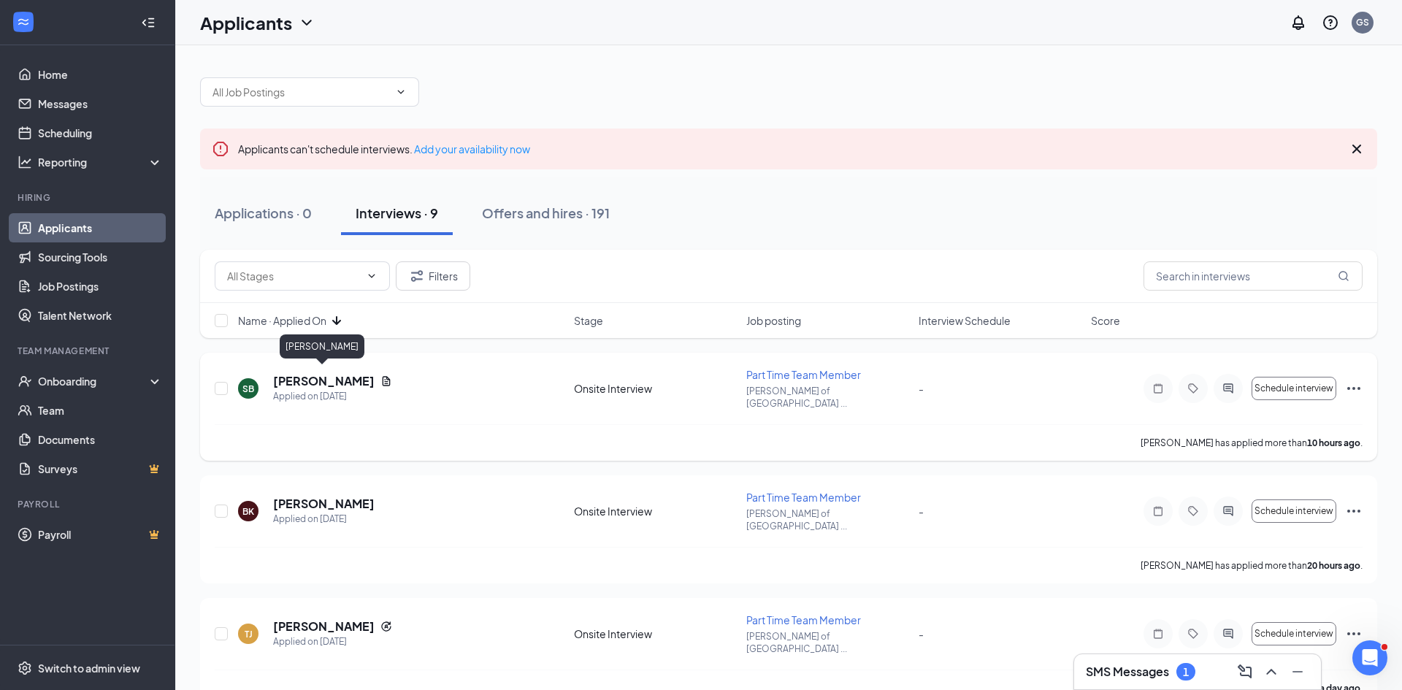
click at [318, 375] on h5 "[PERSON_NAME]" at bounding box center [323, 381] width 101 height 16
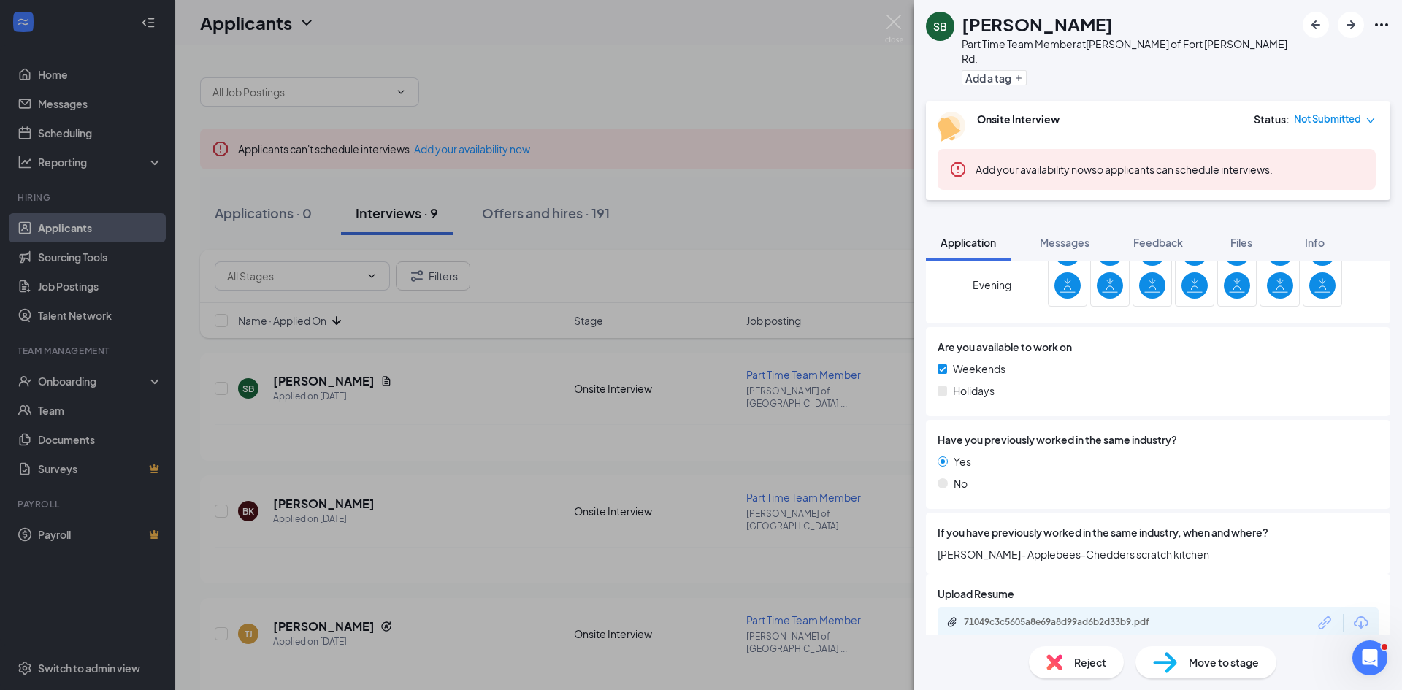
scroll to position [718, 0]
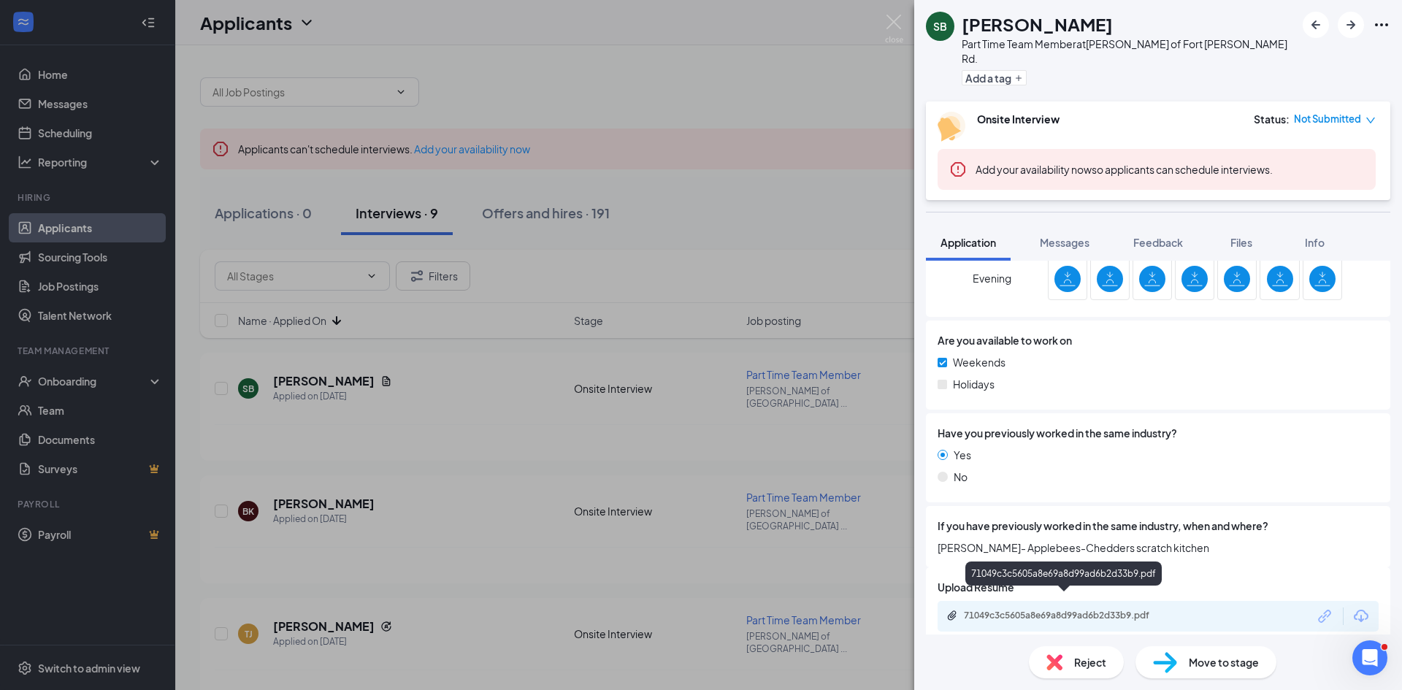
click at [1104, 610] on div "71049c3c5605a8e69a8d99ad6b2d33b9.pdf" at bounding box center [1066, 616] width 204 height 12
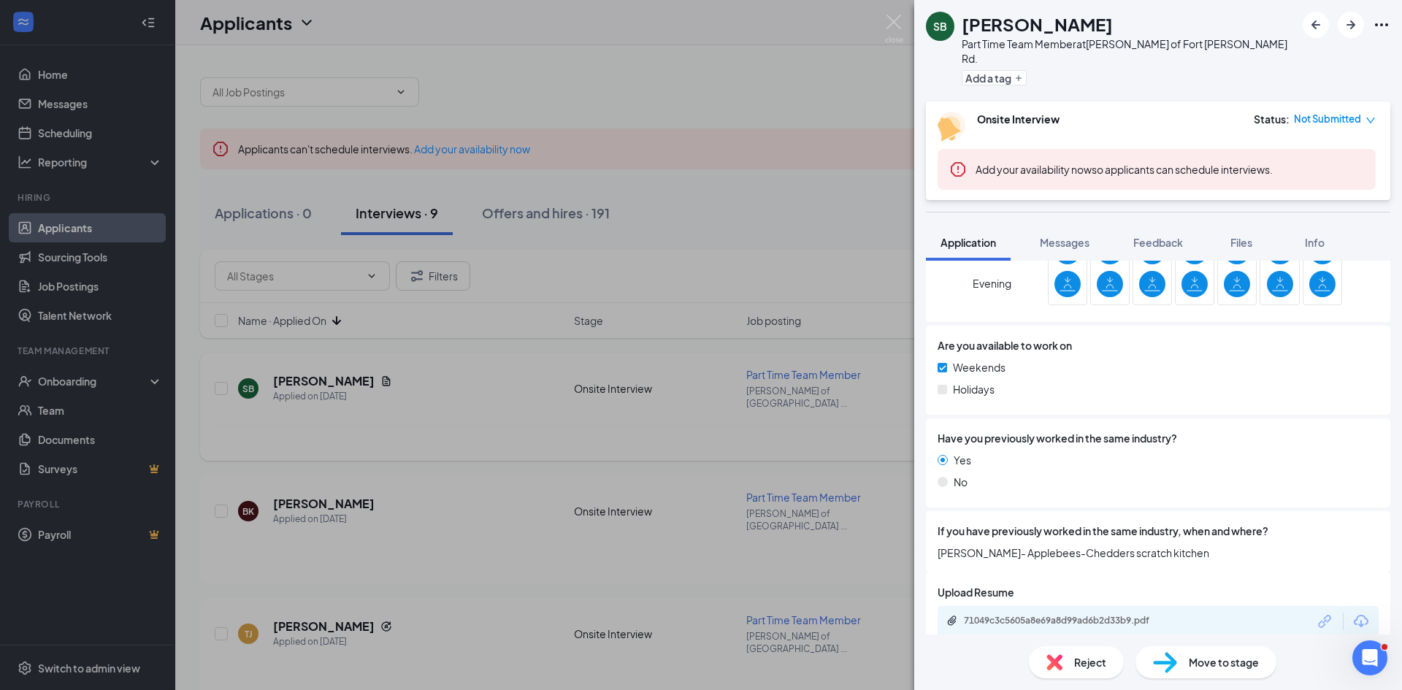
click at [479, 406] on div "[PERSON_NAME] Part Time Team Member at [GEOGRAPHIC_DATA][PERSON_NAME] of [GEOGR…" at bounding box center [701, 345] width 1402 height 690
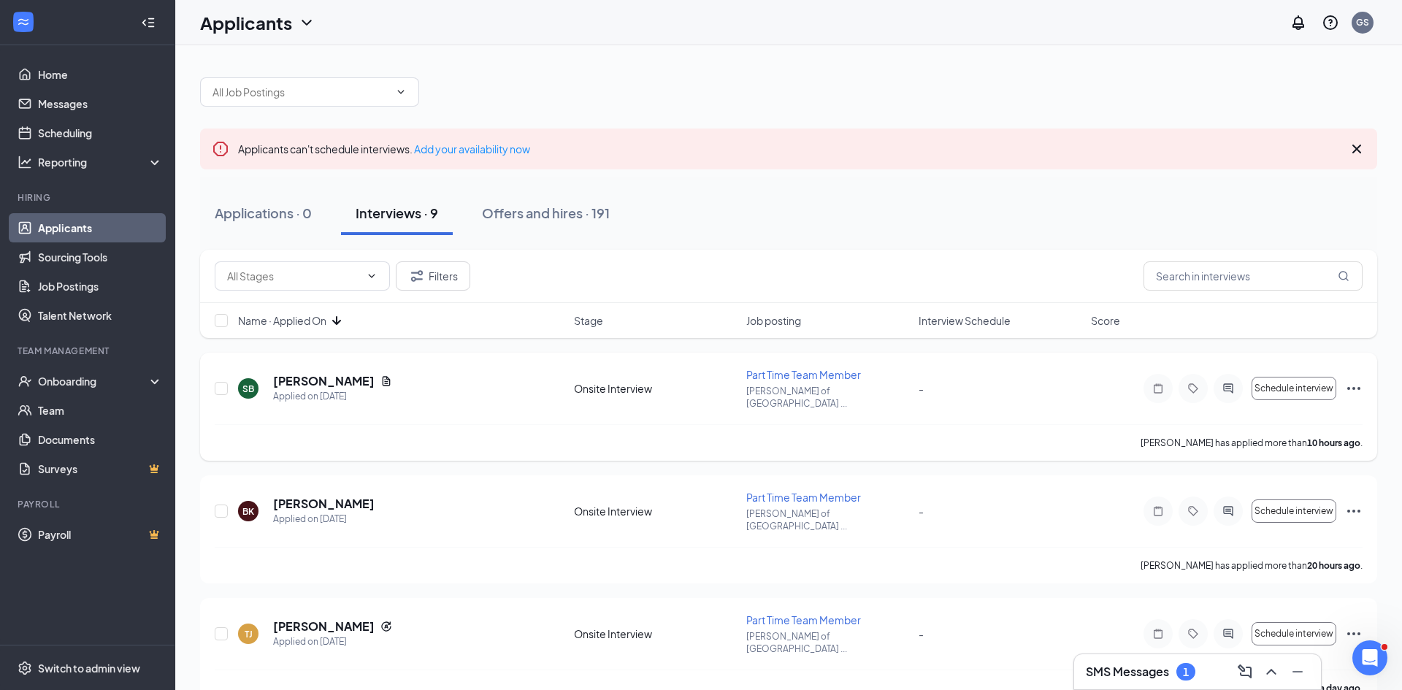
click at [1351, 380] on icon "Ellipses" at bounding box center [1354, 389] width 18 height 18
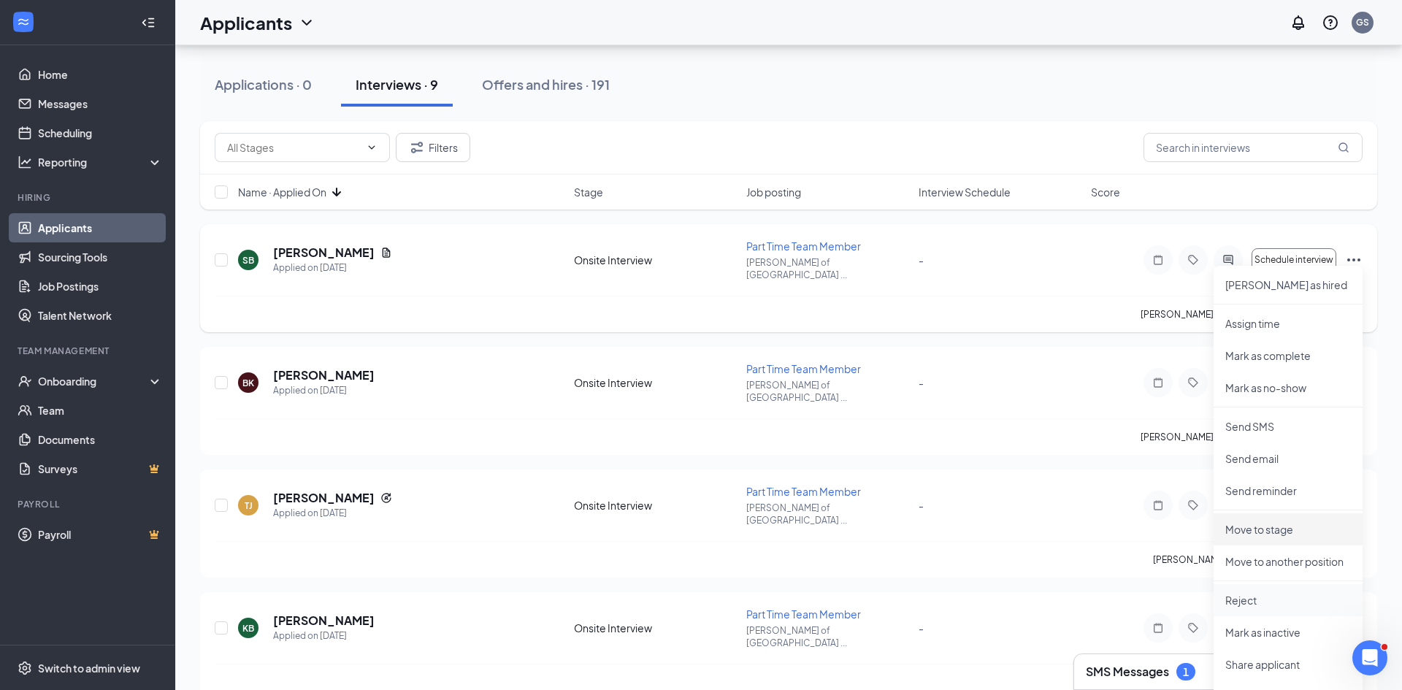
scroll to position [129, 0]
click at [1258, 605] on p "Reject" at bounding box center [1288, 599] width 126 height 15
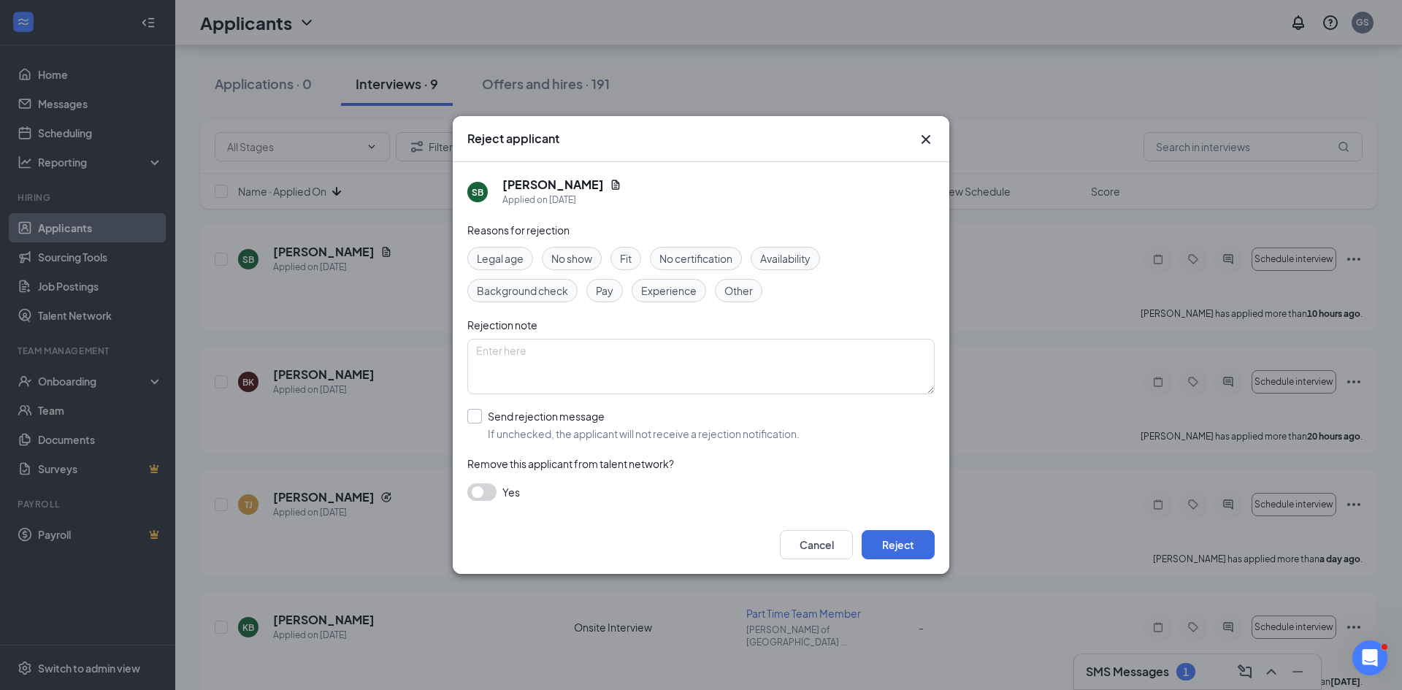
click at [526, 423] on input "Send rejection message If unchecked, the applicant will not receive a rejection…" at bounding box center [633, 425] width 332 height 32
checkbox input "true"
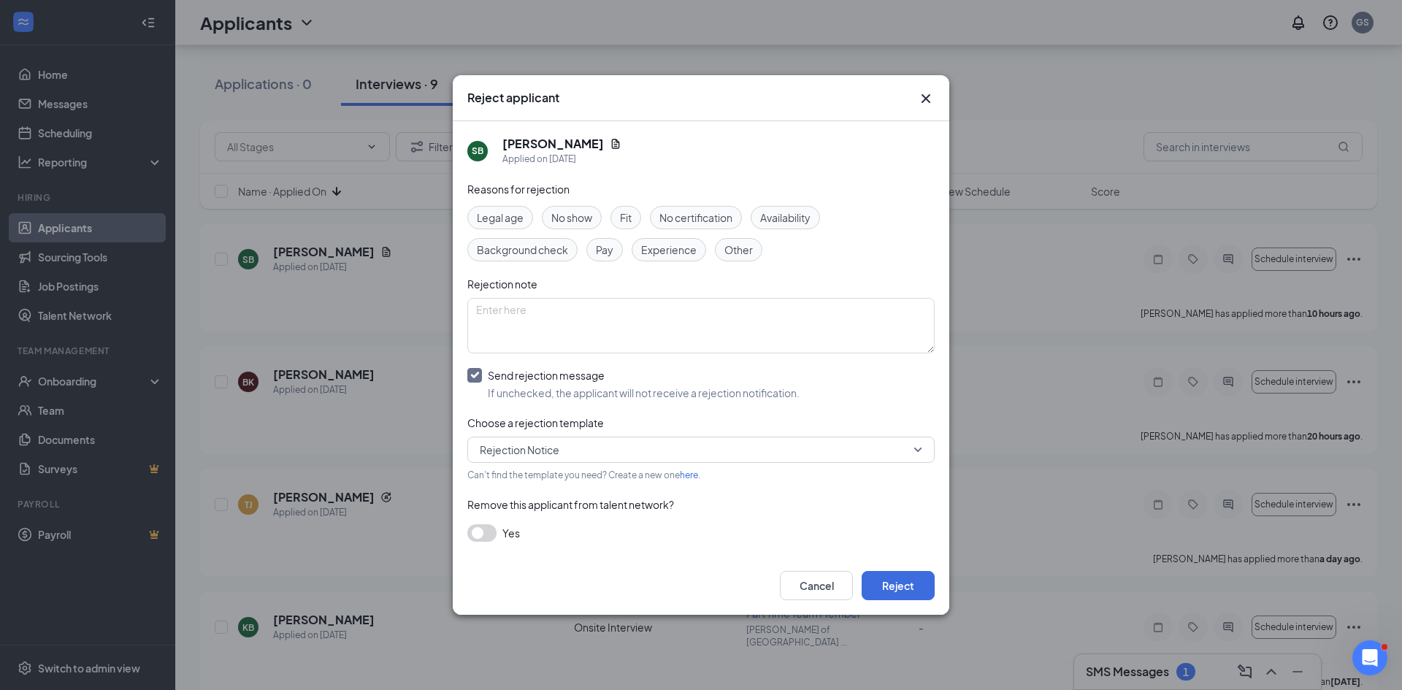
click at [658, 256] on span "Experience" at bounding box center [668, 250] width 55 height 16
click at [914, 580] on button "Reject" at bounding box center [897, 585] width 73 height 29
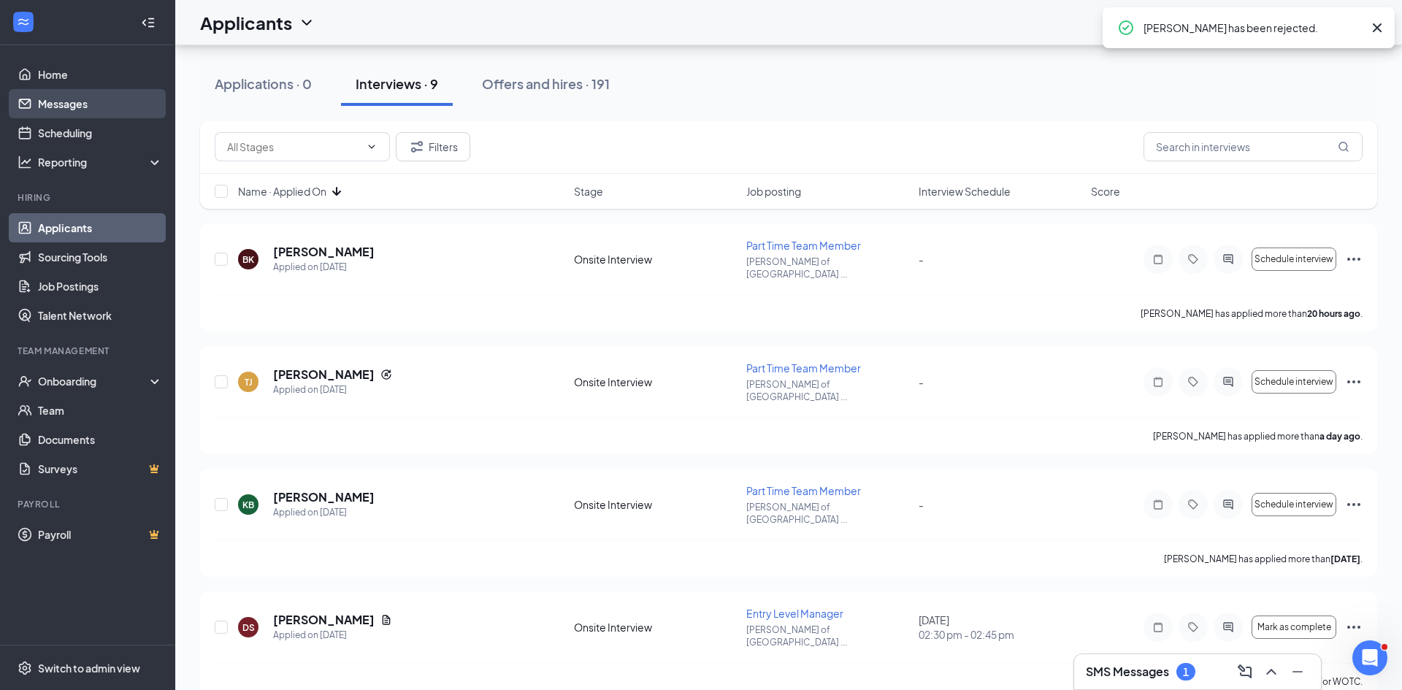
click at [107, 110] on link "Messages" at bounding box center [100, 103] width 125 height 29
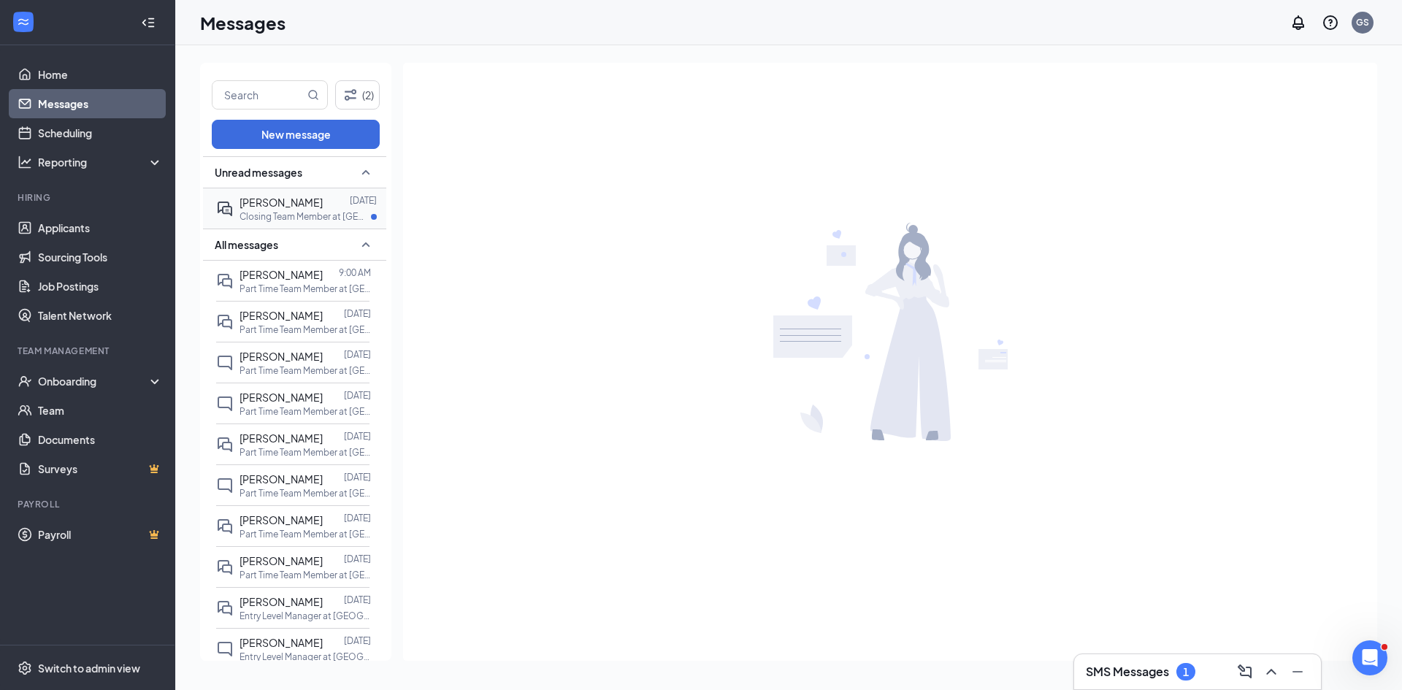
click at [296, 212] on p "Closing Team Member at [GEOGRAPHIC_DATA][PERSON_NAME] of [GEOGRAPHIC_DATA][PERS…" at bounding box center [304, 216] width 131 height 12
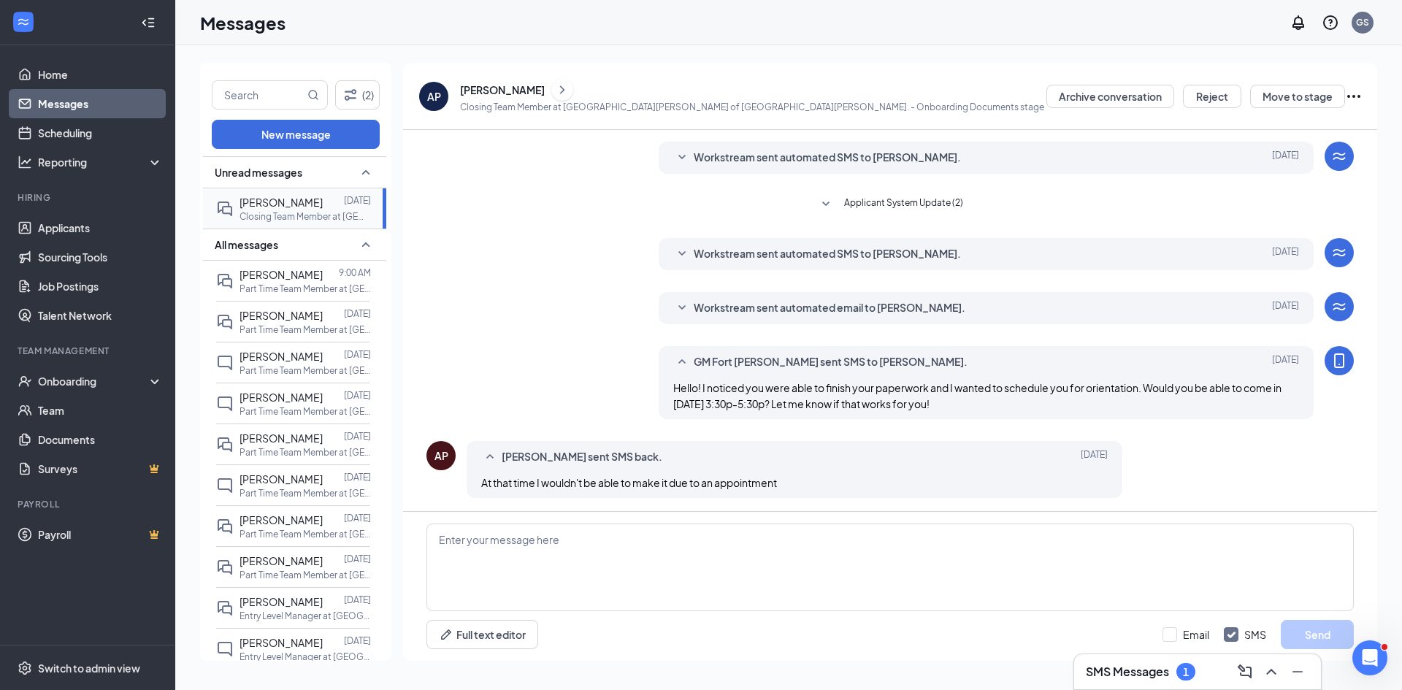
scroll to position [194, 0]
click at [619, 586] on textarea at bounding box center [889, 567] width 927 height 88
type textarea "o"
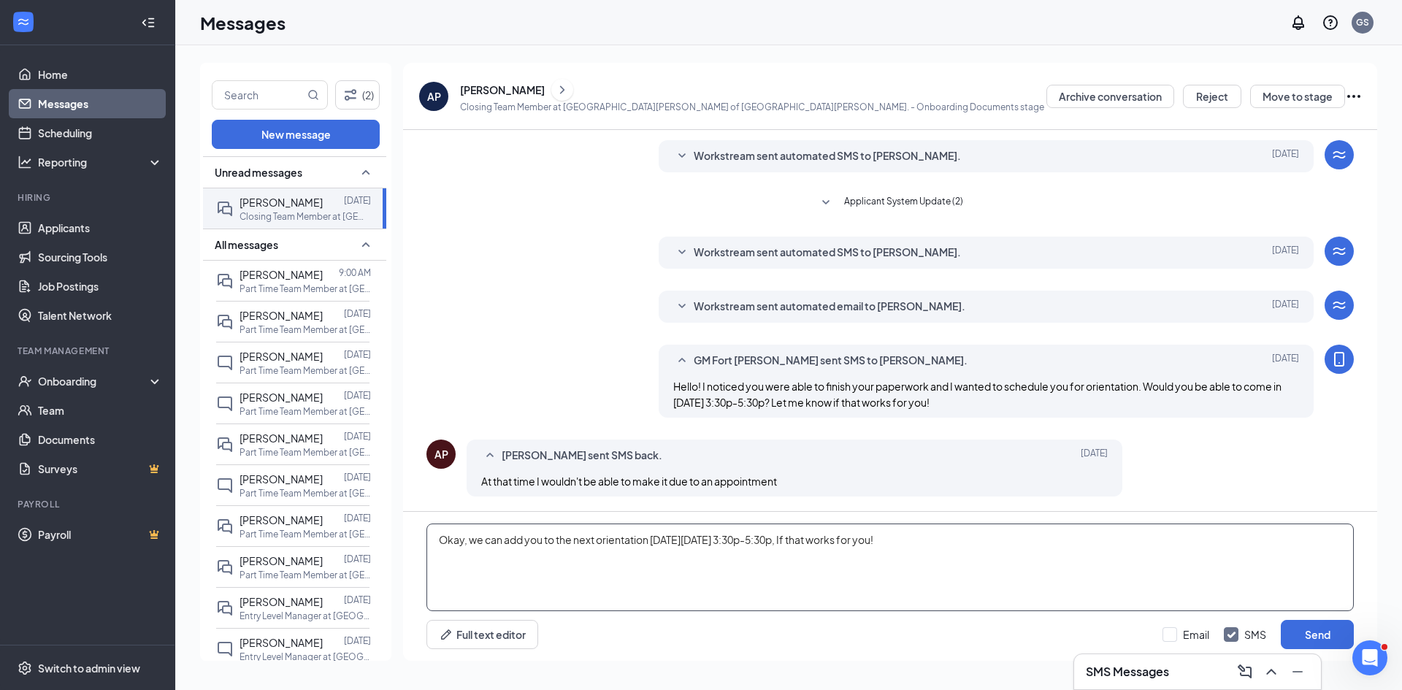
click at [1005, 576] on textarea "Okay, we can add you to the next orientation [DATE][DATE] 3:30p-5:30p, If that …" at bounding box center [889, 567] width 927 height 88
type textarea "Okay, we can add you to the next orientation [DATE][DATE] 3:30p-5:30p, If that …"
click at [1336, 640] on button "Send" at bounding box center [1317, 634] width 73 height 29
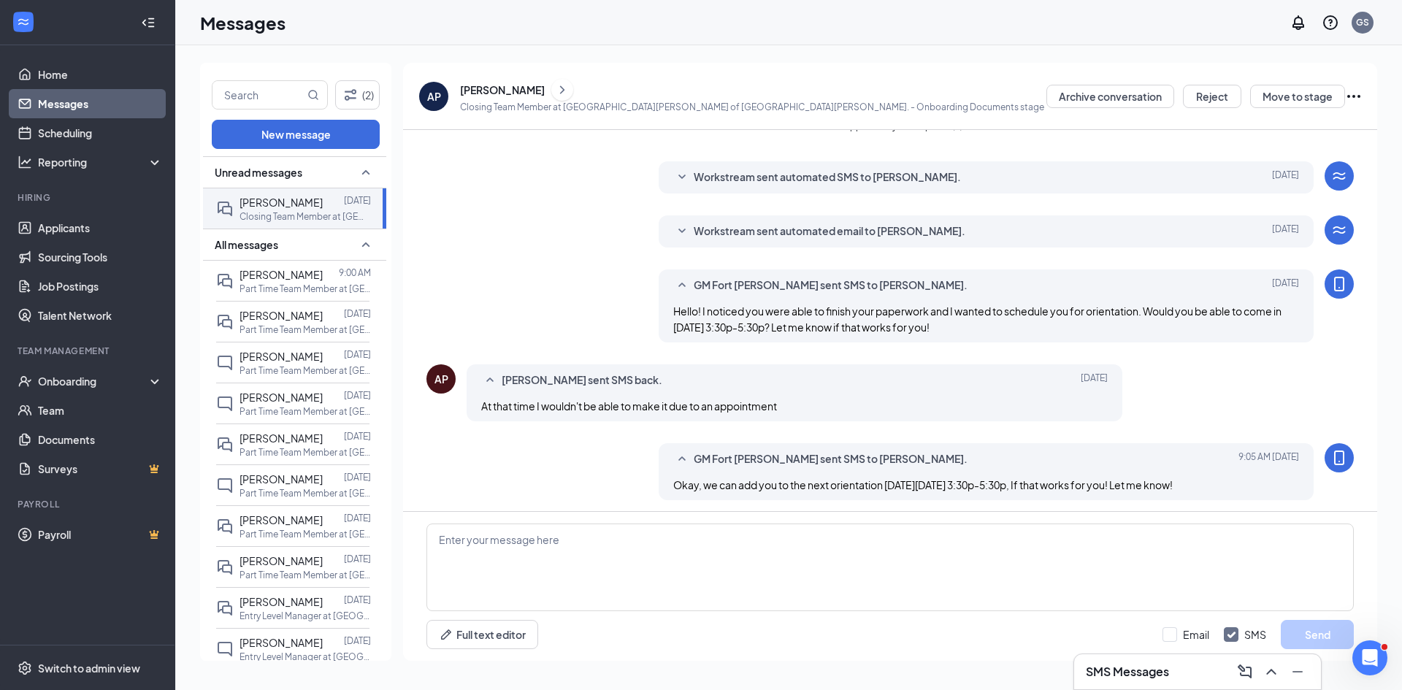
scroll to position [273, 0]
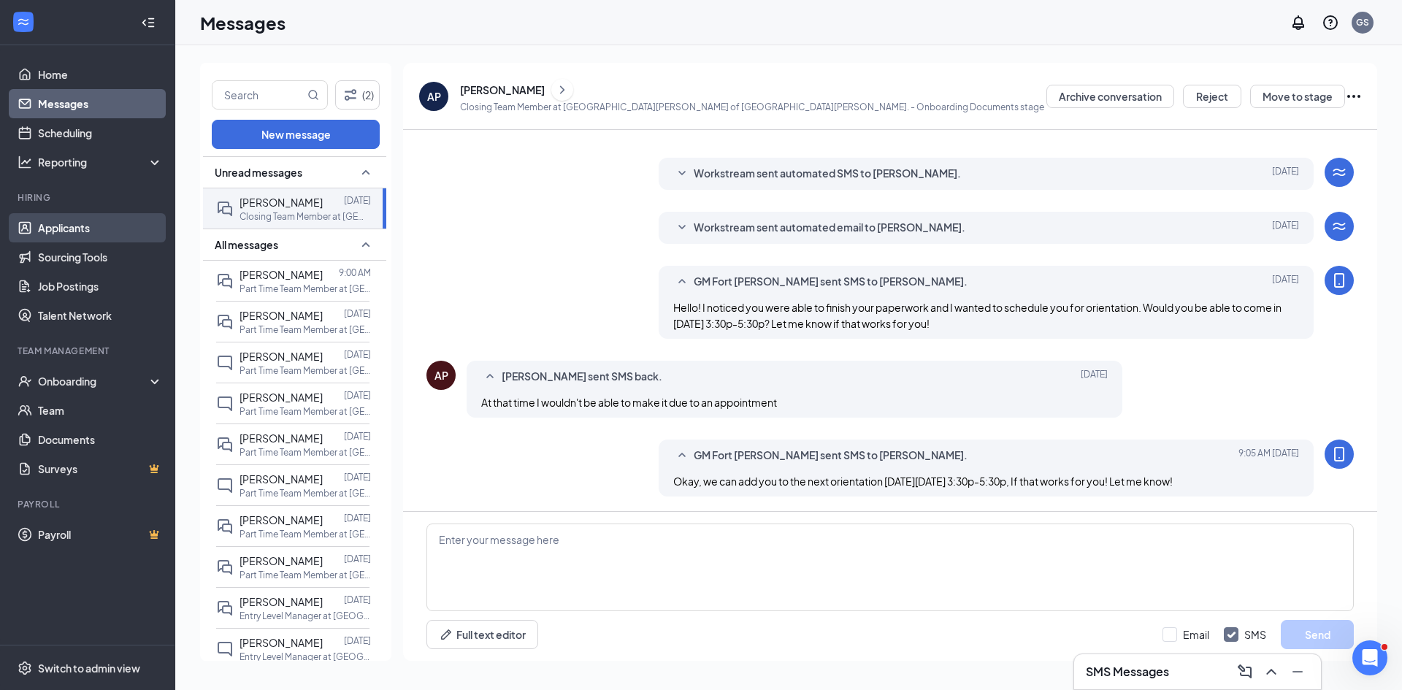
click at [100, 233] on link "Applicants" at bounding box center [100, 227] width 125 height 29
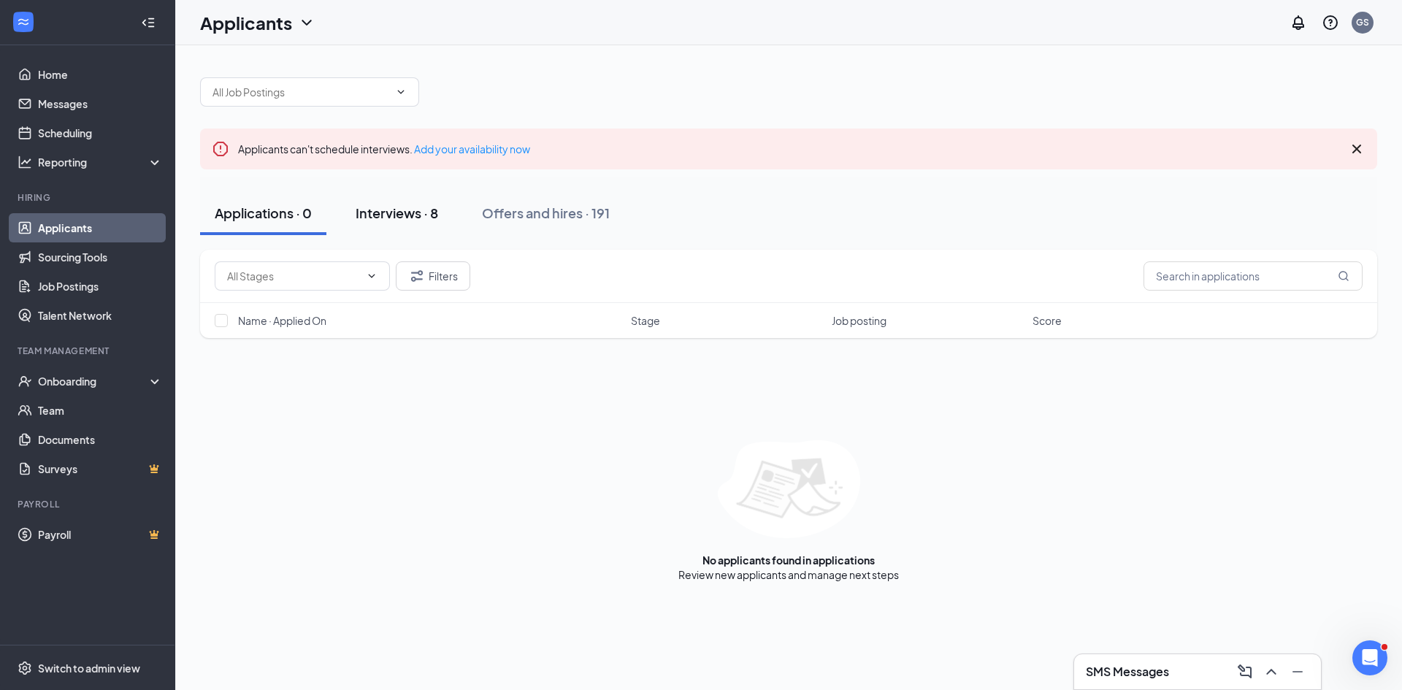
click at [412, 148] on span "Applicants can't schedule interviews. Add your availability now" at bounding box center [384, 148] width 292 height 13
click at [1359, 152] on icon "Cross" at bounding box center [1356, 149] width 9 height 9
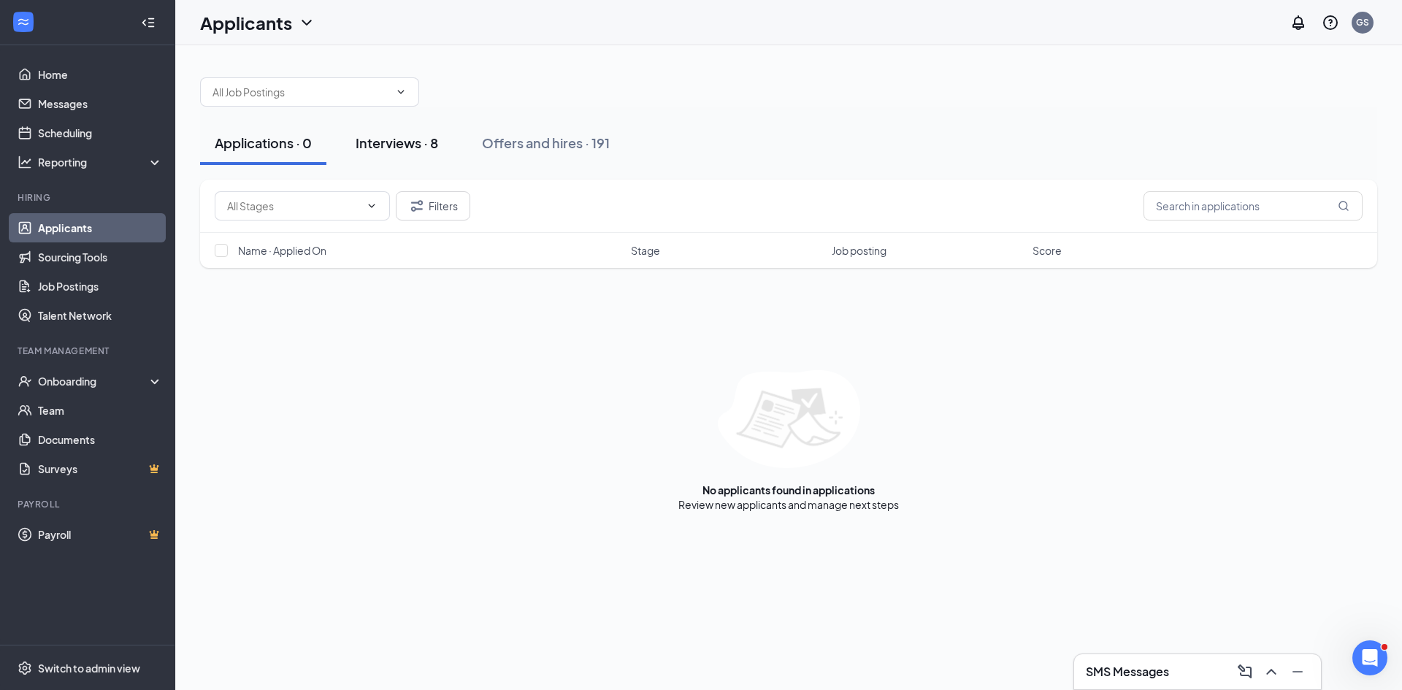
click at [429, 139] on div "Interviews · 8" at bounding box center [397, 143] width 82 height 18
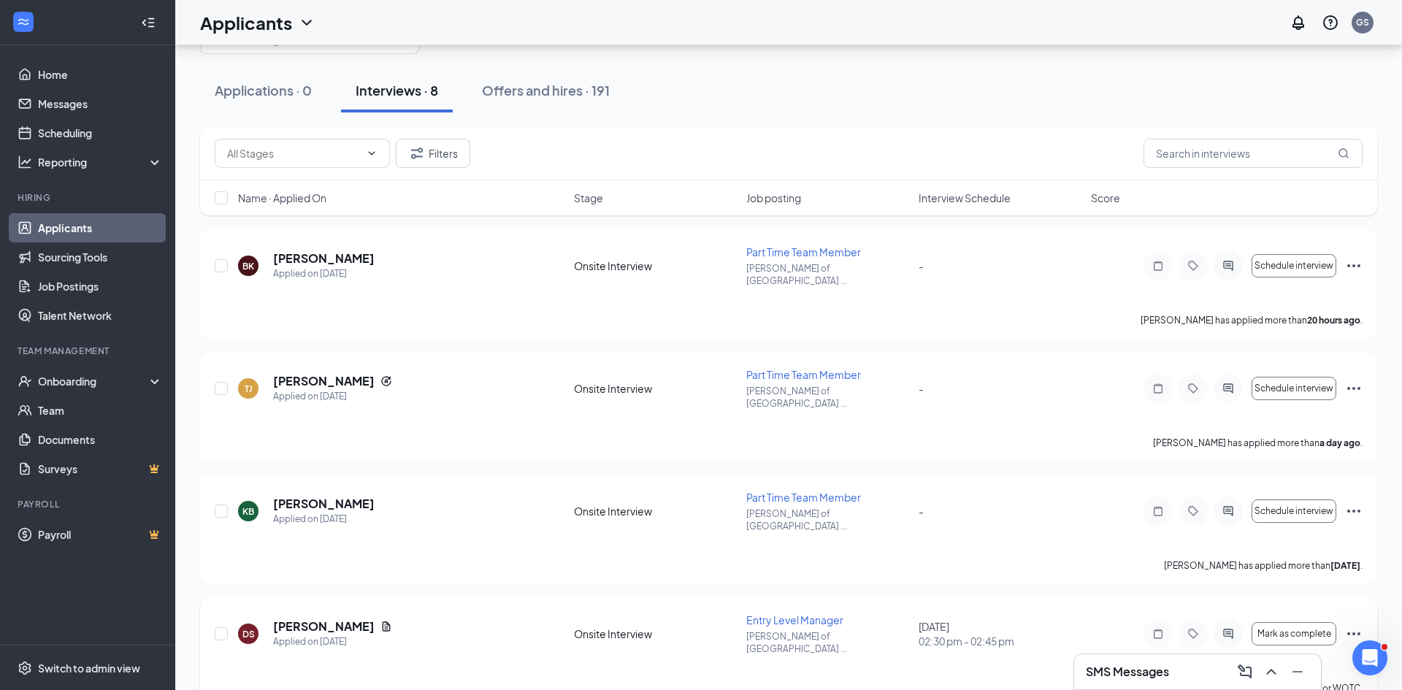
scroll to position [53, 0]
click at [1230, 627] on icon "ActiveChat" at bounding box center [1228, 633] width 18 height 12
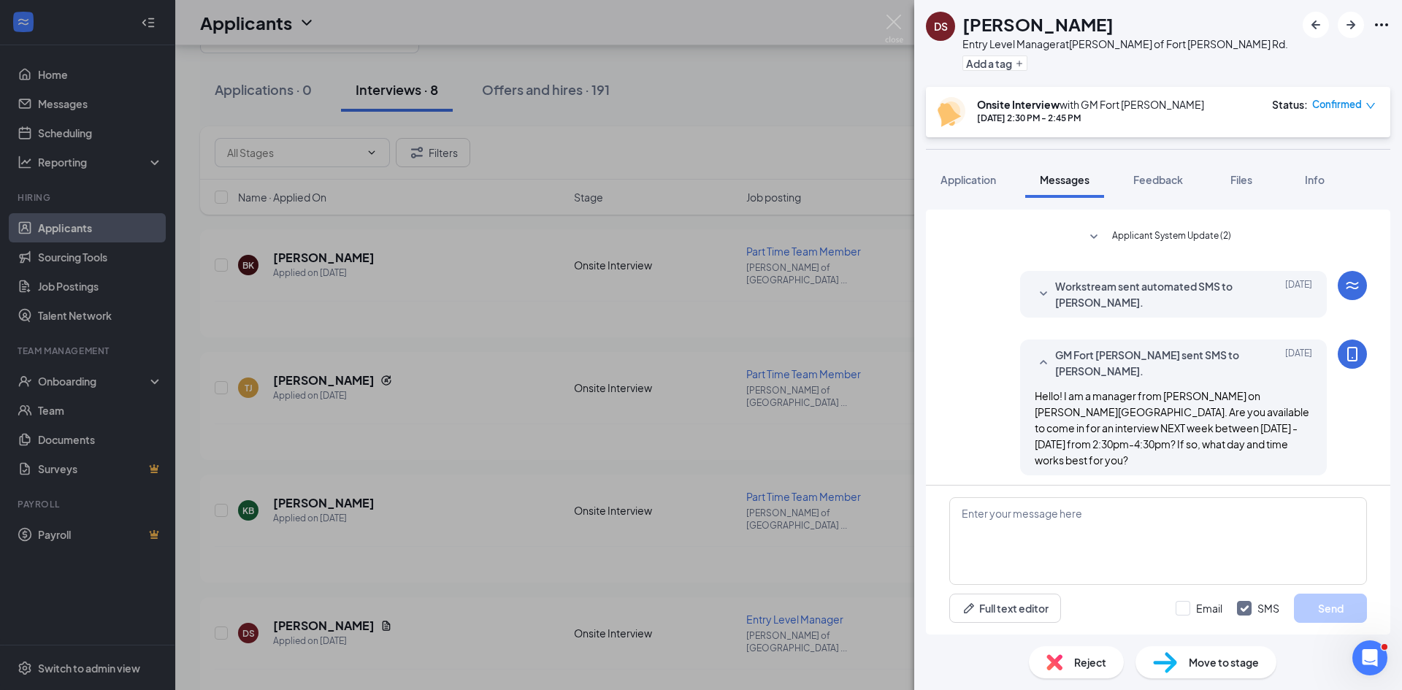
scroll to position [105, 0]
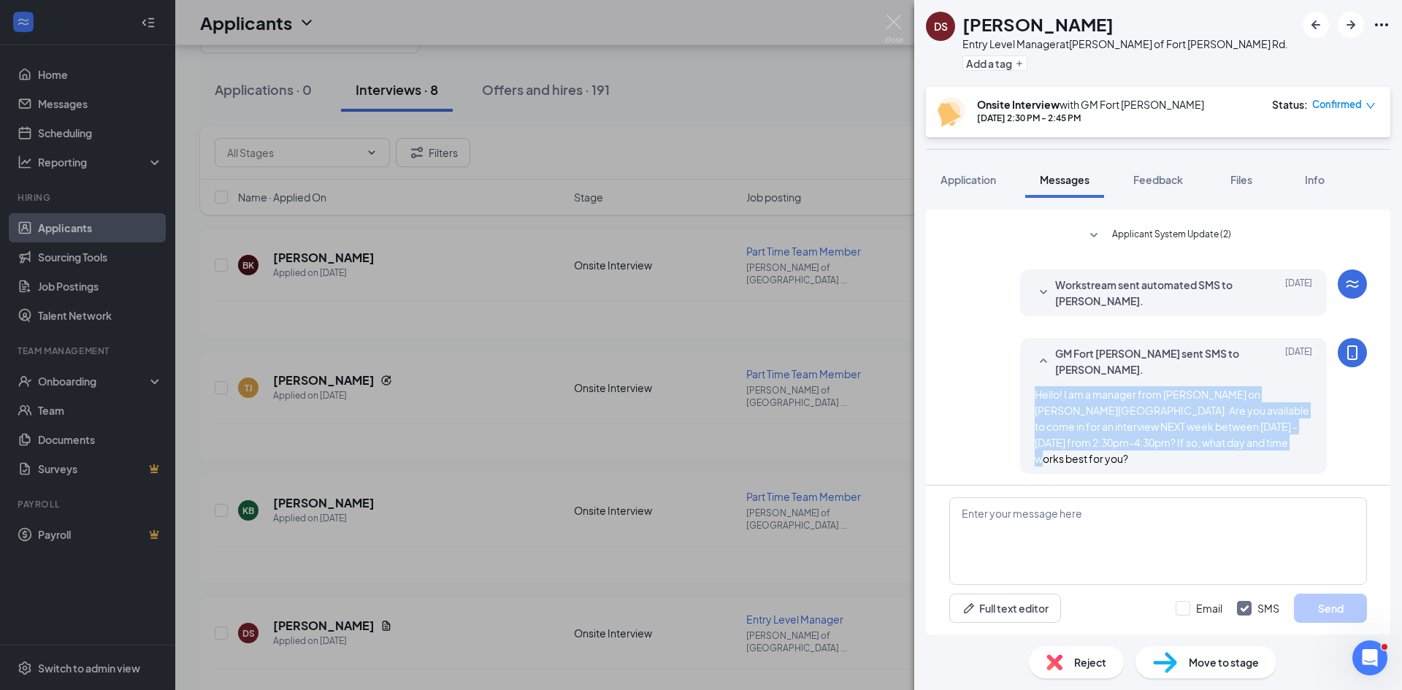
drag, startPoint x: 1232, startPoint y: 448, endPoint x: 1034, endPoint y: 393, distance: 205.3
click at [1034, 393] on div "Hello! I am a manager from [PERSON_NAME] on [PERSON_NAME][GEOGRAPHIC_DATA]. Are…" at bounding box center [1172, 426] width 277 height 80
drag, startPoint x: 696, startPoint y: 418, endPoint x: 721, endPoint y: 446, distance: 38.3
click at [696, 417] on div "[PERSON_NAME] Entry Level Manager at [GEOGRAPHIC_DATA][PERSON_NAME] of [GEOGRAP…" at bounding box center [701, 345] width 1402 height 690
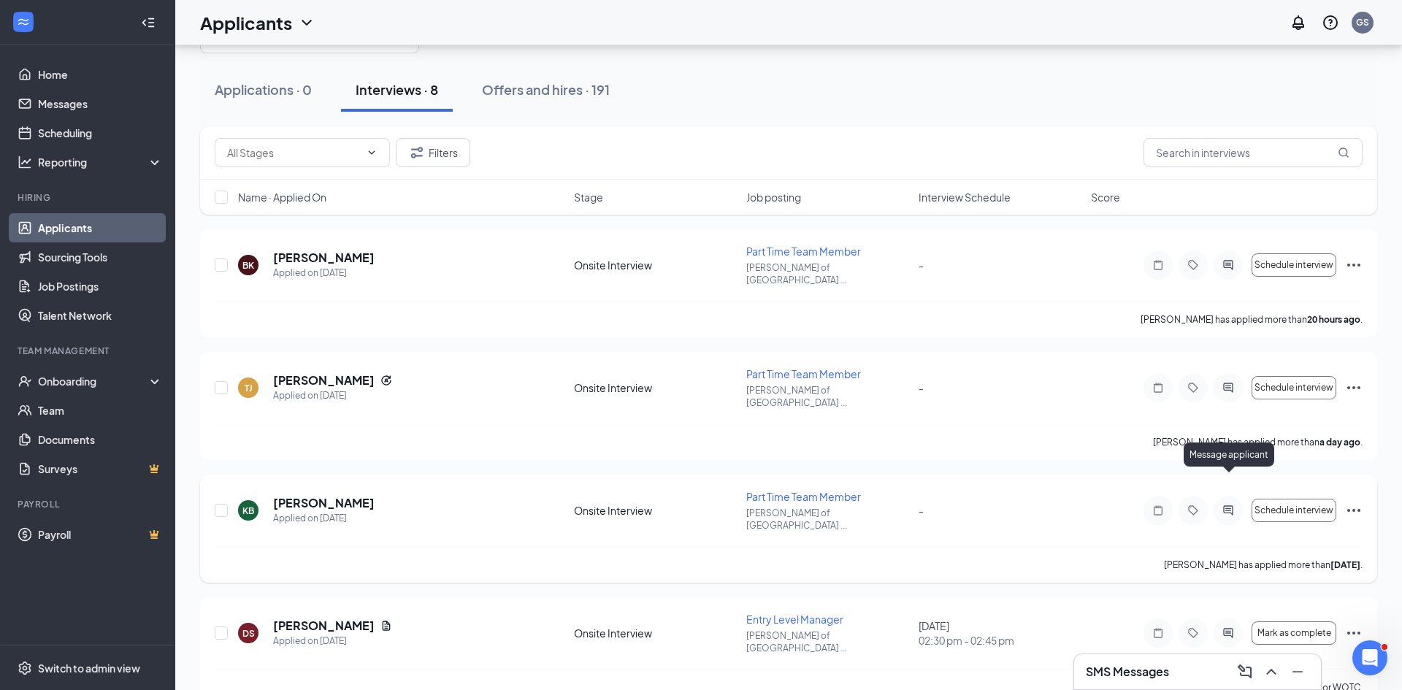
click at [1231, 504] on icon "ActiveChat" at bounding box center [1228, 510] width 18 height 12
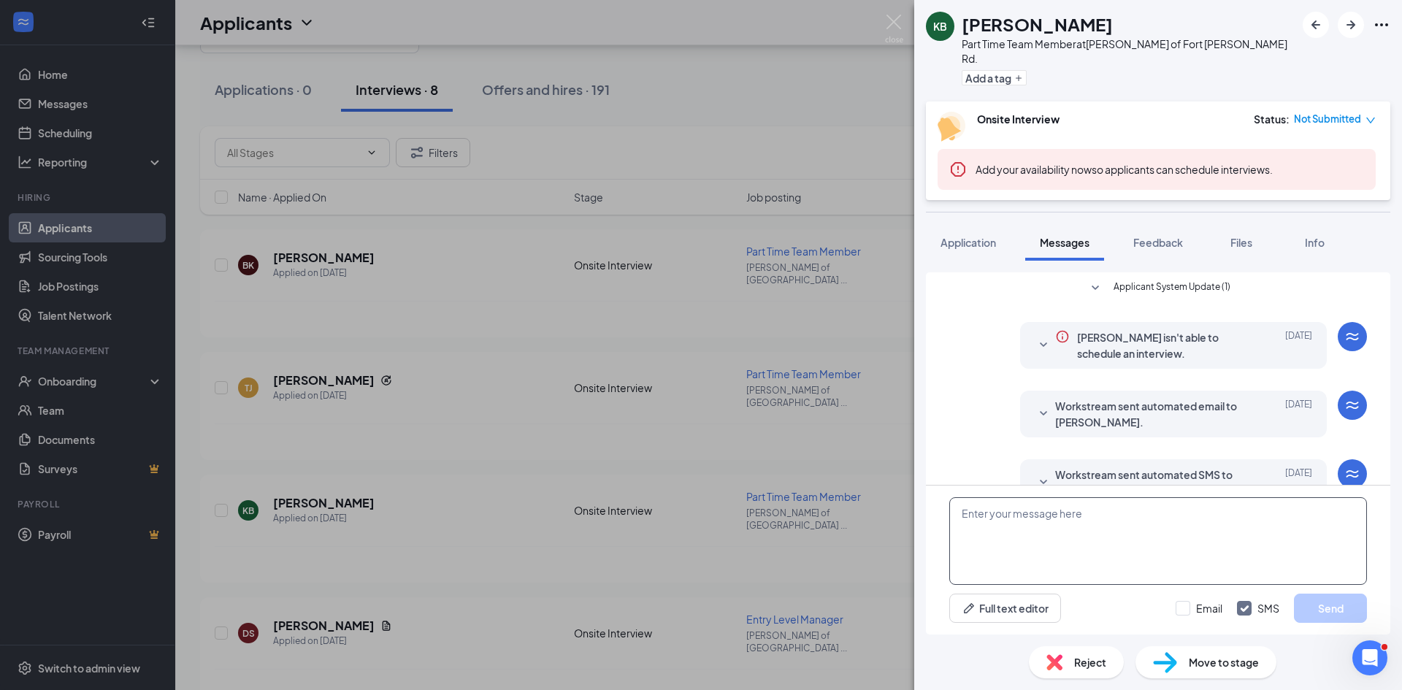
scroll to position [142, 0]
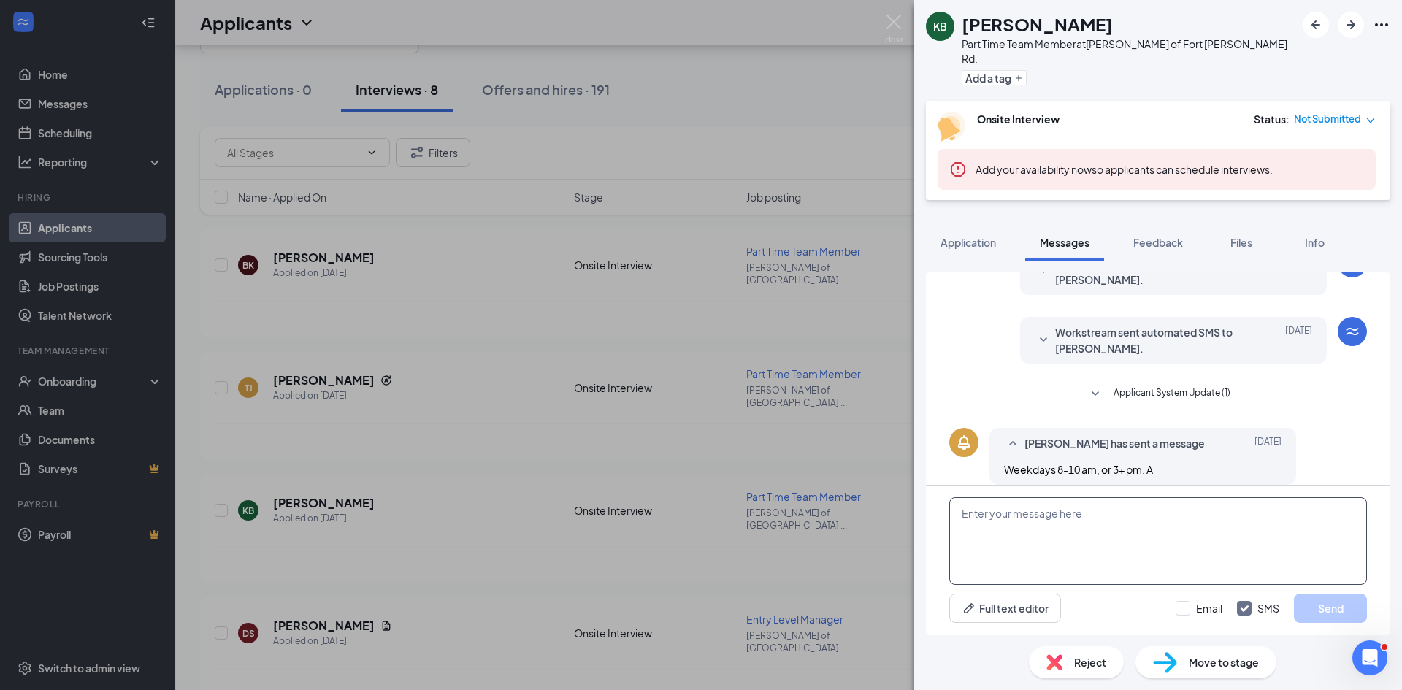
click at [1062, 556] on textarea at bounding box center [1158, 541] width 418 height 88
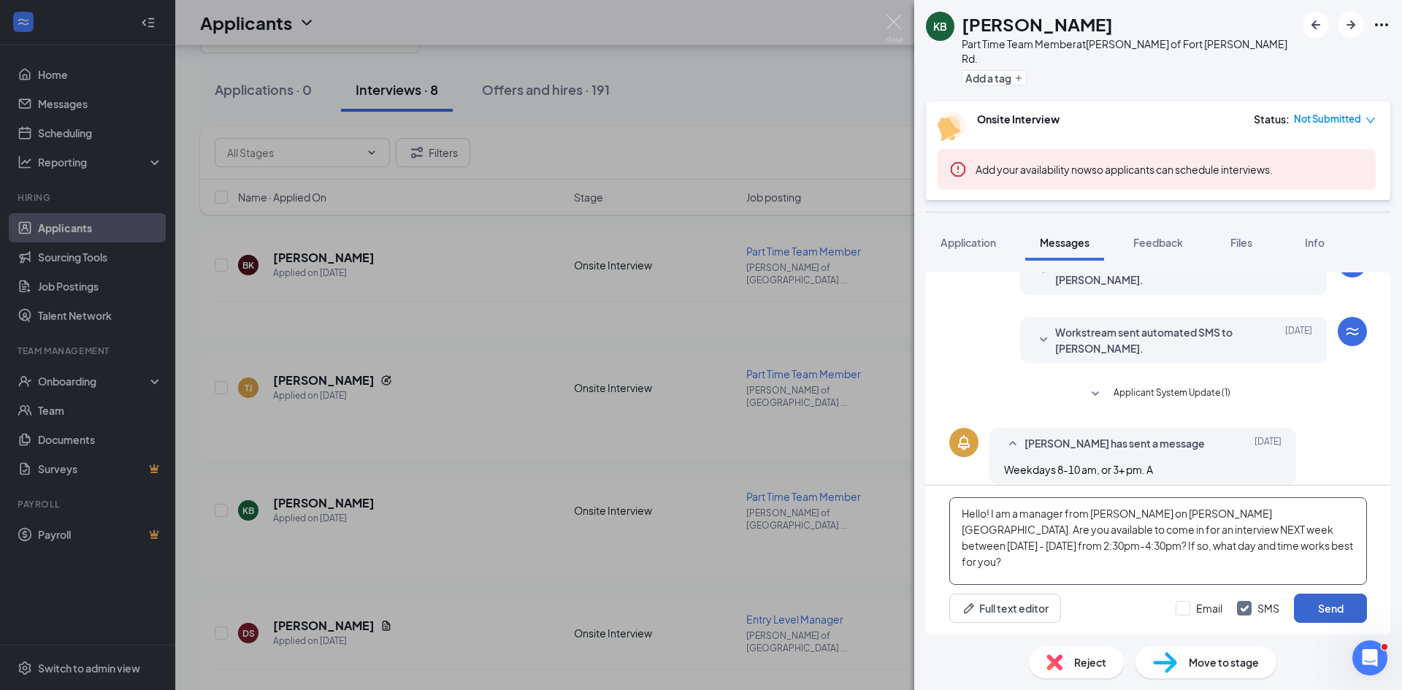
type textarea "Hello! I am a manager from [PERSON_NAME] on [PERSON_NAME][GEOGRAPHIC_DATA]. Are…"
click at [1334, 607] on button "Send" at bounding box center [1330, 608] width 73 height 29
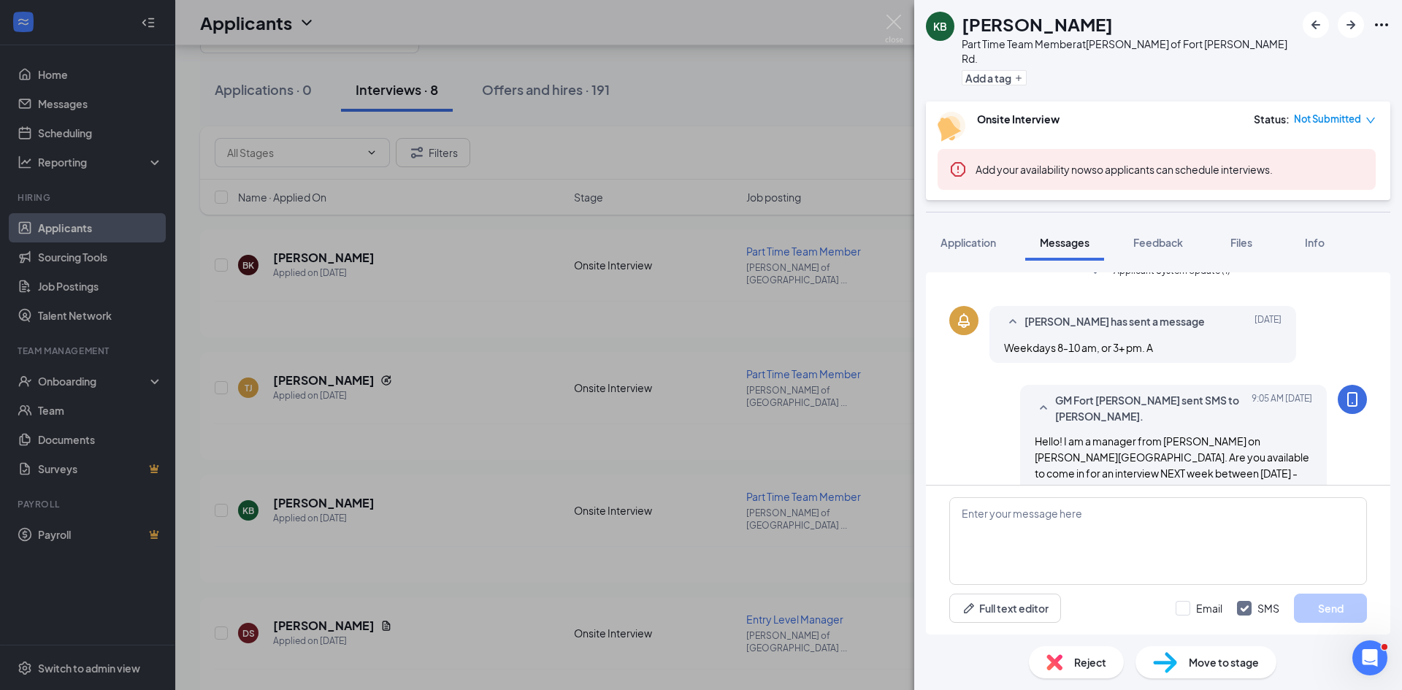
scroll to position [284, 0]
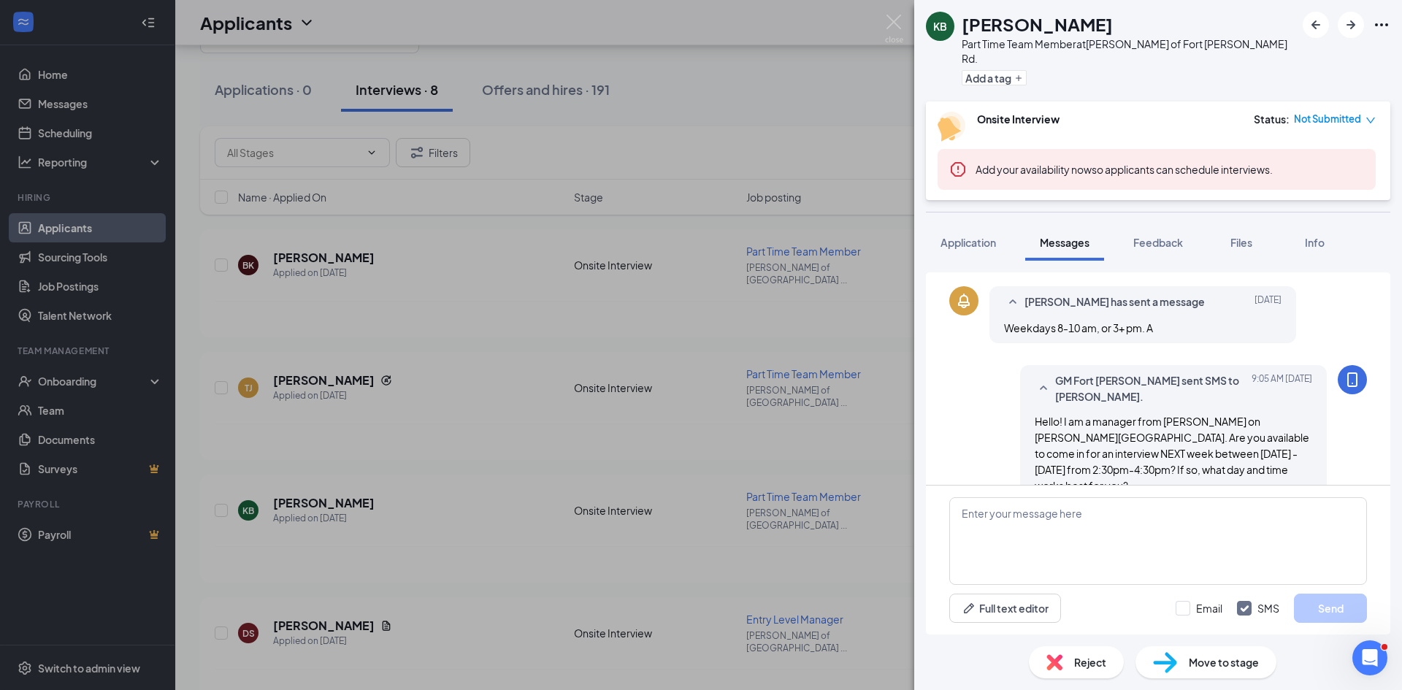
click at [518, 412] on div "KB [PERSON_NAME] Part Time Team Member at [GEOGRAPHIC_DATA][PERSON_NAME] of [GE…" at bounding box center [701, 345] width 1402 height 690
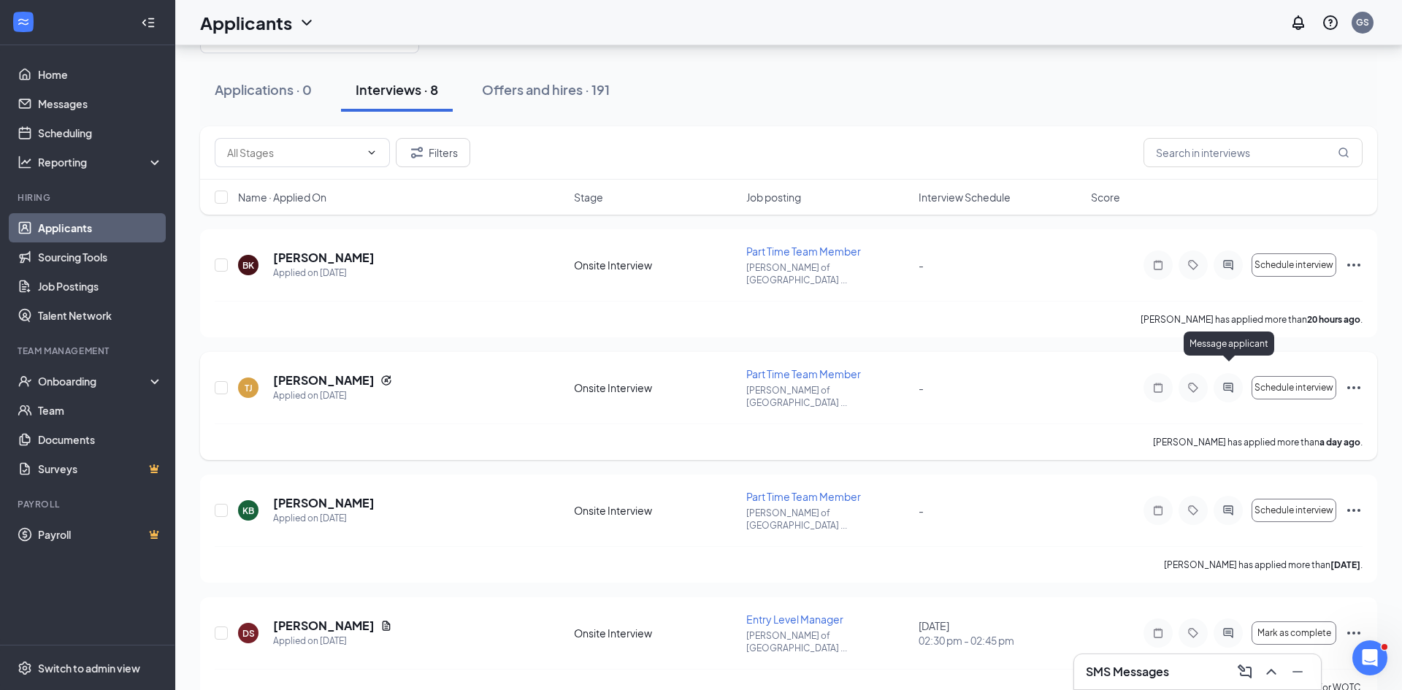
click at [1227, 382] on icon "ActiveChat" at bounding box center [1228, 388] width 18 height 12
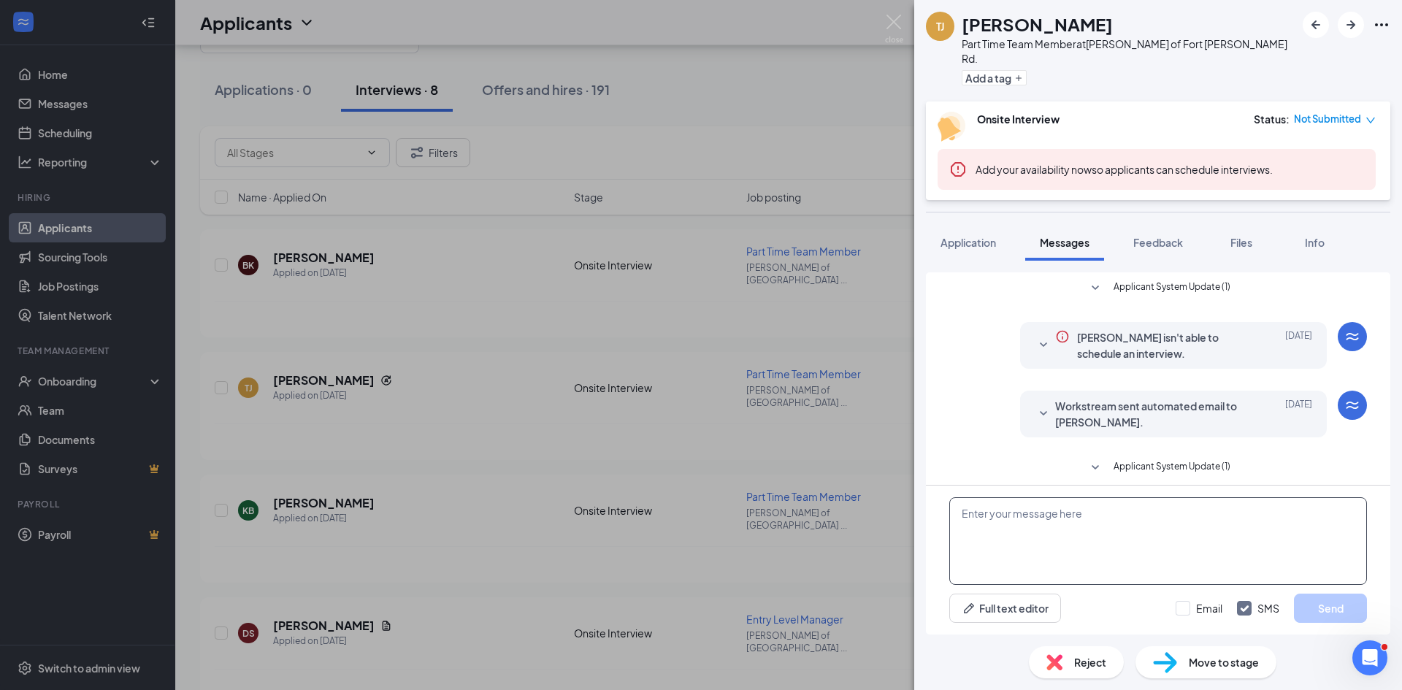
scroll to position [239, 0]
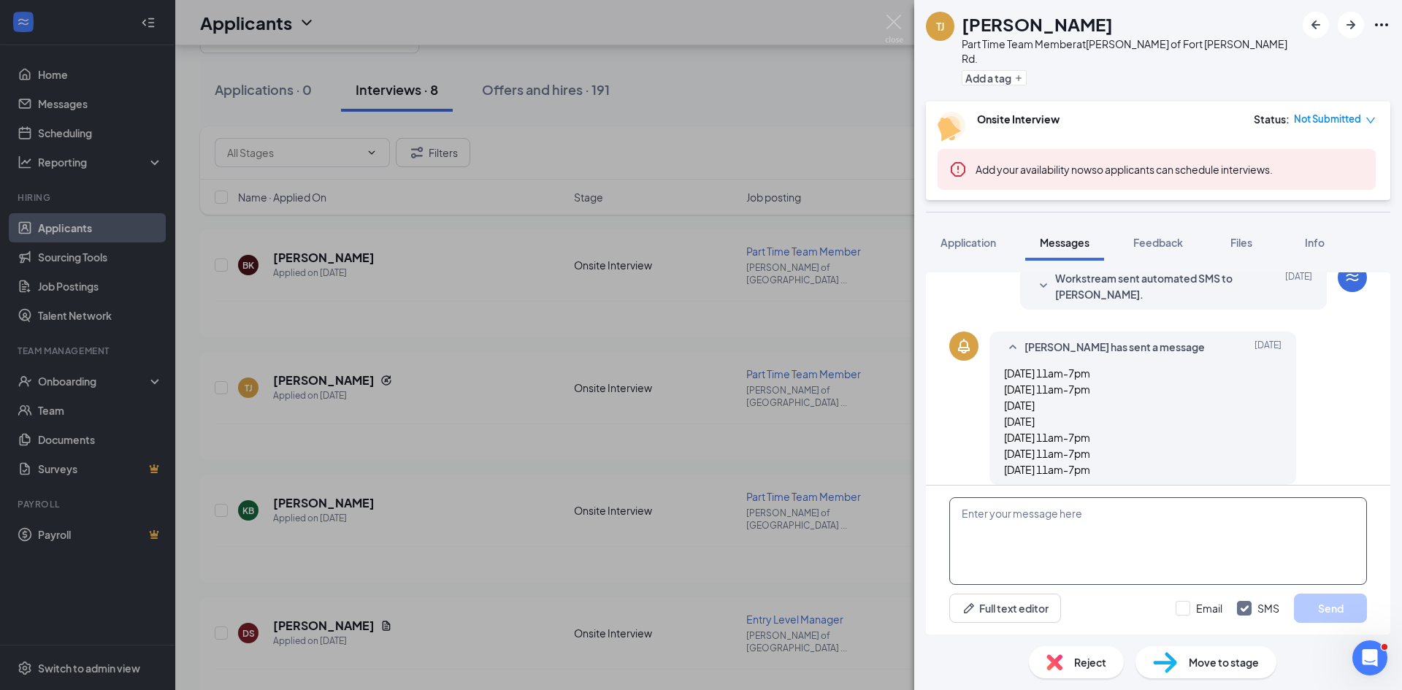
click at [1083, 550] on textarea at bounding box center [1158, 541] width 418 height 88
paste textarea "Hello! I am a manager from [PERSON_NAME] on [PERSON_NAME][GEOGRAPHIC_DATA]. Are…"
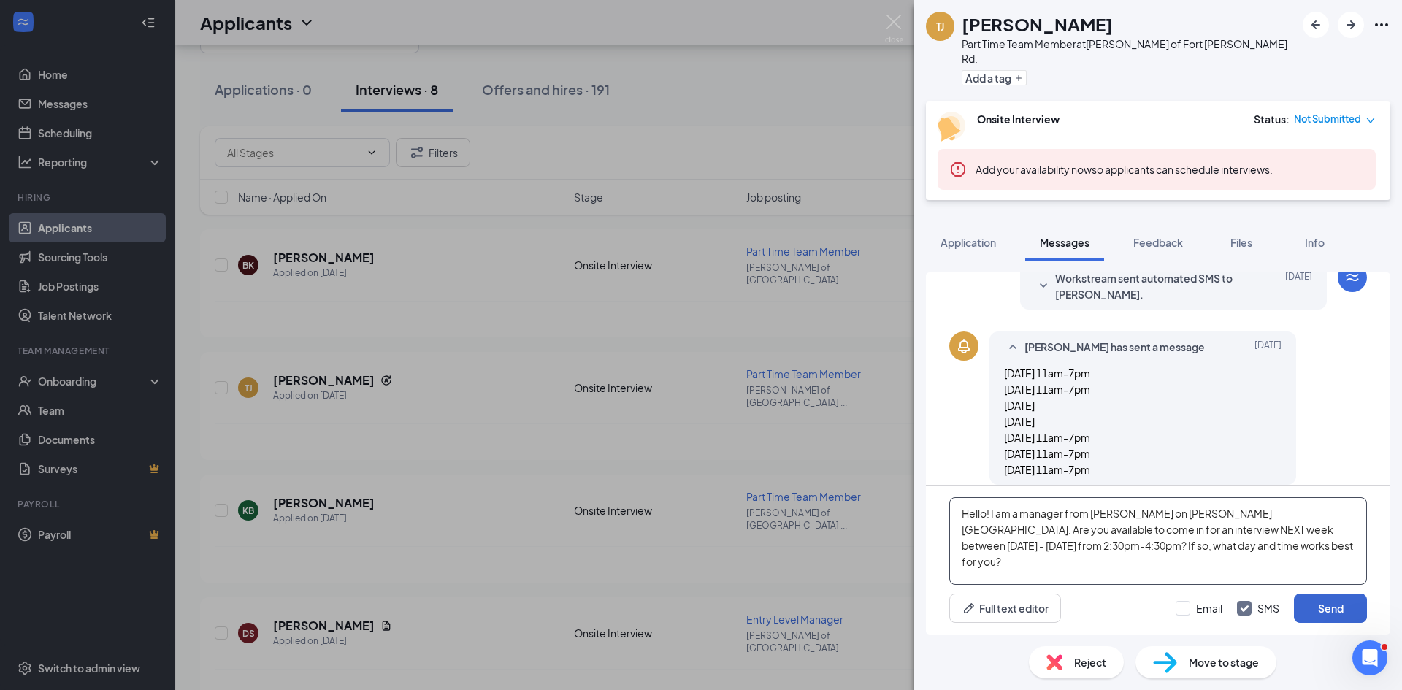
type textarea "Hello! I am a manager from [PERSON_NAME] on [PERSON_NAME][GEOGRAPHIC_DATA]. Are…"
click at [1324, 604] on button "Send" at bounding box center [1330, 608] width 73 height 29
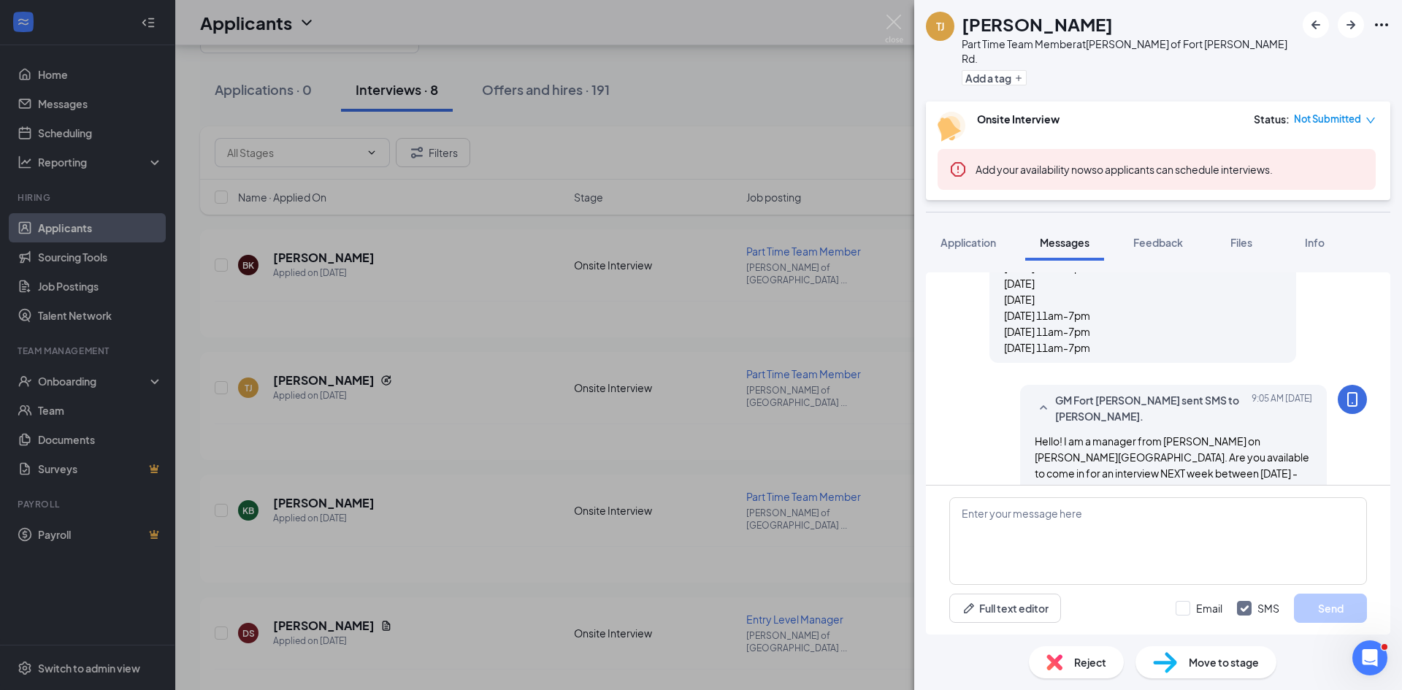
scroll to position [380, 0]
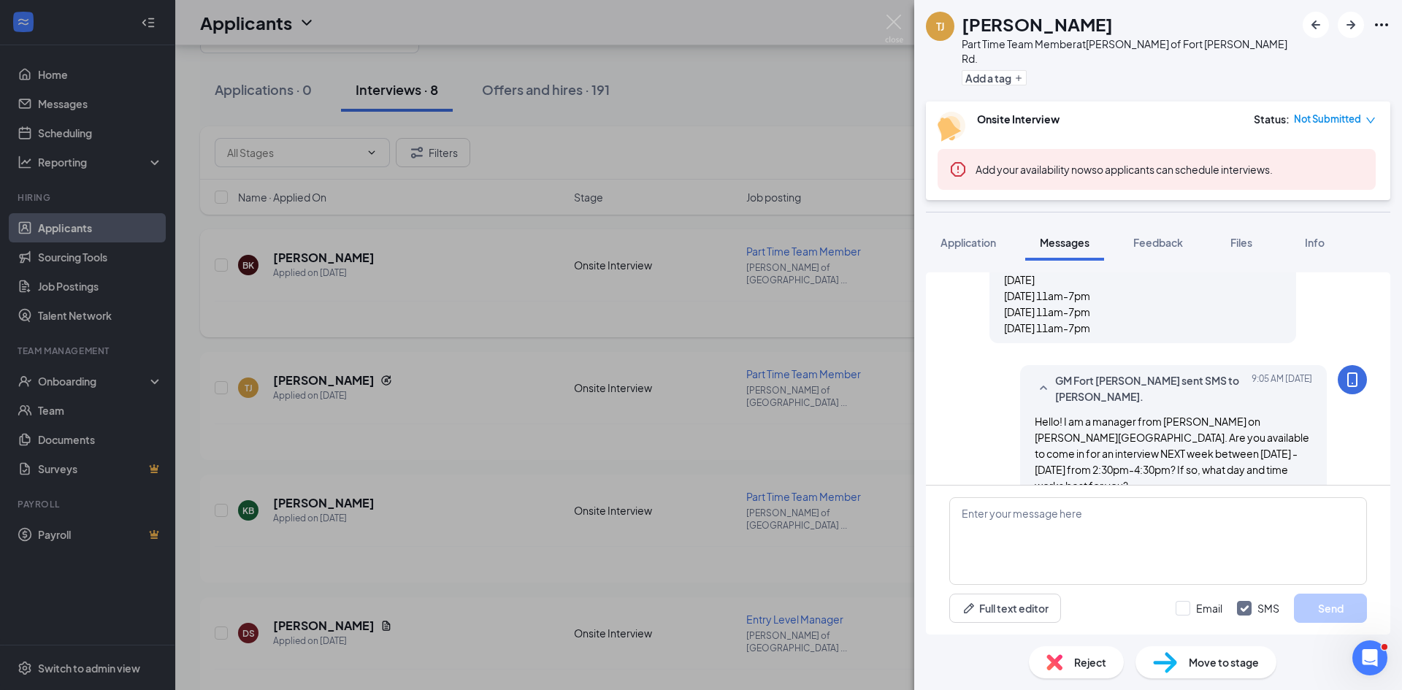
drag, startPoint x: 634, startPoint y: 312, endPoint x: 1012, endPoint y: 287, distance: 379.0
click at [635, 312] on div "[PERSON_NAME] [PERSON_NAME] Part Time Team Member at [GEOGRAPHIC_DATA][PERSON_N…" at bounding box center [701, 345] width 1402 height 690
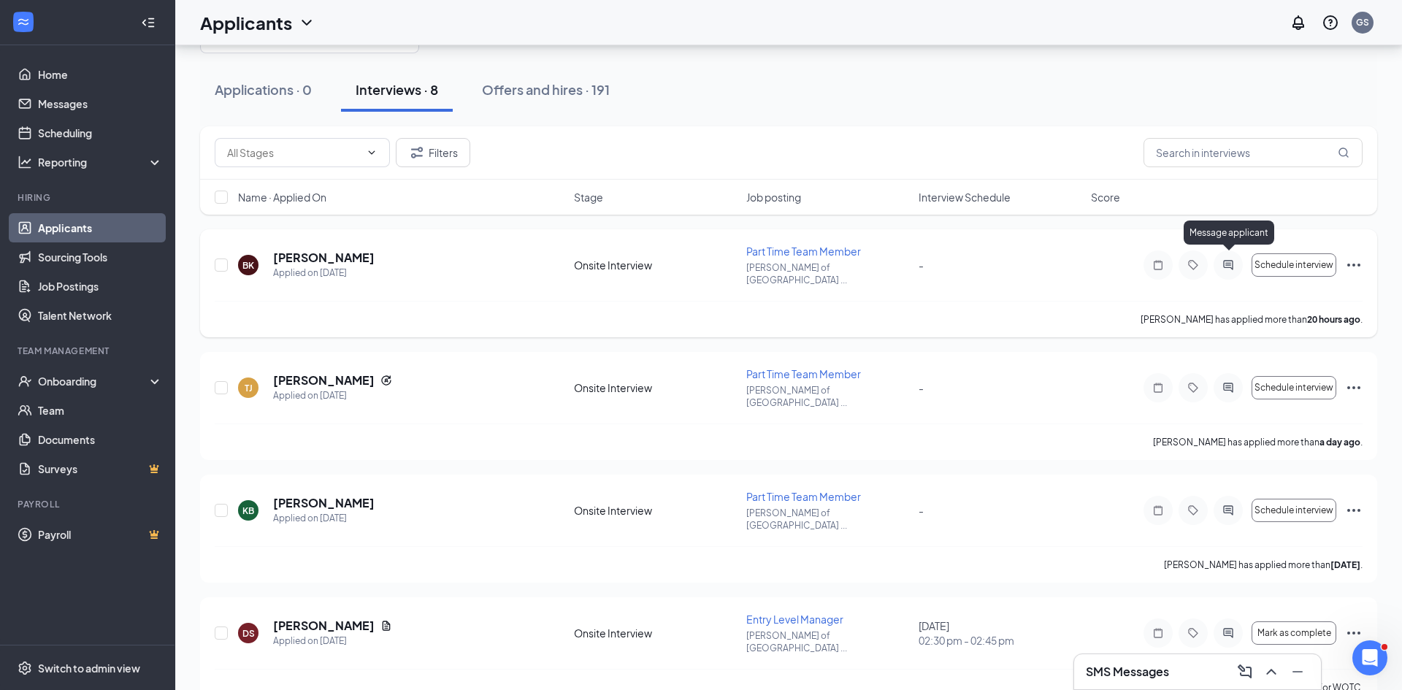
click at [1224, 259] on icon "ActiveChat" at bounding box center [1228, 265] width 18 height 12
